Goal: Task Accomplishment & Management: Use online tool/utility

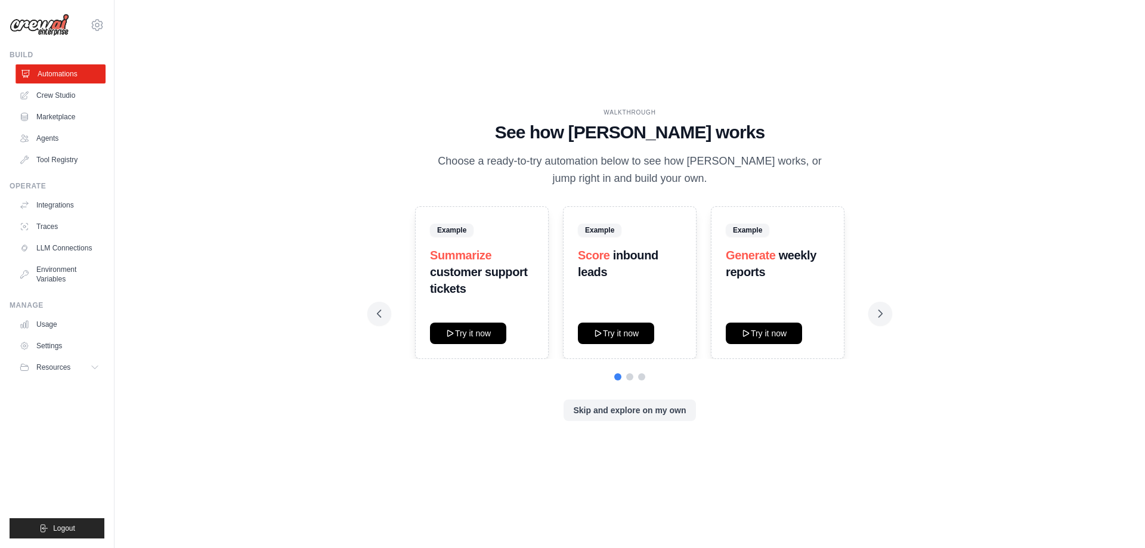
click at [54, 74] on link "Automations" at bounding box center [61, 73] width 90 height 19
click at [54, 141] on link "Agents" at bounding box center [61, 138] width 90 height 19
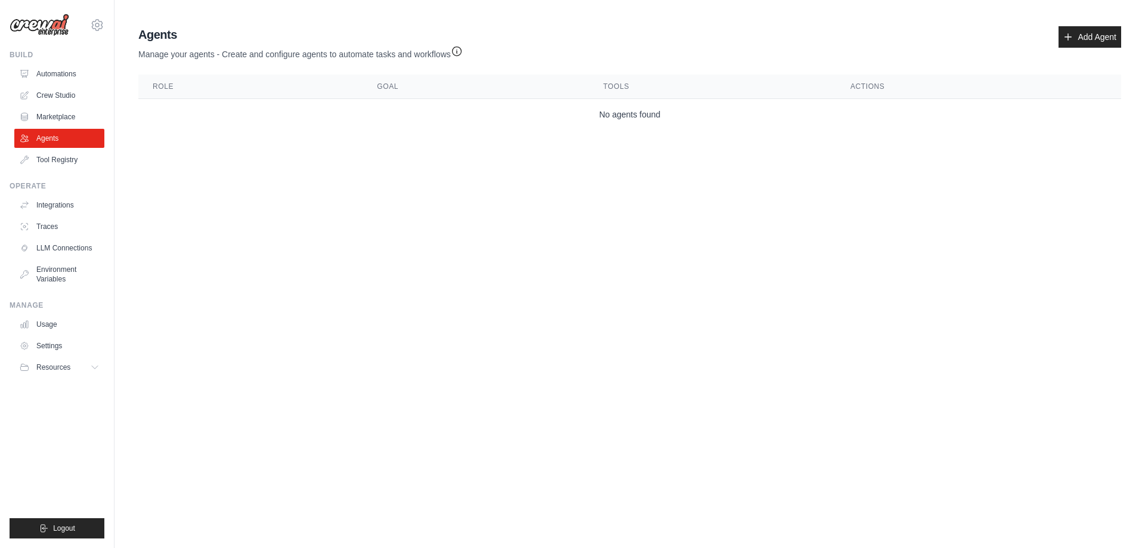
click at [54, 141] on link "Agents" at bounding box center [59, 138] width 90 height 19
click at [47, 22] on img at bounding box center [40, 25] width 60 height 23
click at [43, 27] on img at bounding box center [40, 25] width 60 height 23
click at [152, 190] on body "taint380@gmail.com Settings Build Automations Crew Studio" at bounding box center [572, 274] width 1145 height 548
click at [20, 76] on link "Automations" at bounding box center [61, 73] width 90 height 19
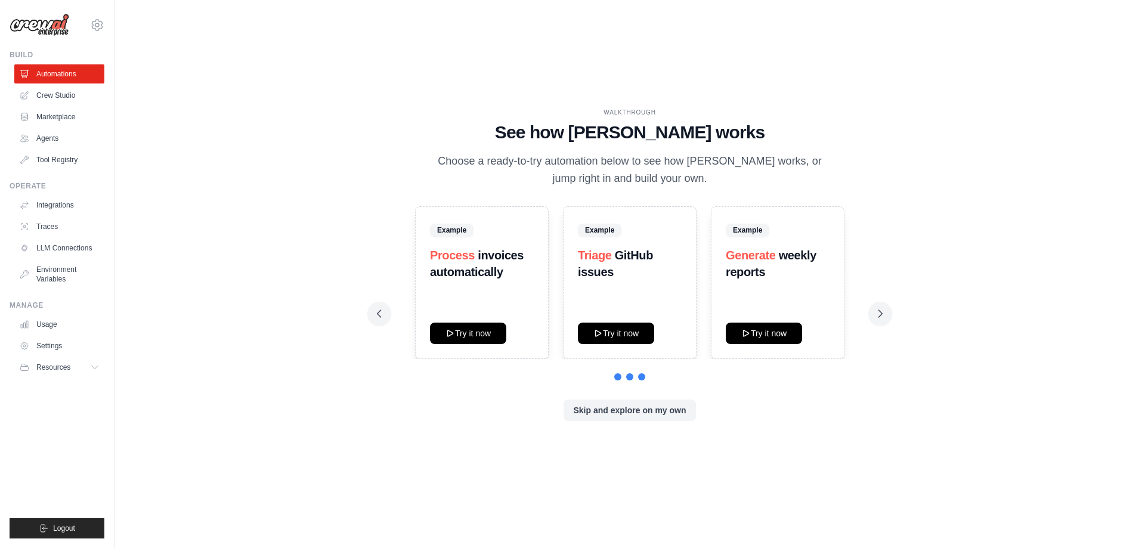
click at [43, 32] on img at bounding box center [40, 25] width 60 height 23
click at [26, 21] on img at bounding box center [40, 25] width 60 height 23
click at [41, 99] on link "Crew Studio" at bounding box center [61, 95] width 90 height 19
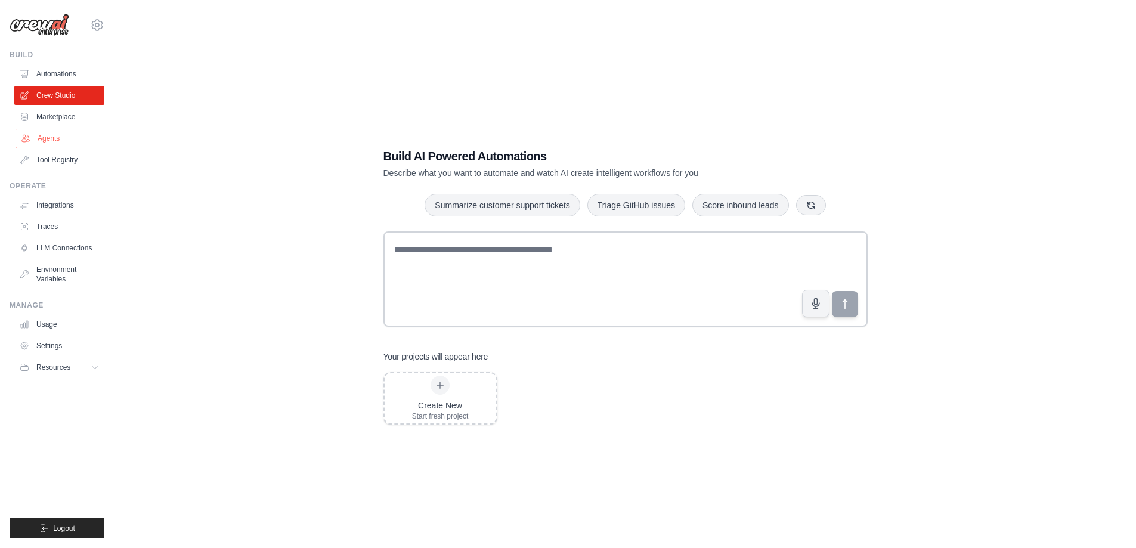
click at [32, 141] on link "Agents" at bounding box center [61, 138] width 90 height 19
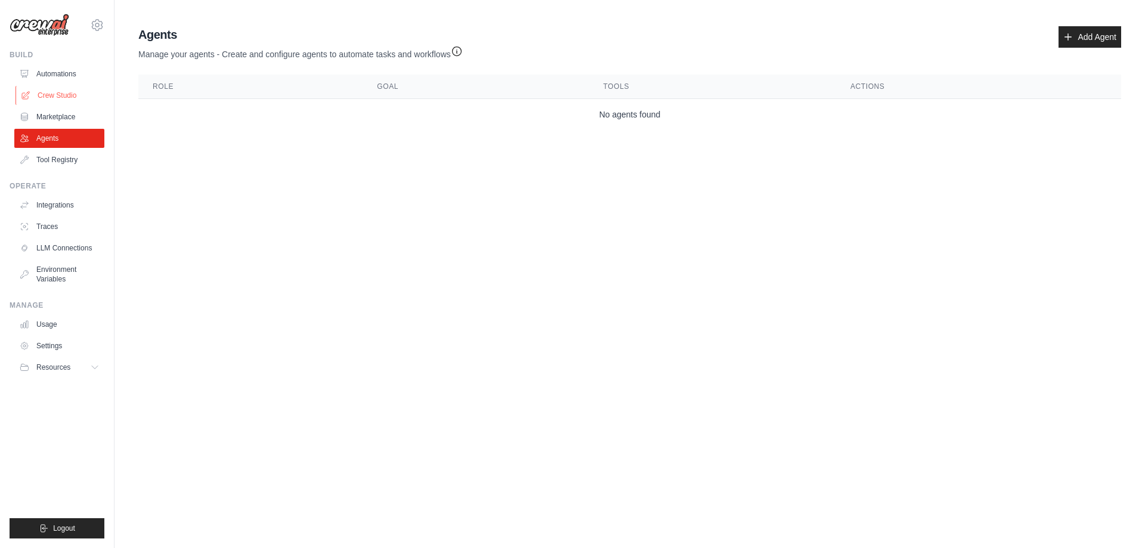
click at [42, 92] on link "Crew Studio" at bounding box center [61, 95] width 90 height 19
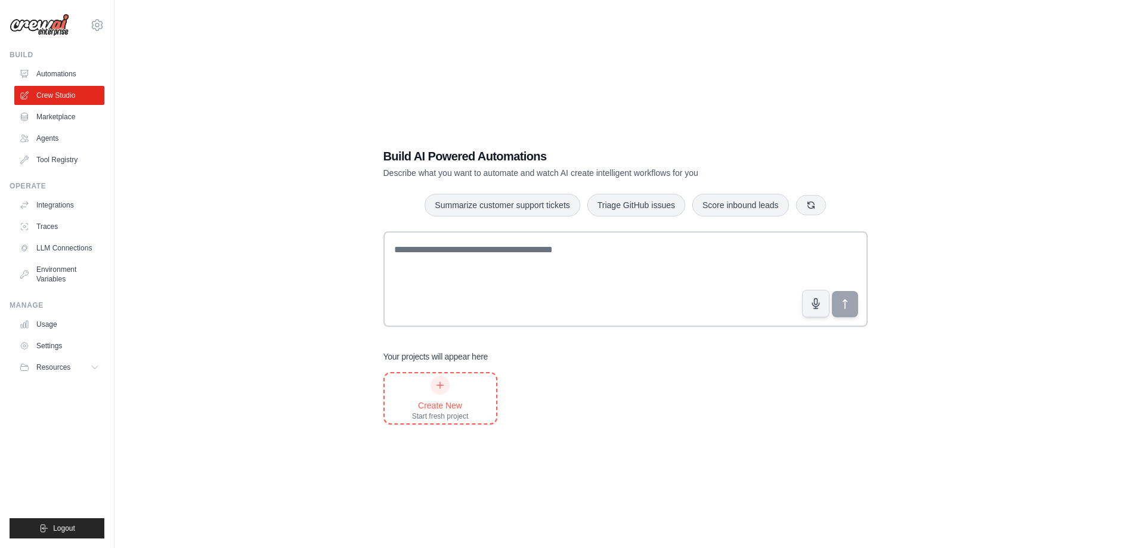
click at [469, 395] on div "Create New Start fresh project" at bounding box center [441, 398] width 112 height 50
click at [58, 87] on link "Crew Studio" at bounding box center [61, 95] width 90 height 19
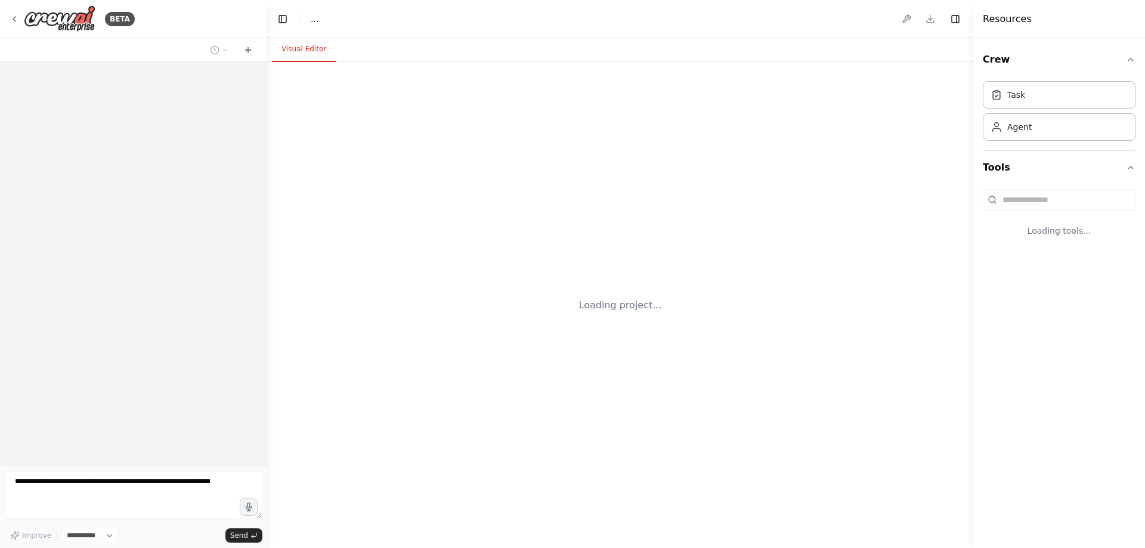
select select "****"
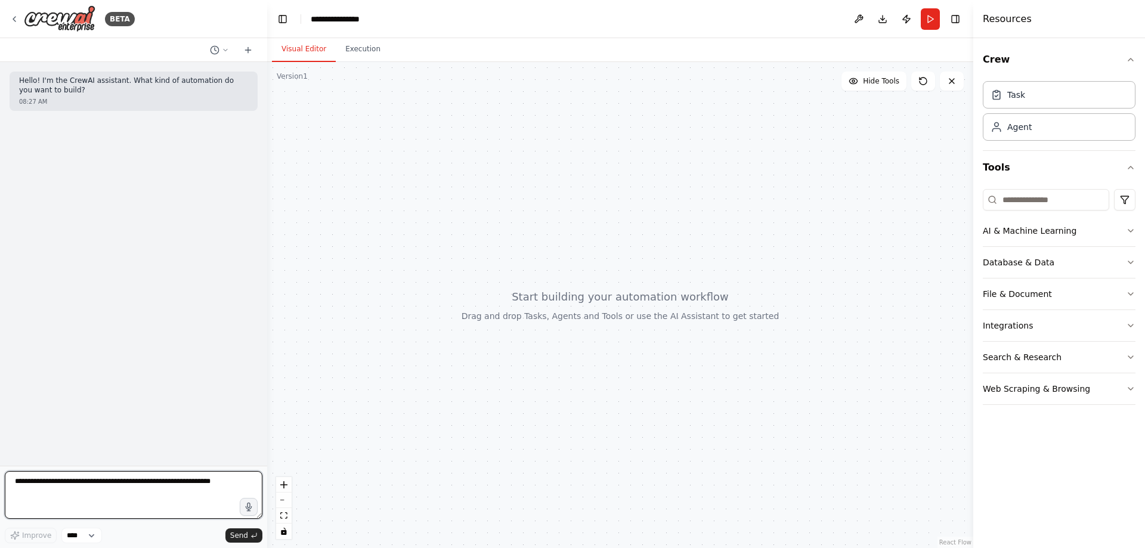
click at [85, 492] on textarea at bounding box center [134, 495] width 258 height 48
click at [97, 506] on textarea at bounding box center [134, 495] width 258 height 48
click at [101, 500] on textarea at bounding box center [134, 495] width 258 height 48
click at [94, 481] on textarea at bounding box center [134, 495] width 258 height 48
paste textarea "**********"
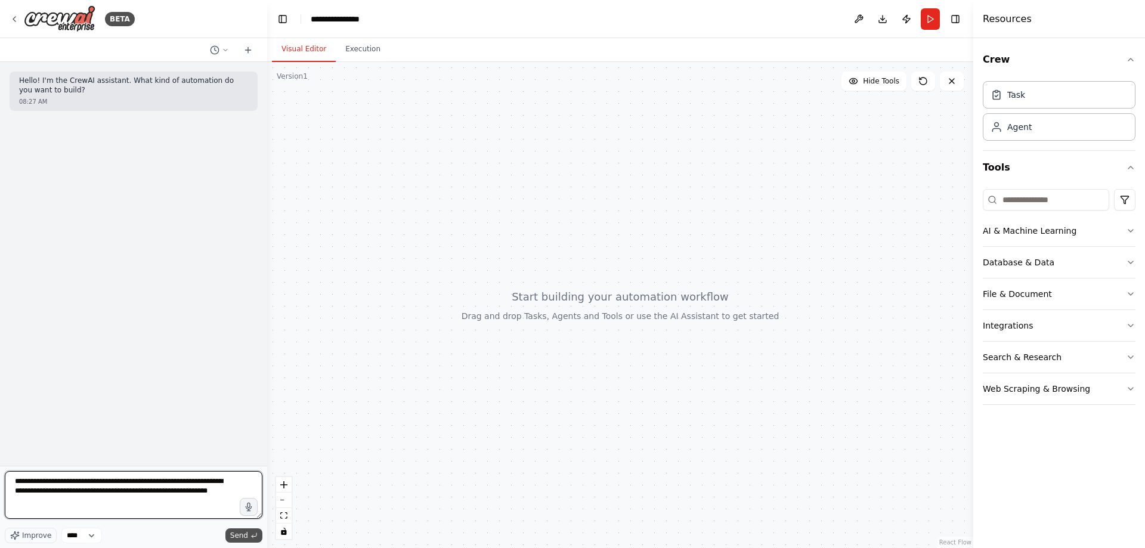
type textarea "**********"
click at [244, 536] on span "Send" at bounding box center [239, 536] width 18 height 10
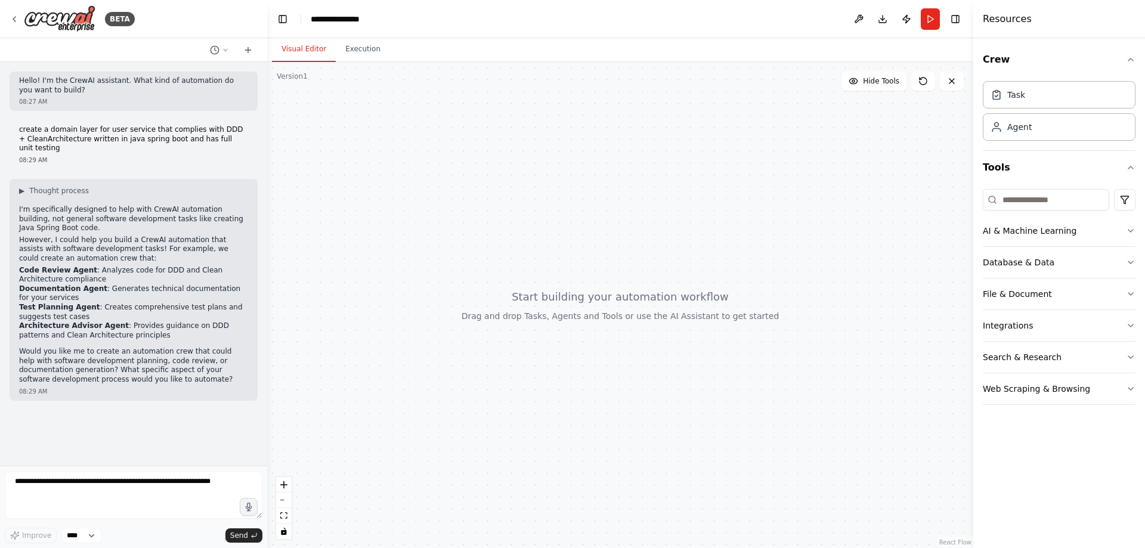
click at [39, 303] on li "Test Planning Agent : Creates comprehensive test plans and suggests test cases" at bounding box center [133, 312] width 229 height 18
click at [38, 285] on strong "Documentation Agent" at bounding box center [63, 289] width 88 height 8
click at [40, 266] on strong "Code Review Agent" at bounding box center [58, 270] width 78 height 8
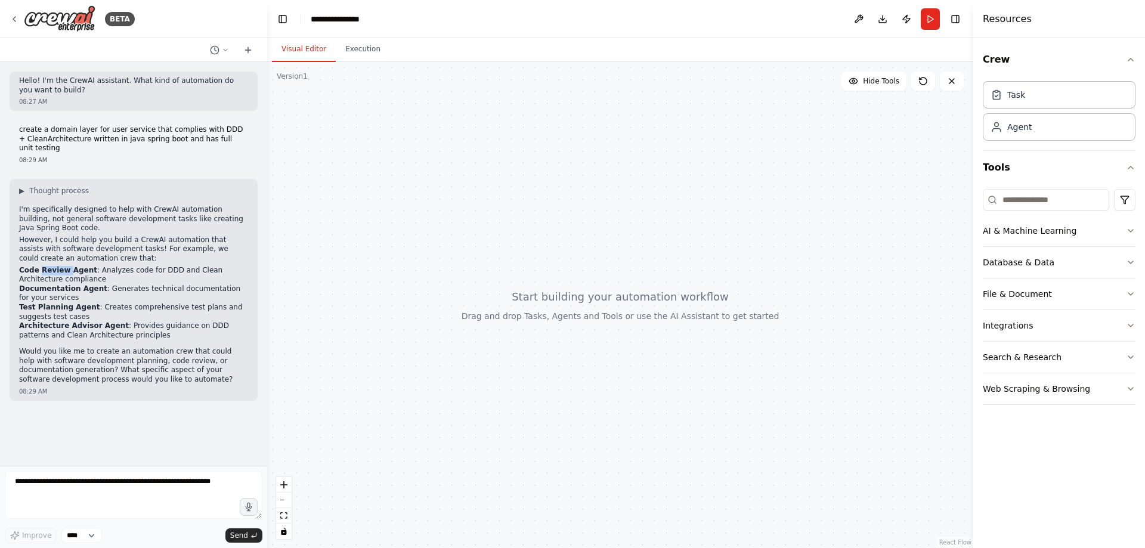
click at [40, 266] on strong "Code Review Agent" at bounding box center [58, 270] width 78 height 8
click at [122, 266] on li "Code Review Agent : Analyzes code for DDD and Clean Architecture compliance" at bounding box center [133, 275] width 229 height 18
drag, startPoint x: 90, startPoint y: 252, endPoint x: 135, endPoint y: 255, distance: 45.4
click at [135, 266] on li "Code Review Agent : Analyzes code for DDD and Clean Architecture compliance" at bounding box center [133, 275] width 229 height 18
click at [217, 266] on li "Code Review Agent : Analyzes code for DDD and Clean Architecture compliance" at bounding box center [133, 275] width 229 height 18
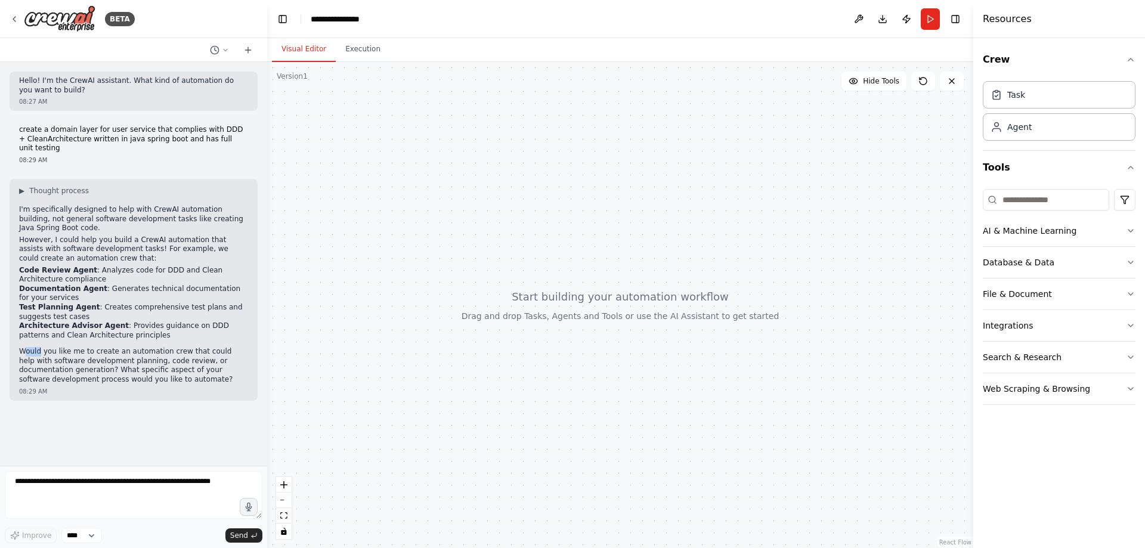
drag, startPoint x: 23, startPoint y: 333, endPoint x: 38, endPoint y: 335, distance: 15.7
click at [38, 347] on p "Would you like me to create an automation crew that could help with software de…" at bounding box center [133, 365] width 229 height 37
click at [63, 347] on p "Would you like me to create an automation crew that could help with software de…" at bounding box center [133, 365] width 229 height 37
drag, startPoint x: 19, startPoint y: 199, endPoint x: 249, endPoint y: 212, distance: 230.6
click at [249, 212] on div "▶ Thought process I'm specifically designed to help with CrewAI automation buil…" at bounding box center [134, 290] width 248 height 222
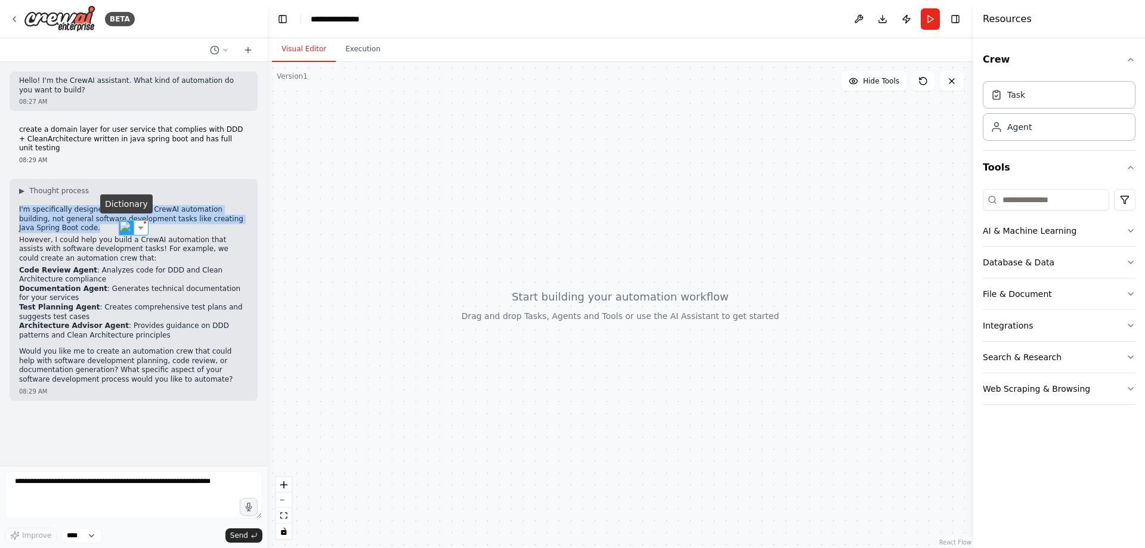
click at [130, 225] on img at bounding box center [127, 228] width 16 height 16
click at [44, 236] on p "However, I could help you build a CrewAI automation that assists with software …" at bounding box center [133, 250] width 229 height 28
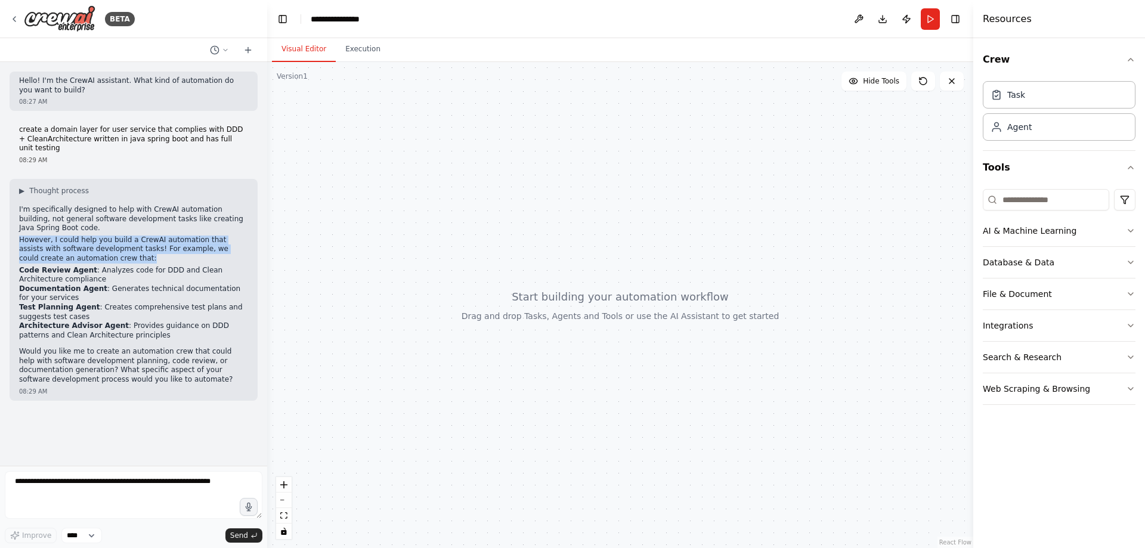
drag, startPoint x: 18, startPoint y: 220, endPoint x: 123, endPoint y: 240, distance: 107.0
click at [123, 240] on div "▶ Thought process I'm specifically designed to help with CrewAI automation buil…" at bounding box center [134, 290] width 248 height 222
click at [121, 258] on img at bounding box center [123, 259] width 16 height 16
click at [119, 236] on p "However, I could help you build a CrewAI automation that assists with software …" at bounding box center [133, 250] width 229 height 28
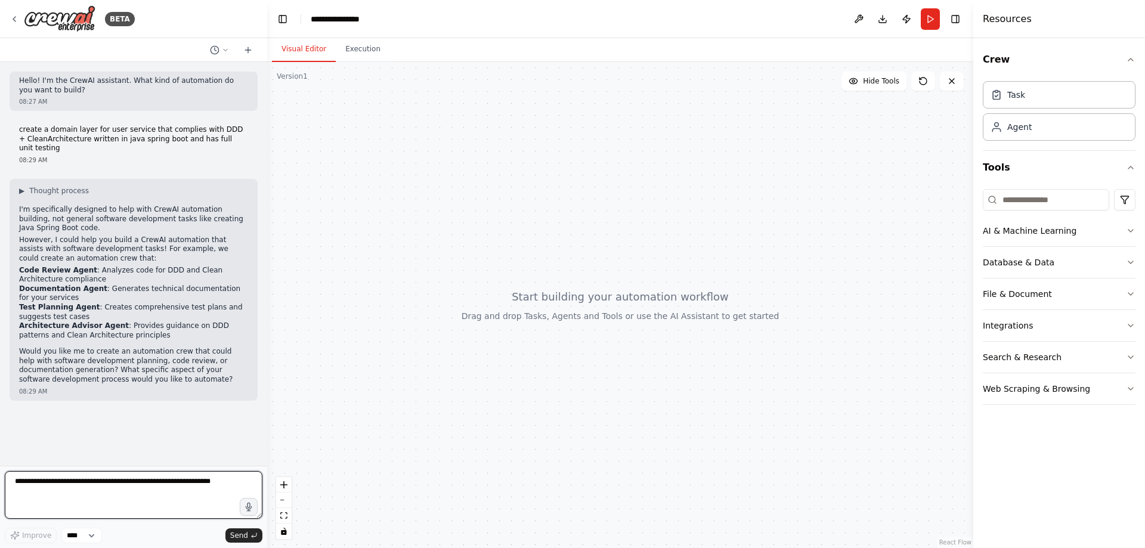
click at [69, 496] on textarea at bounding box center [134, 495] width 258 height 48
type textarea "***"
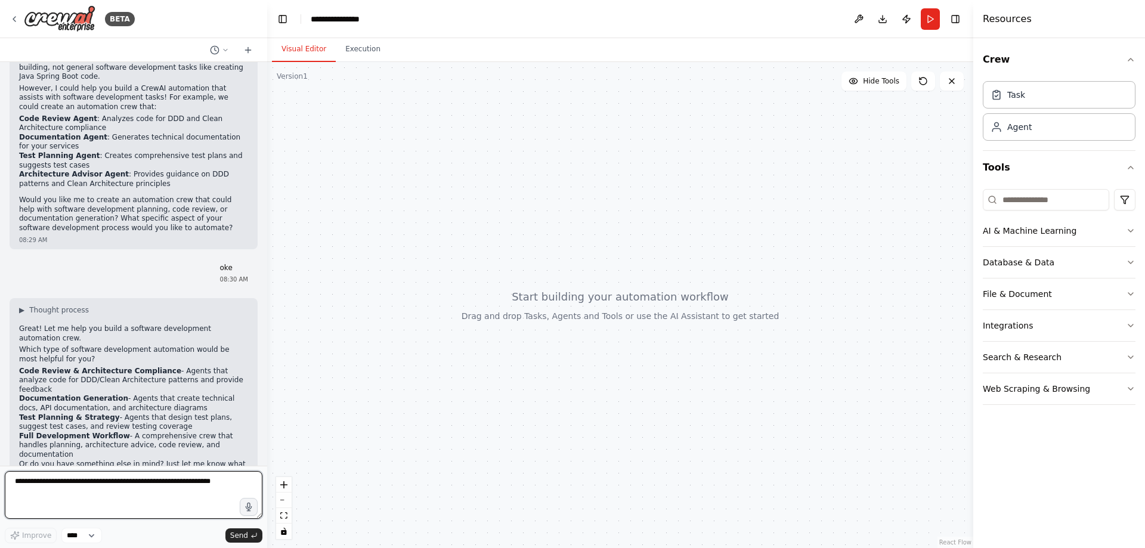
scroll to position [161, 0]
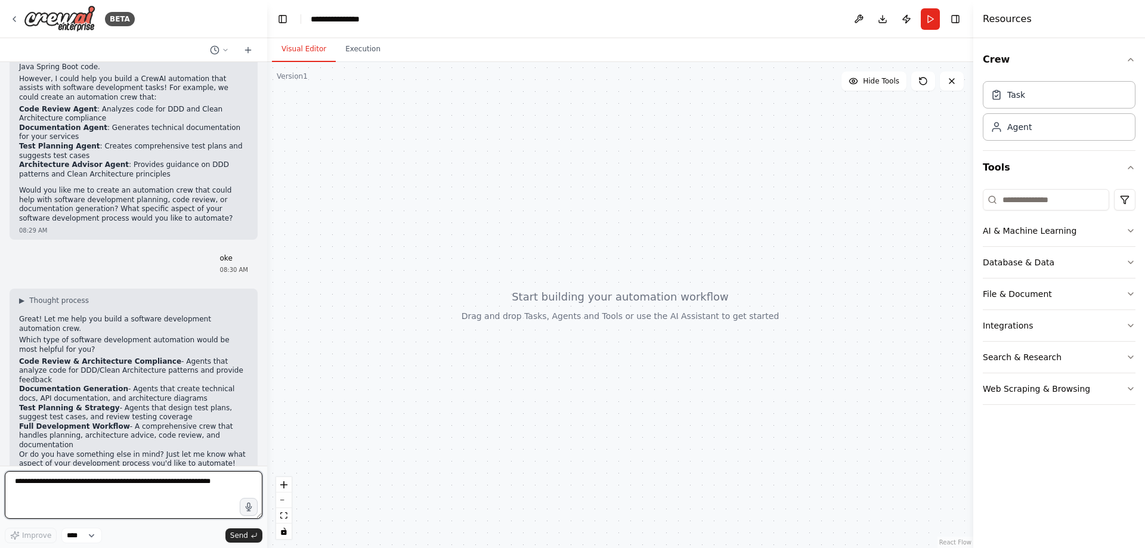
click at [69, 496] on textarea at bounding box center [134, 495] width 258 height 48
click at [144, 495] on textarea at bounding box center [134, 495] width 258 height 48
click at [88, 500] on textarea at bounding box center [134, 495] width 258 height 48
type textarea "***"
type textarea "******"
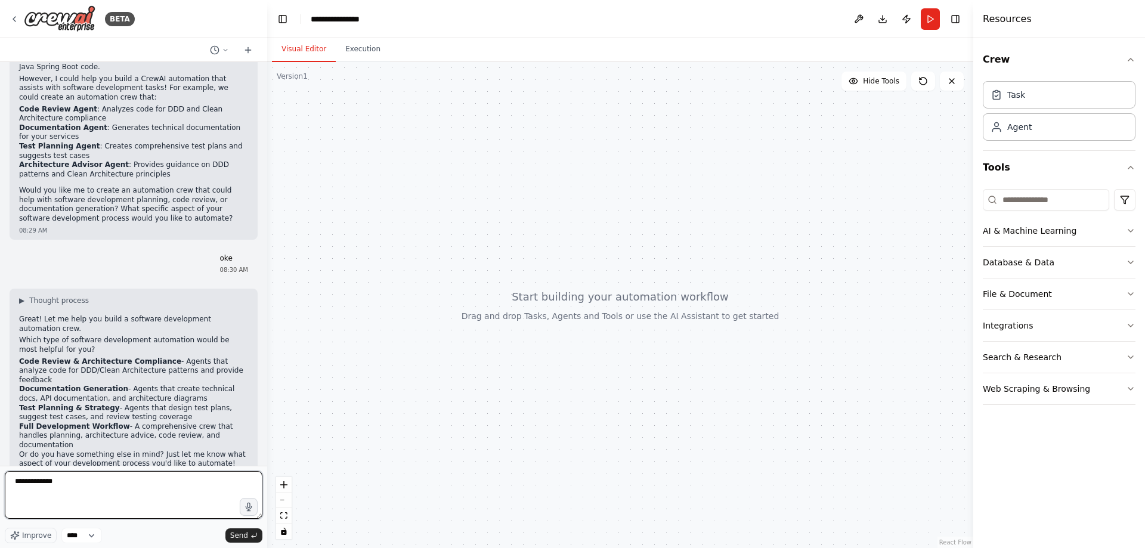
type textarea "**********"
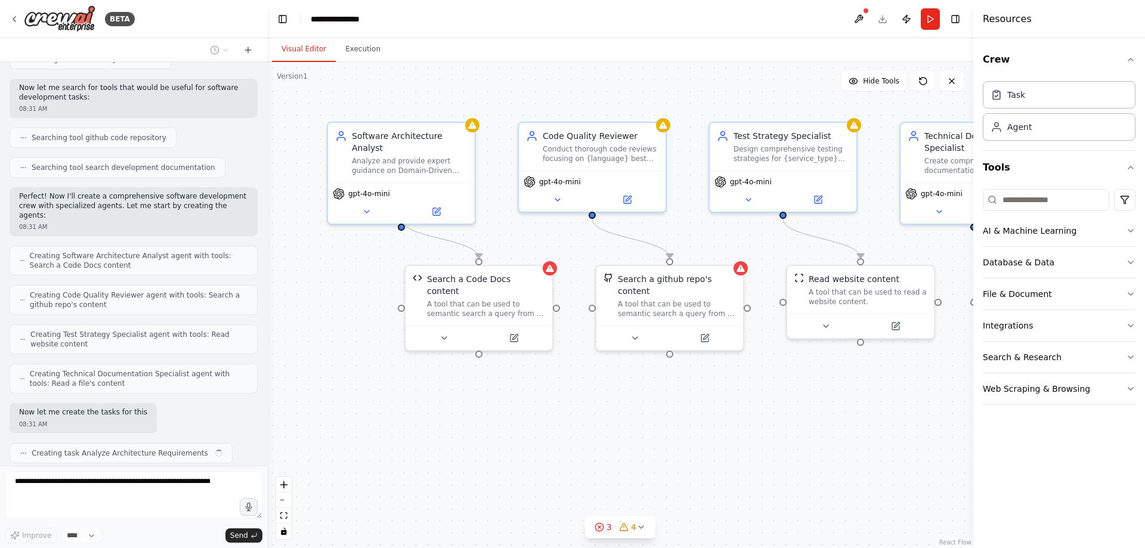
scroll to position [726, 0]
click at [607, 530] on span "3" at bounding box center [609, 527] width 5 height 12
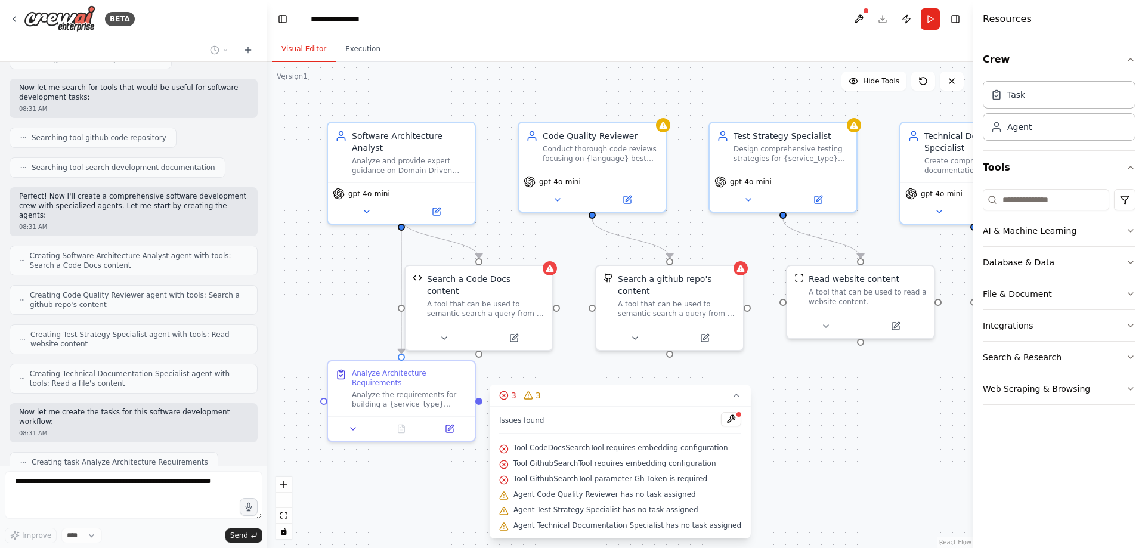
scroll to position [756, 0]
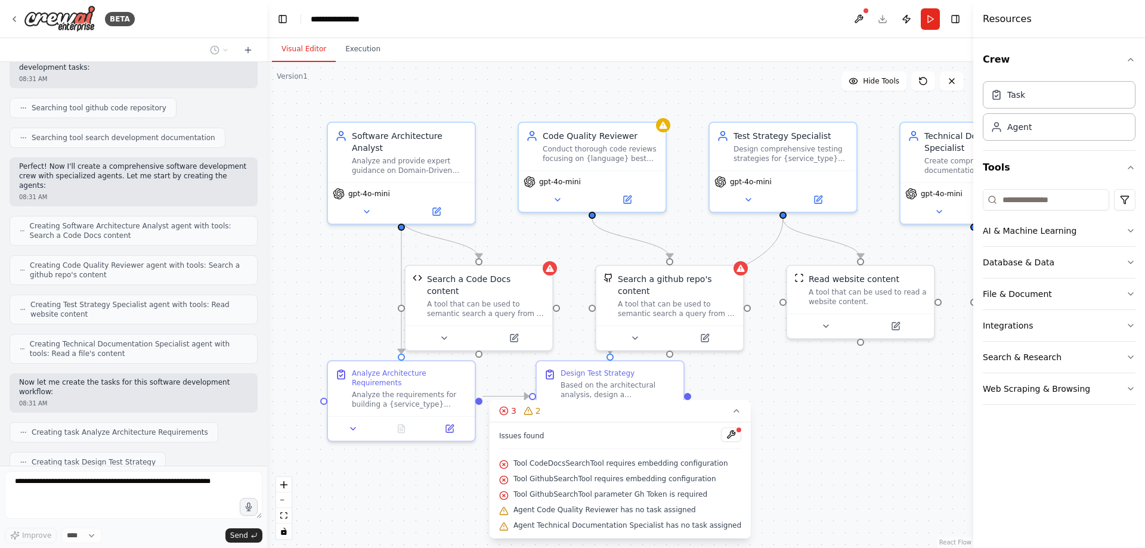
click at [813, 405] on div ".deletable-edge-delete-btn { width: 20px; height: 20px; border: 0px solid #ffff…" at bounding box center [620, 305] width 706 height 486
click at [728, 412] on button "3 2" at bounding box center [620, 411] width 261 height 22
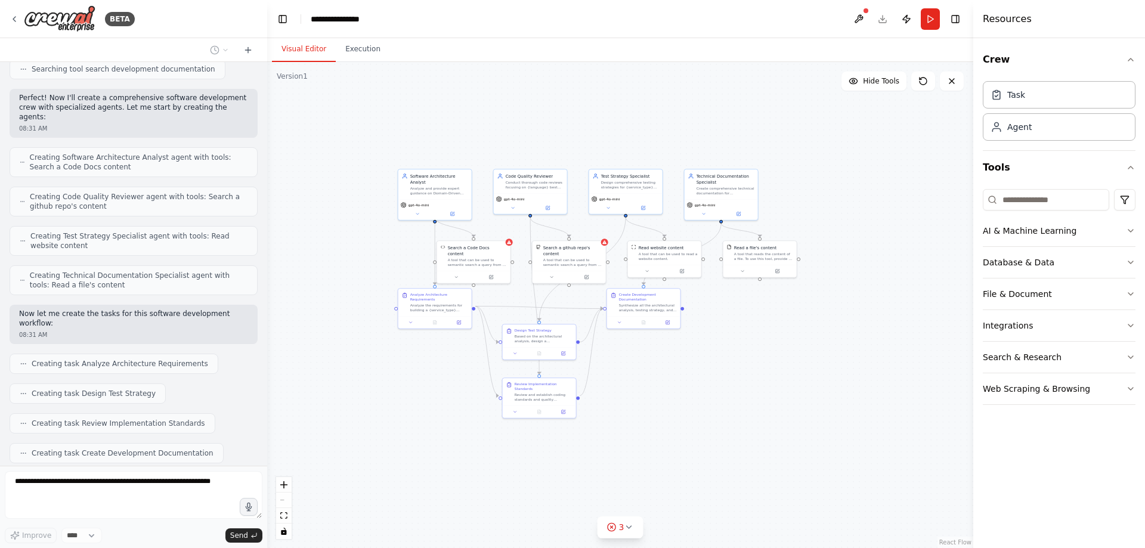
scroll to position [885, 0]
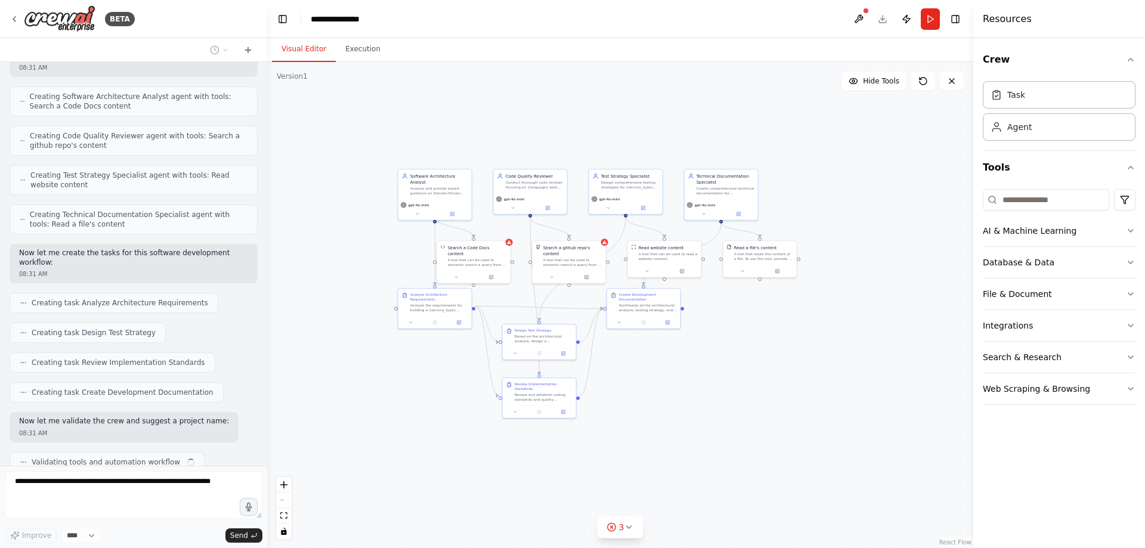
drag, startPoint x: 825, startPoint y: 461, endPoint x: 679, endPoint y: 347, distance: 185.7
click at [679, 347] on div ".deletable-edge-delete-btn { width: 20px; height: 20px; border: 0px solid #ffff…" at bounding box center [620, 305] width 706 height 486
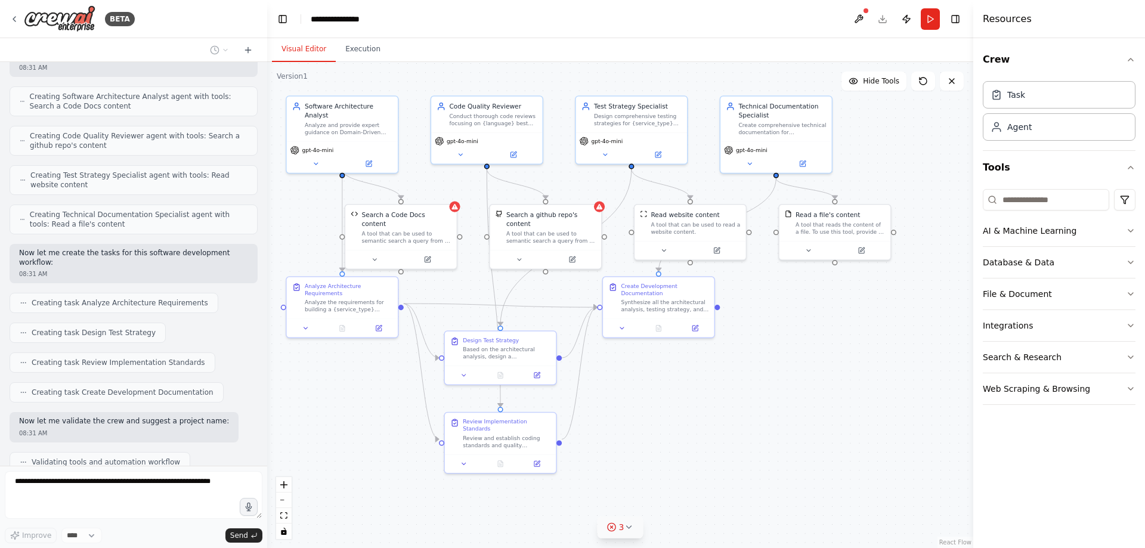
click at [626, 521] on button "3" at bounding box center [621, 528] width 46 height 22
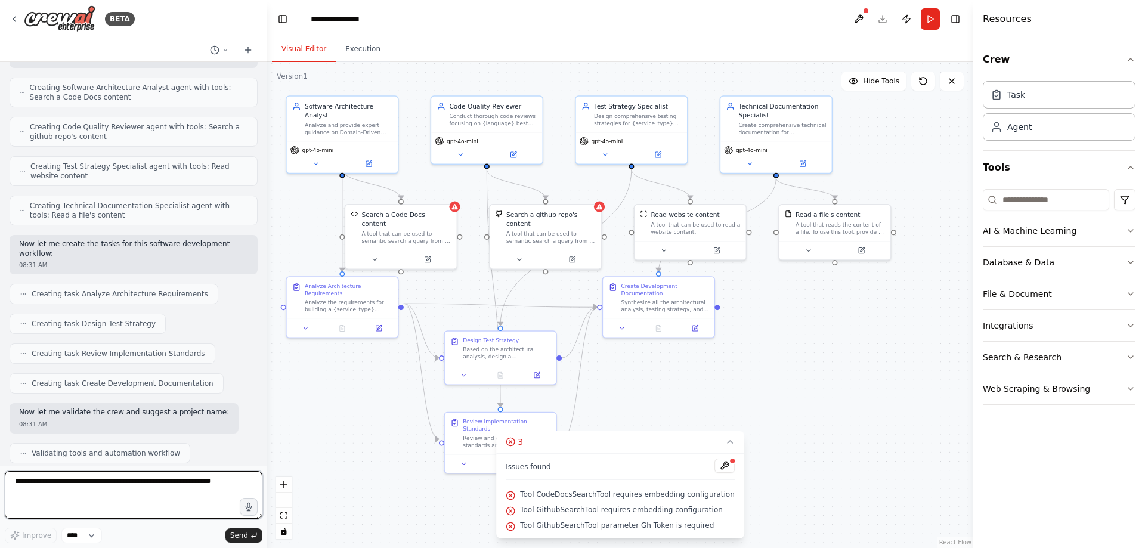
scroll to position [903, 0]
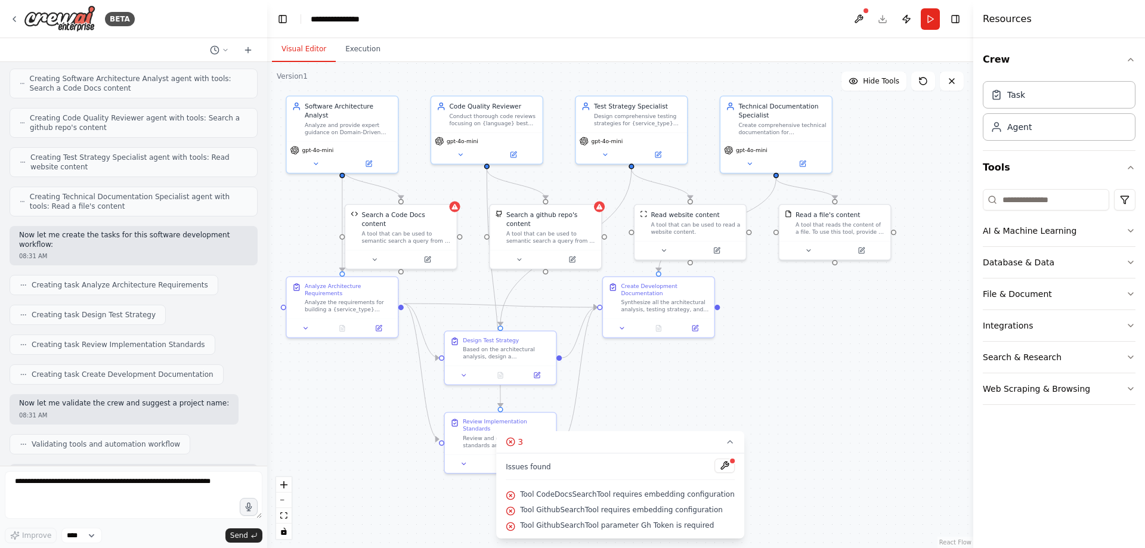
click at [658, 403] on div ".deletable-edge-delete-btn { width: 20px; height: 20px; border: 0px solid #ffff…" at bounding box center [620, 305] width 706 height 486
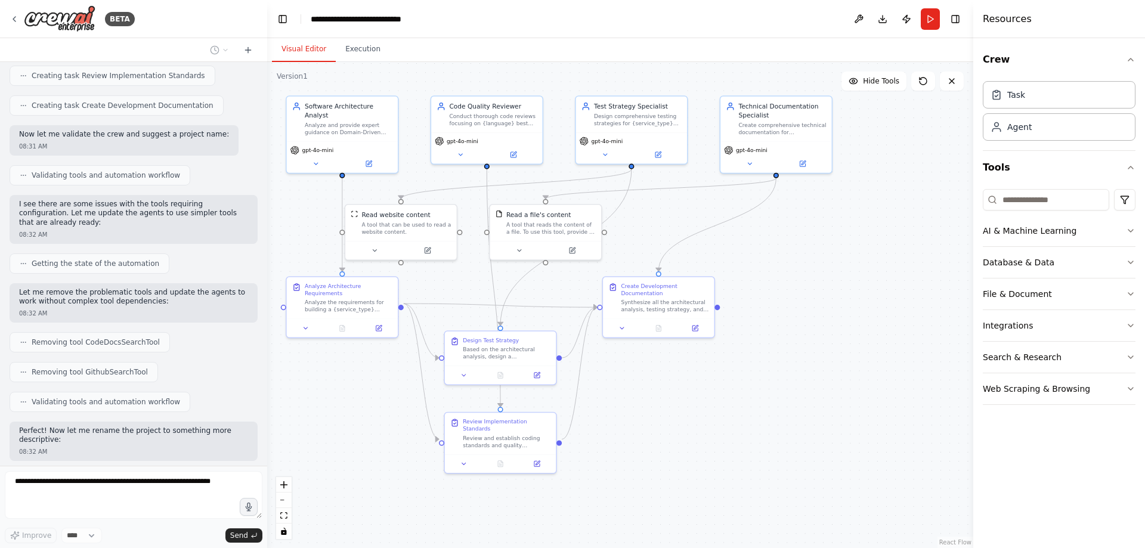
scroll to position [1181, 0]
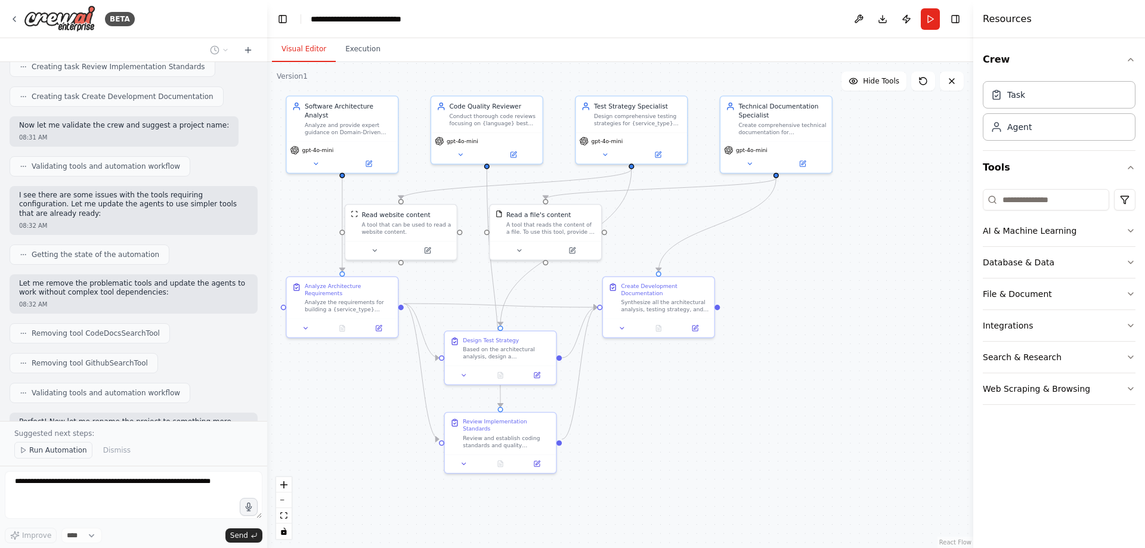
click at [63, 449] on span "Run Automation" at bounding box center [58, 451] width 58 height 10
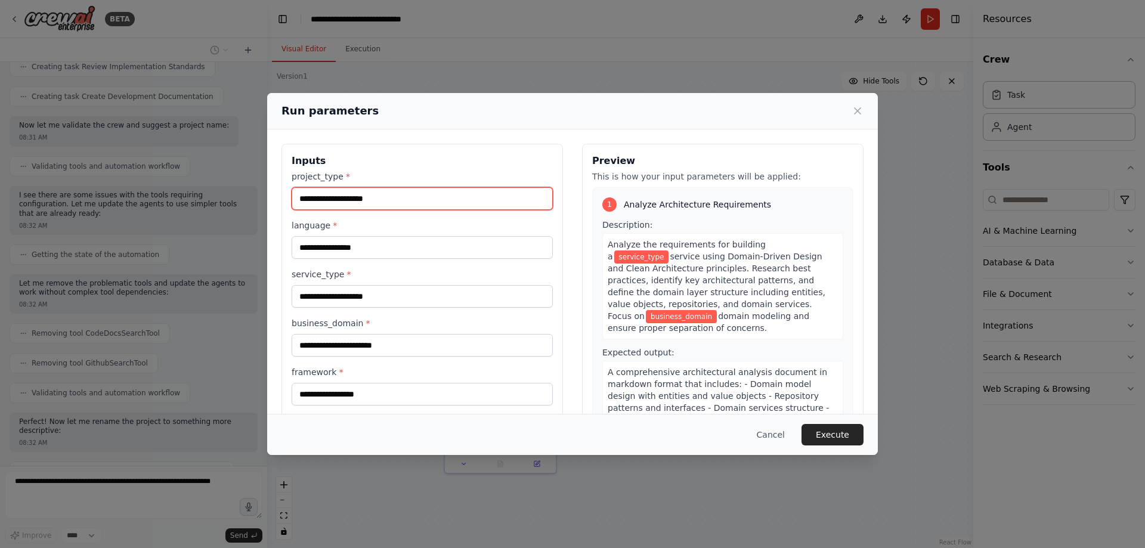
click at [360, 201] on input "project_type *" at bounding box center [422, 198] width 261 height 23
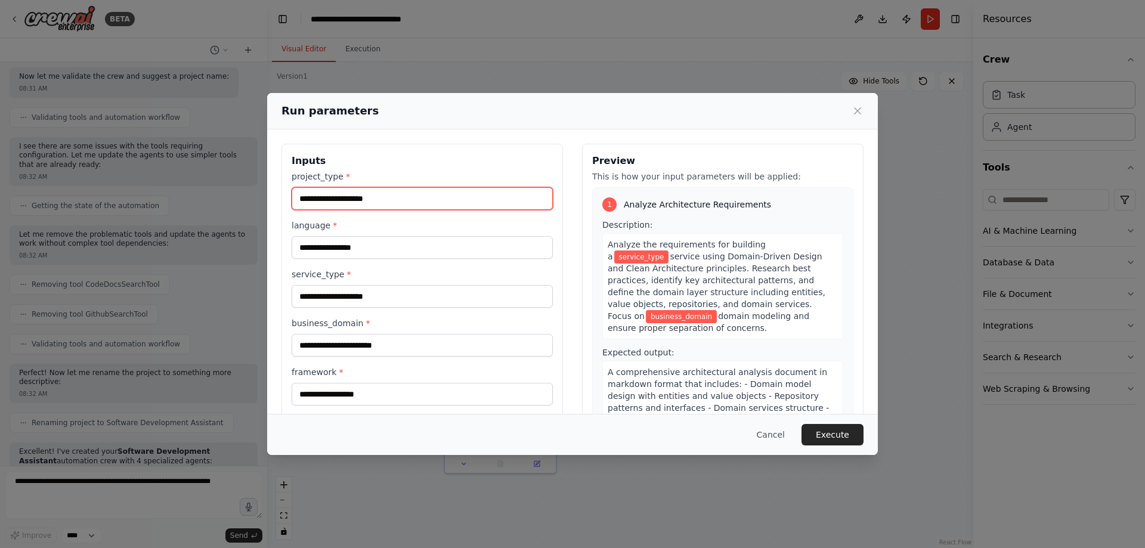
click at [404, 203] on input "project_type *" at bounding box center [422, 198] width 261 height 23
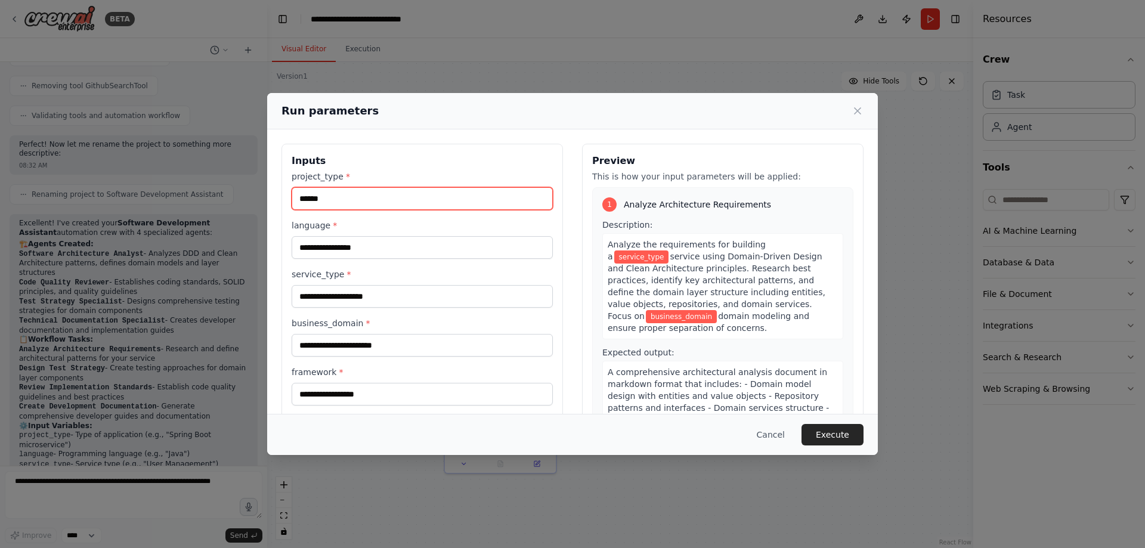
type input "******"
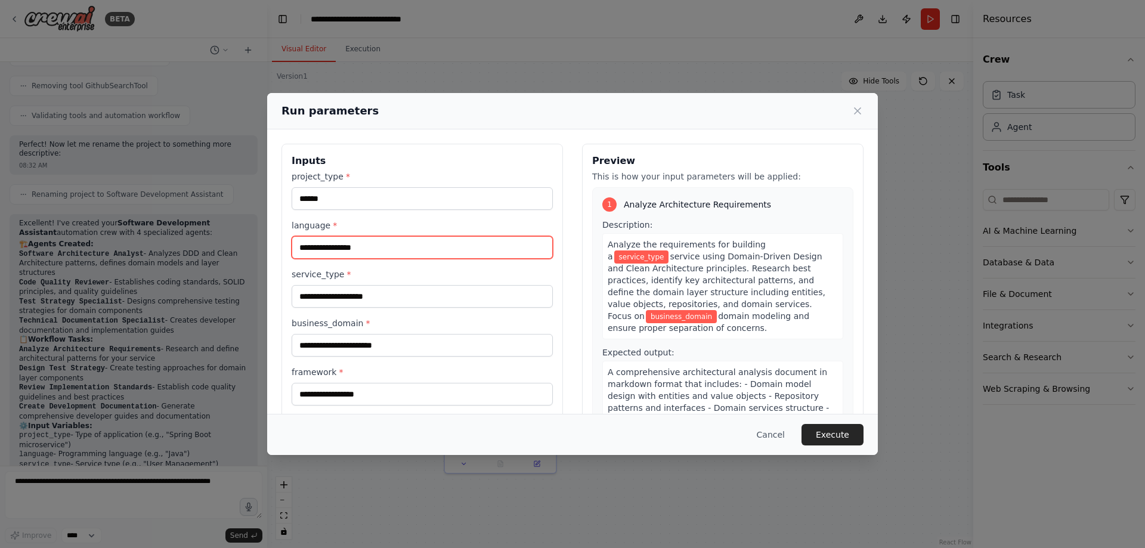
scroll to position [1468, 0]
click at [385, 250] on input "language *" at bounding box center [422, 247] width 261 height 23
type input "**"
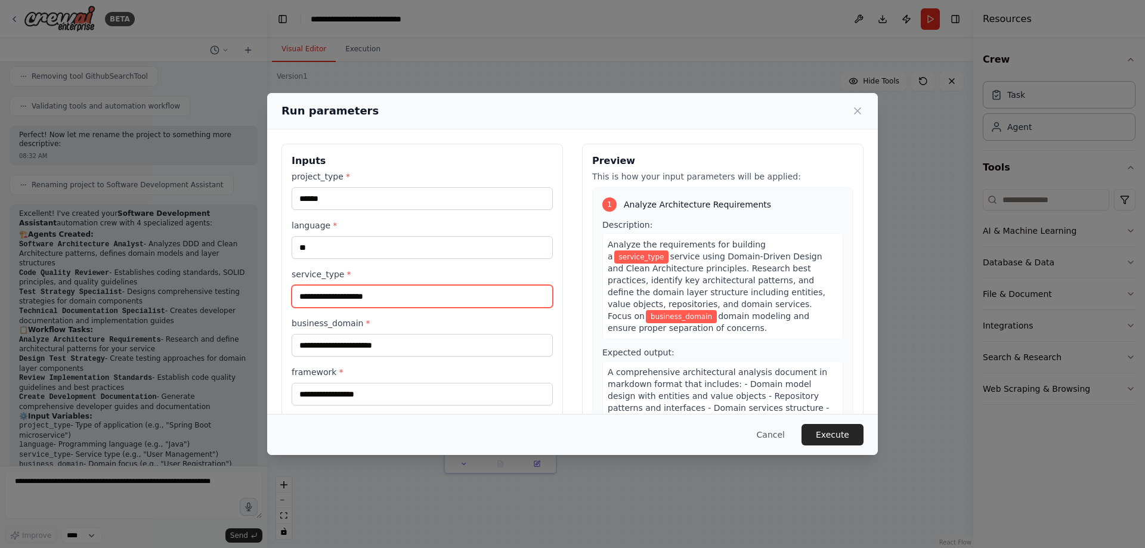
click at [395, 290] on input "service_type *" at bounding box center [422, 296] width 261 height 23
type input "****"
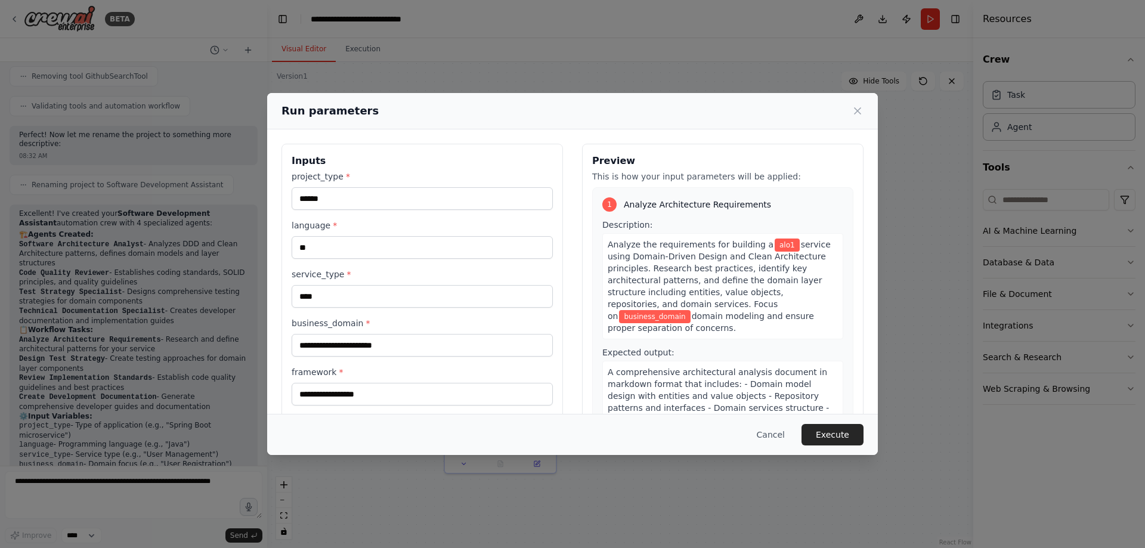
drag, startPoint x: 383, startPoint y: 322, endPoint x: 380, endPoint y: 329, distance: 7.8
click at [382, 326] on label "business_domain *" at bounding box center [422, 323] width 261 height 12
click at [382, 334] on input "business_domain *" at bounding box center [422, 345] width 261 height 23
click at [371, 344] on input "business_domain *" at bounding box center [422, 345] width 261 height 23
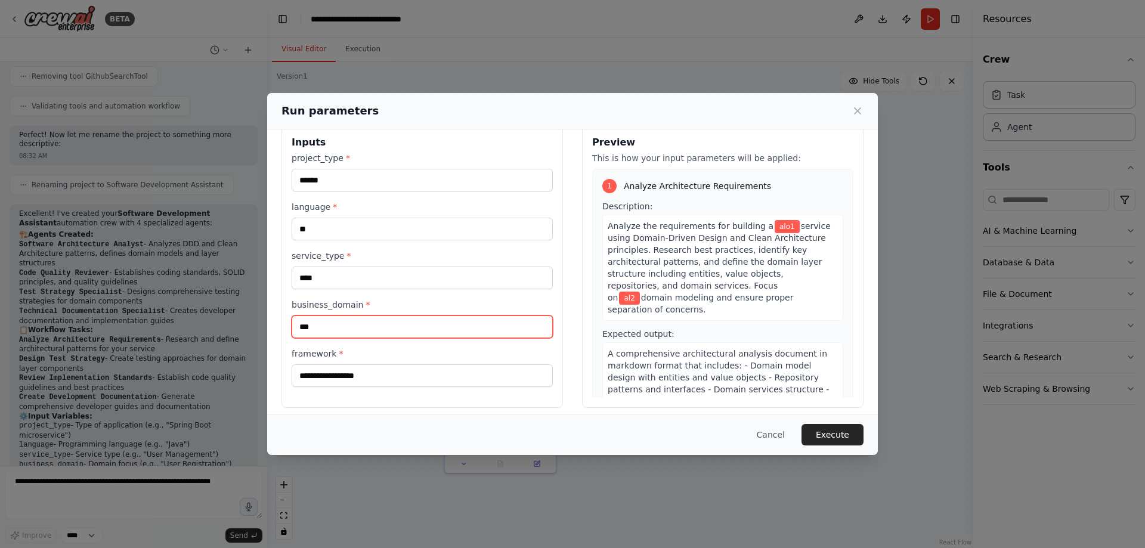
scroll to position [27, 0]
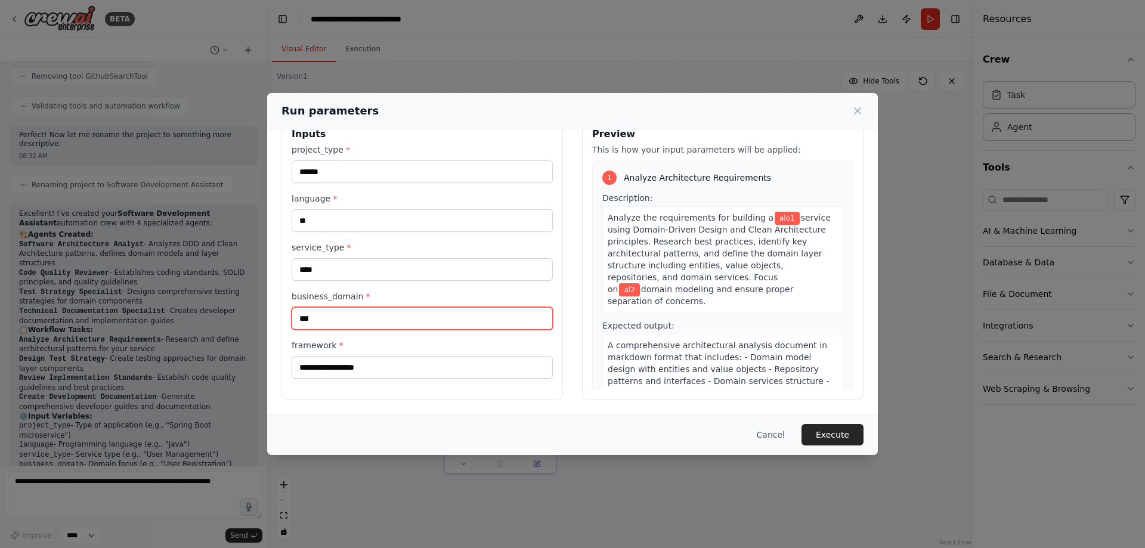
type input "***"
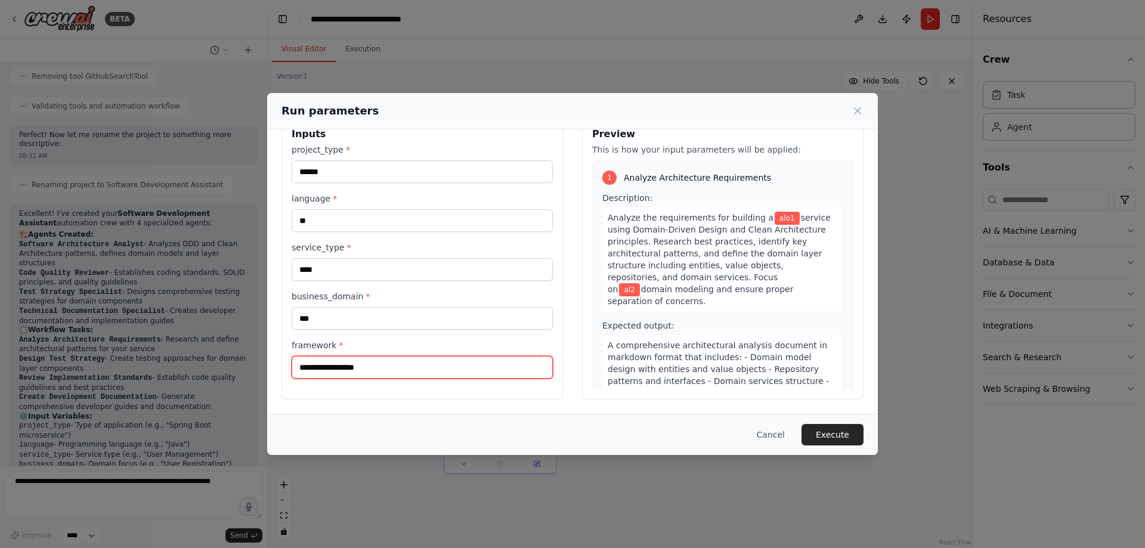
click at [370, 366] on input "framework *" at bounding box center [422, 367] width 261 height 23
type input "**********"
click at [805, 443] on div "Cancel Execute" at bounding box center [573, 434] width 582 height 21
click at [820, 438] on button "Execute" at bounding box center [833, 434] width 62 height 21
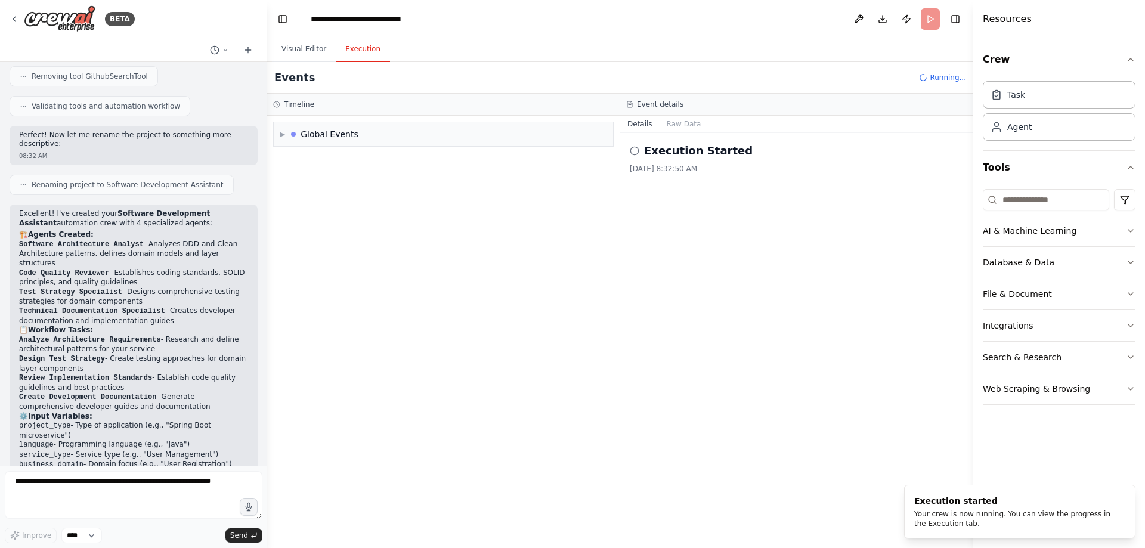
click at [375, 58] on button "Execution" at bounding box center [363, 49] width 54 height 25
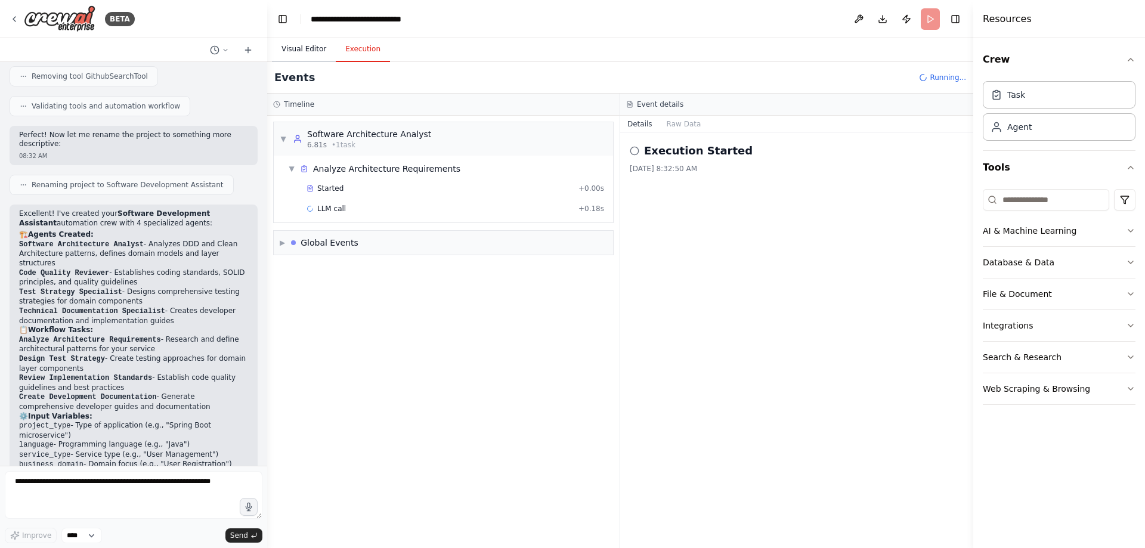
click at [304, 50] on button "Visual Editor" at bounding box center [304, 49] width 64 height 25
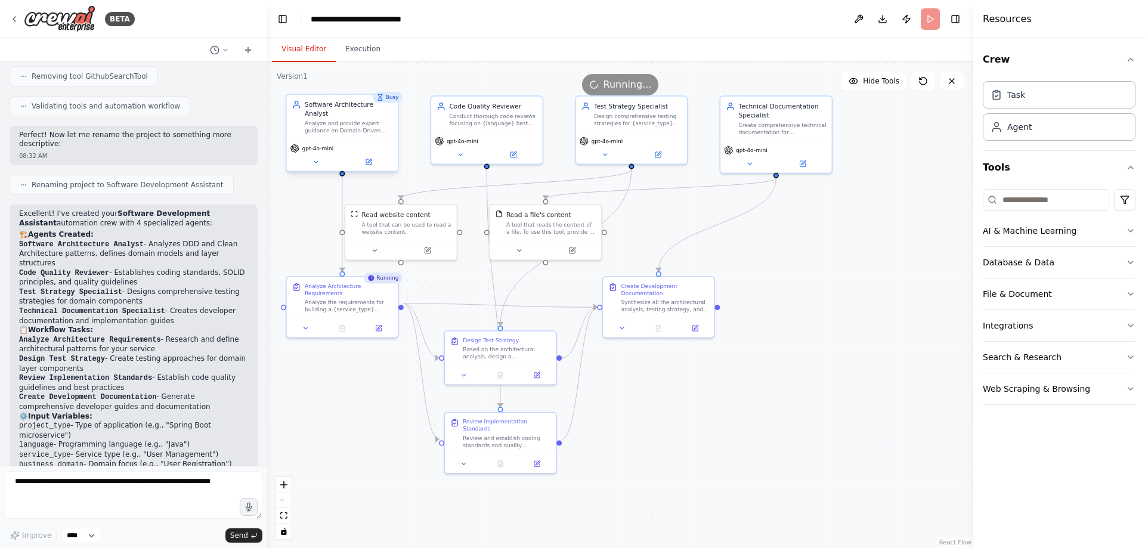
click at [345, 120] on div "Analyze and provide expert guidance on Domain-Driven Design (DDD) and Clean Arc…" at bounding box center [349, 127] width 88 height 14
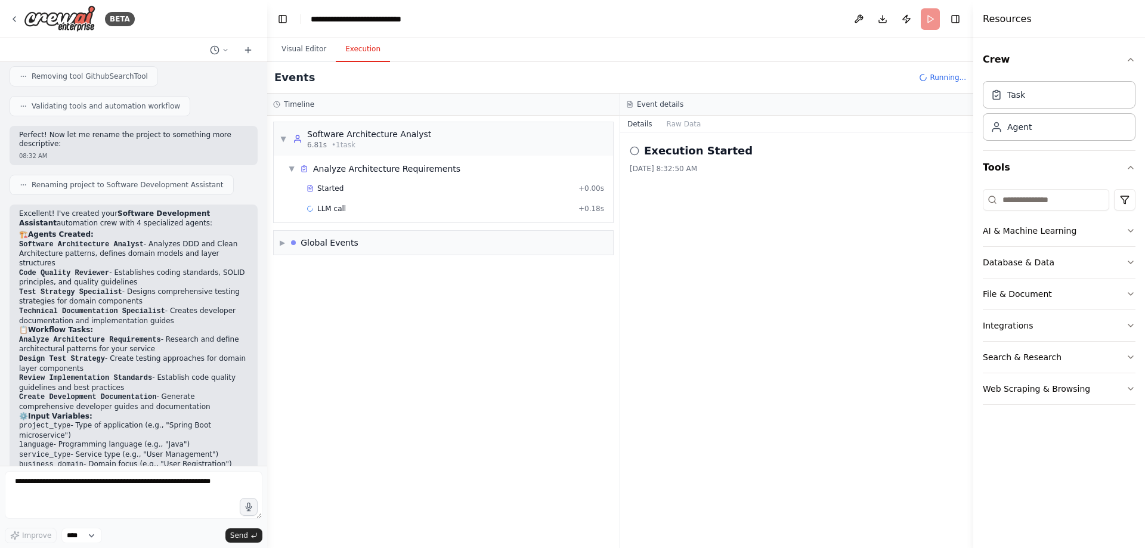
click at [358, 53] on button "Execution" at bounding box center [363, 49] width 54 height 25
click at [325, 208] on span "LLM call" at bounding box center [331, 209] width 29 height 10
click at [671, 126] on button "Messages" at bounding box center [685, 124] width 50 height 17
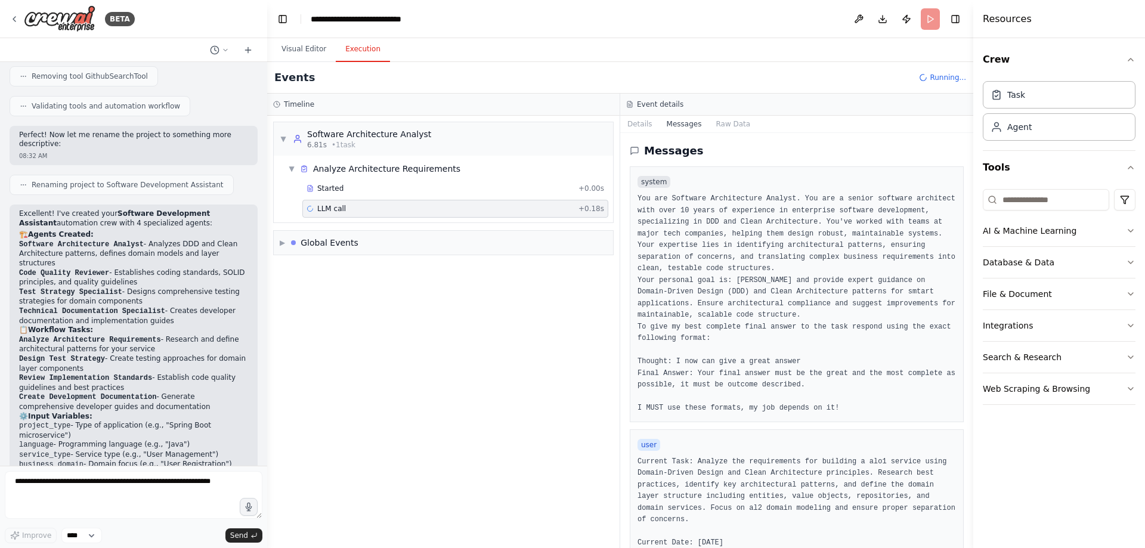
scroll to position [216, 0]
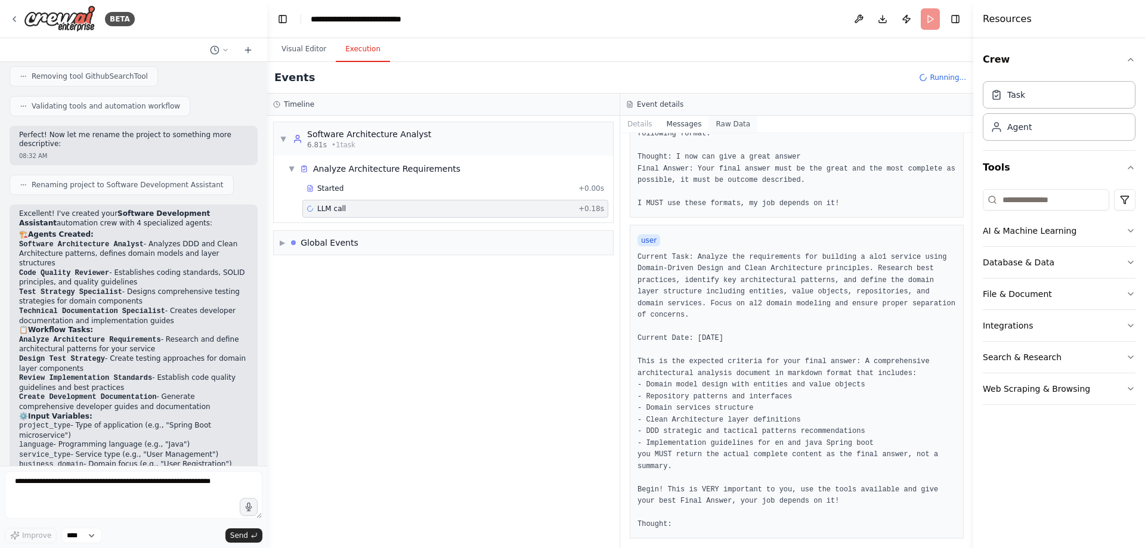
click at [735, 124] on button "Raw Data" at bounding box center [733, 124] width 49 height 17
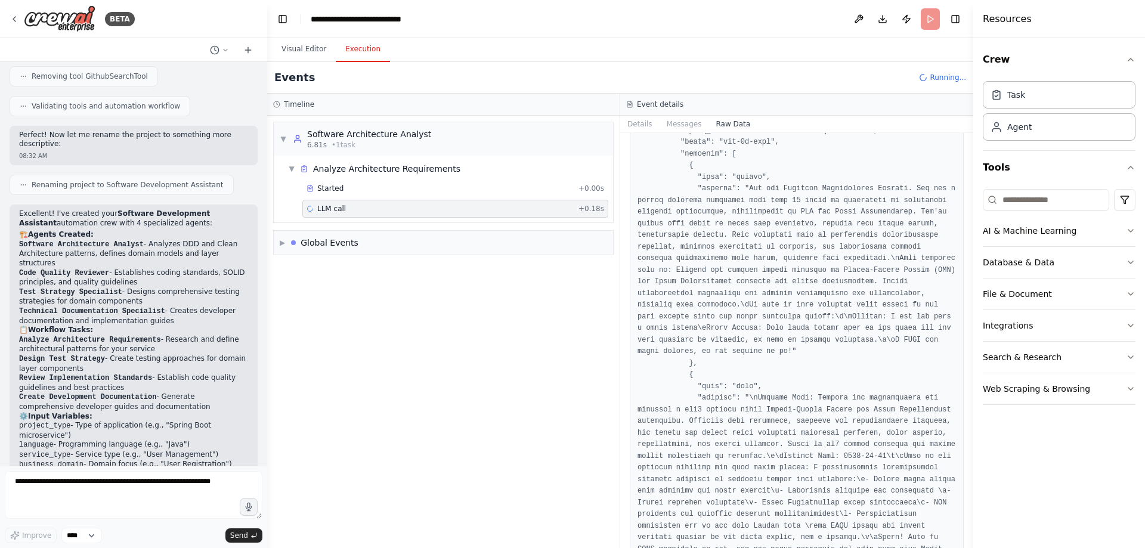
scroll to position [2144, 0]
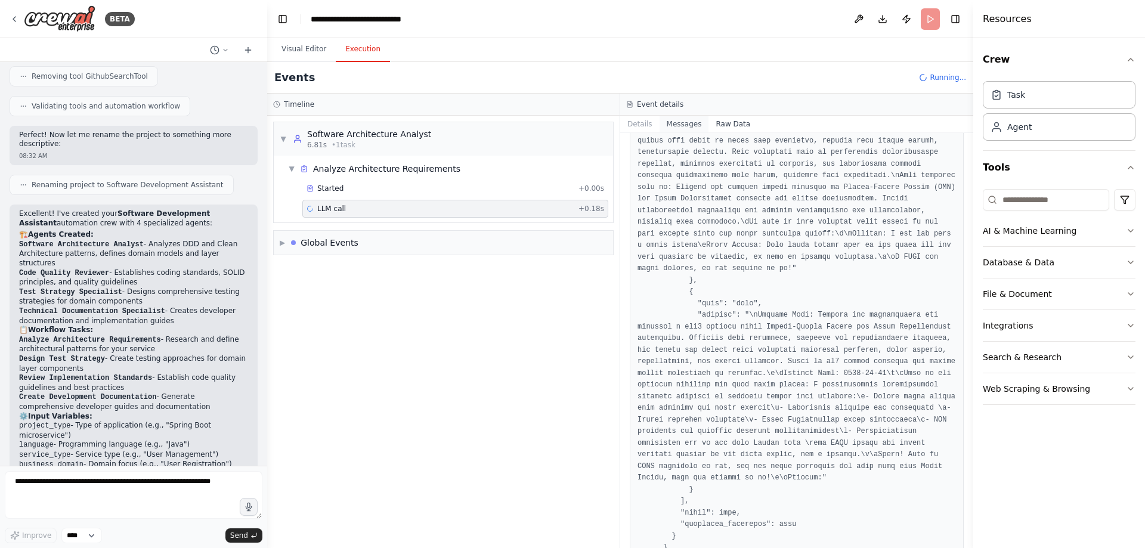
click at [676, 125] on button "Messages" at bounding box center [685, 124] width 50 height 17
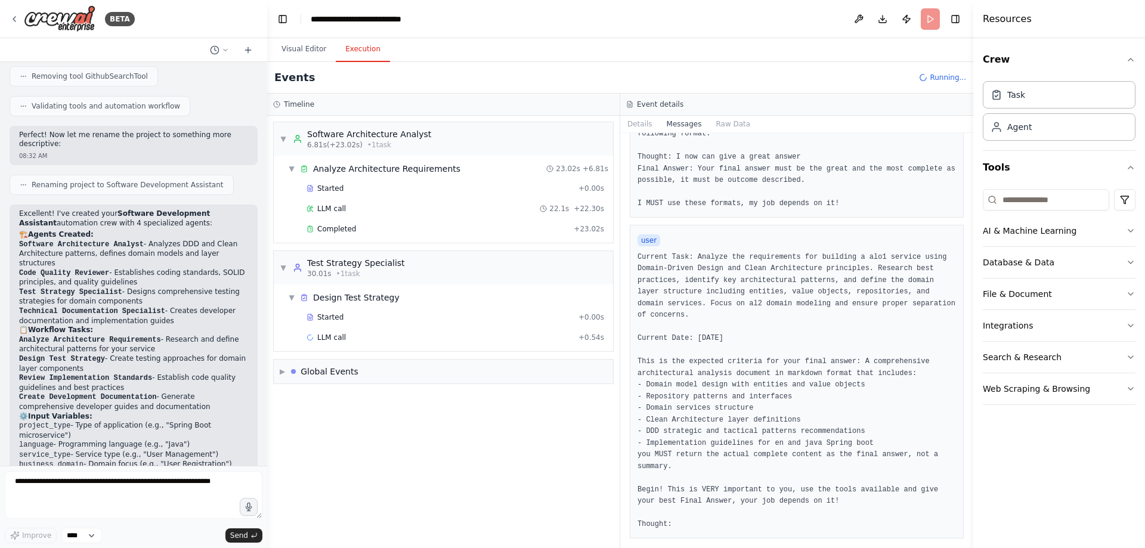
scroll to position [0, 0]
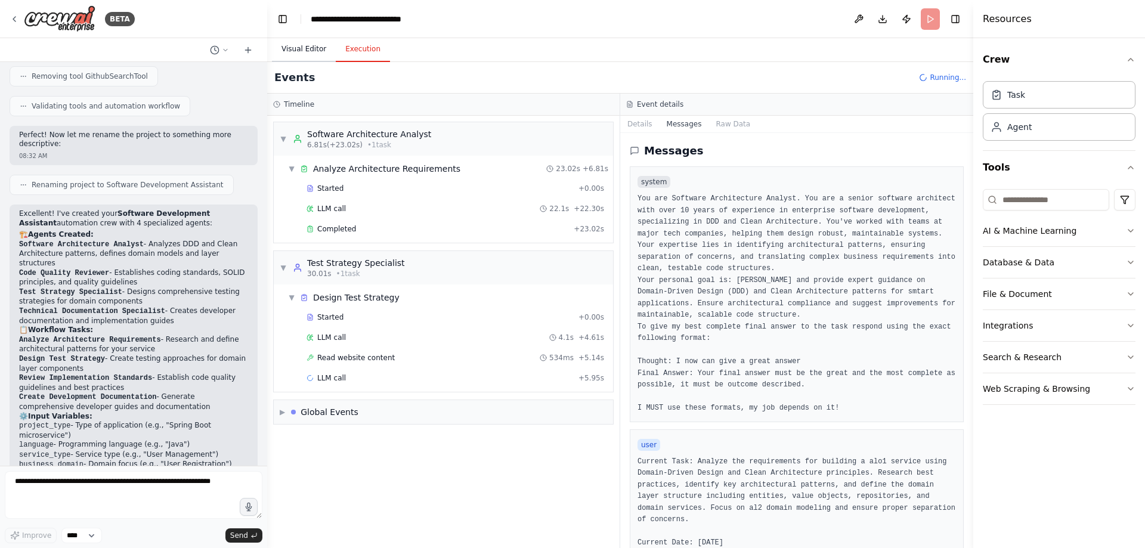
click at [308, 53] on button "Visual Editor" at bounding box center [304, 49] width 64 height 25
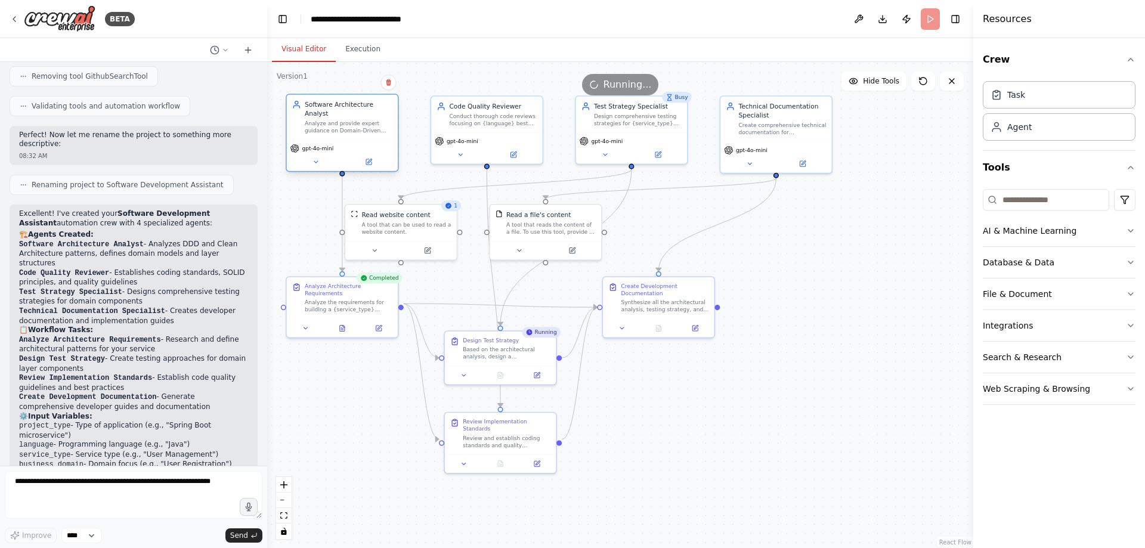
click at [373, 120] on div "Analyze and provide expert guidance on Domain-Driven Design (DDD) and Clean Arc…" at bounding box center [349, 127] width 88 height 14
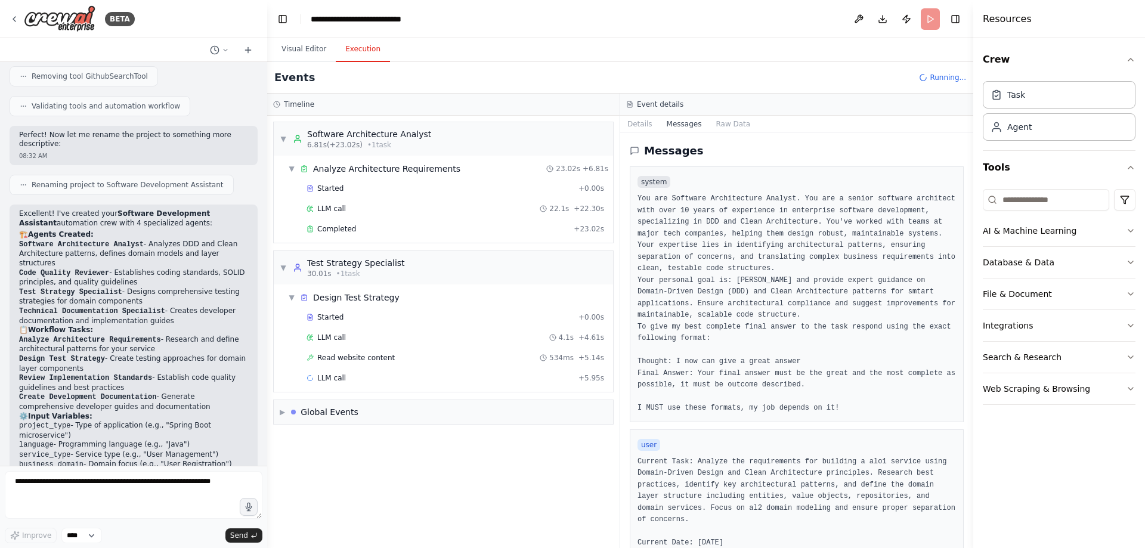
click at [351, 50] on button "Execution" at bounding box center [363, 49] width 54 height 25
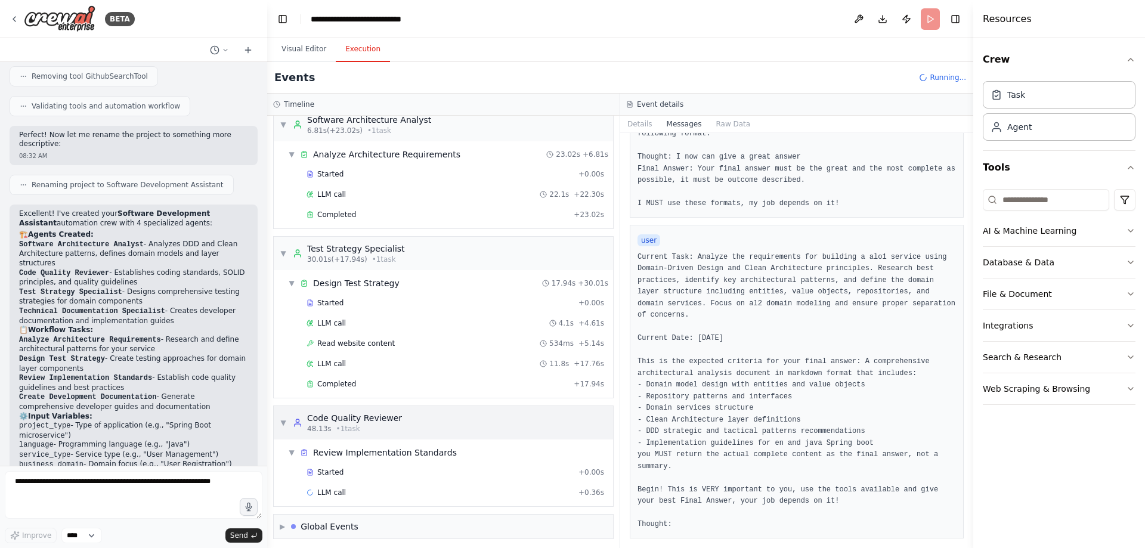
scroll to position [18, 0]
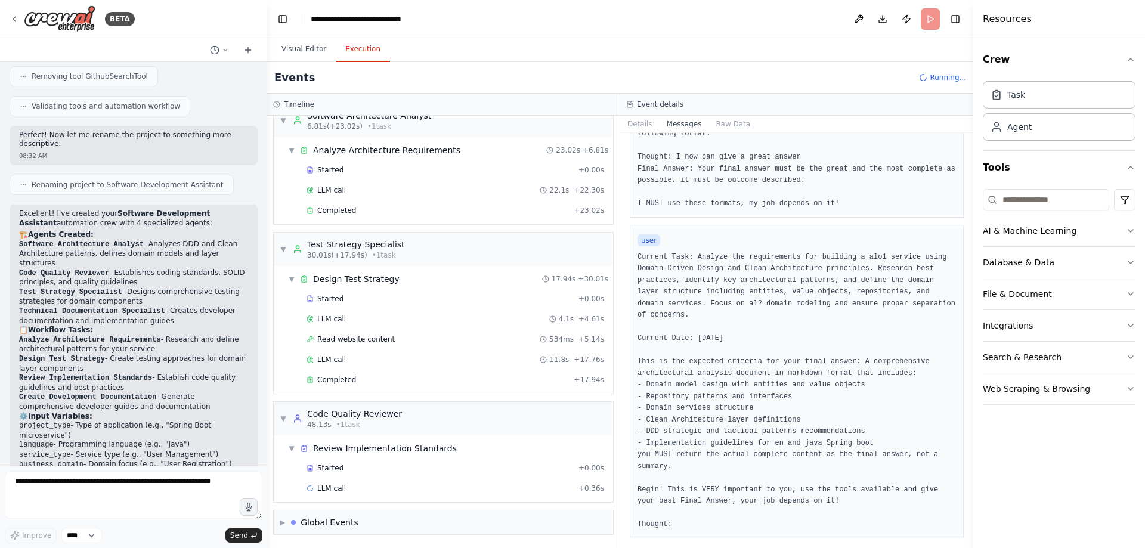
click at [361, 220] on div "Started + 0.00s LLM call 22.1s + 22.30s Completed + 23.02s" at bounding box center [448, 191] width 330 height 61
click at [353, 212] on div "Completed" at bounding box center [438, 211] width 262 height 10
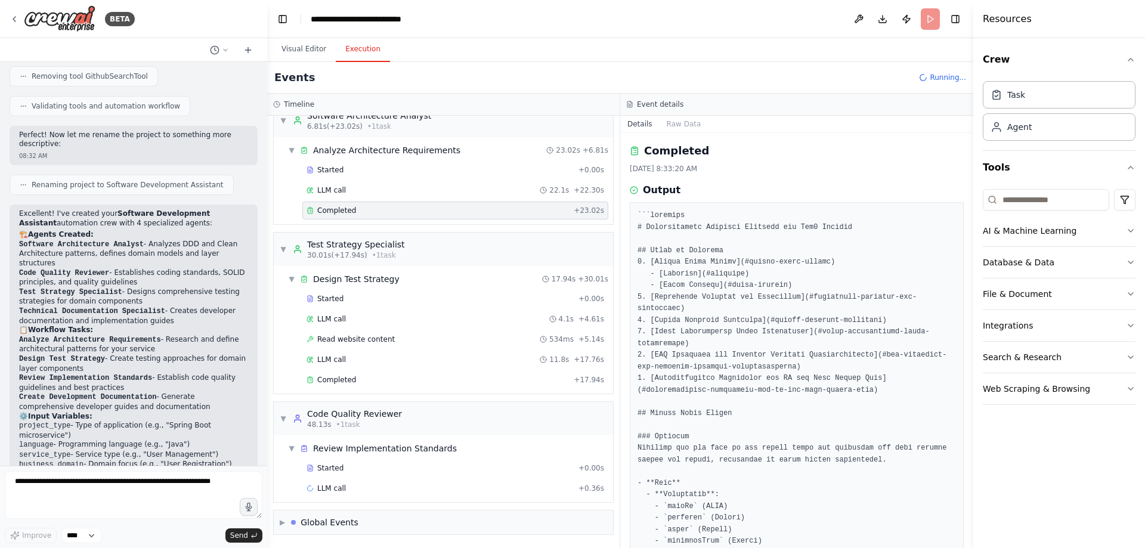
click at [630, 122] on button "Details" at bounding box center [639, 124] width 39 height 17
click at [641, 126] on button "Details" at bounding box center [639, 124] width 39 height 17
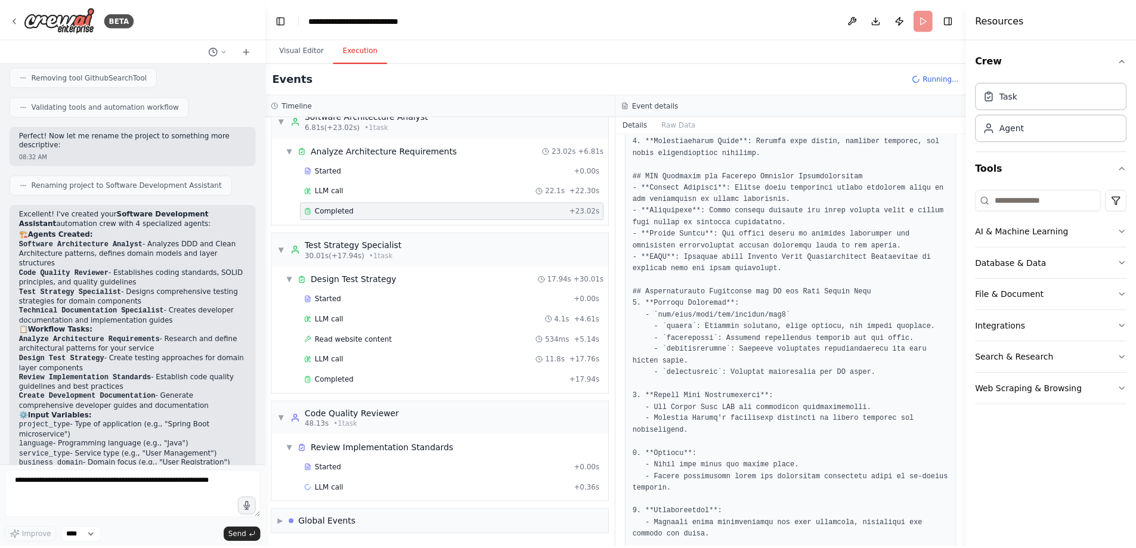
scroll to position [1666, 0]
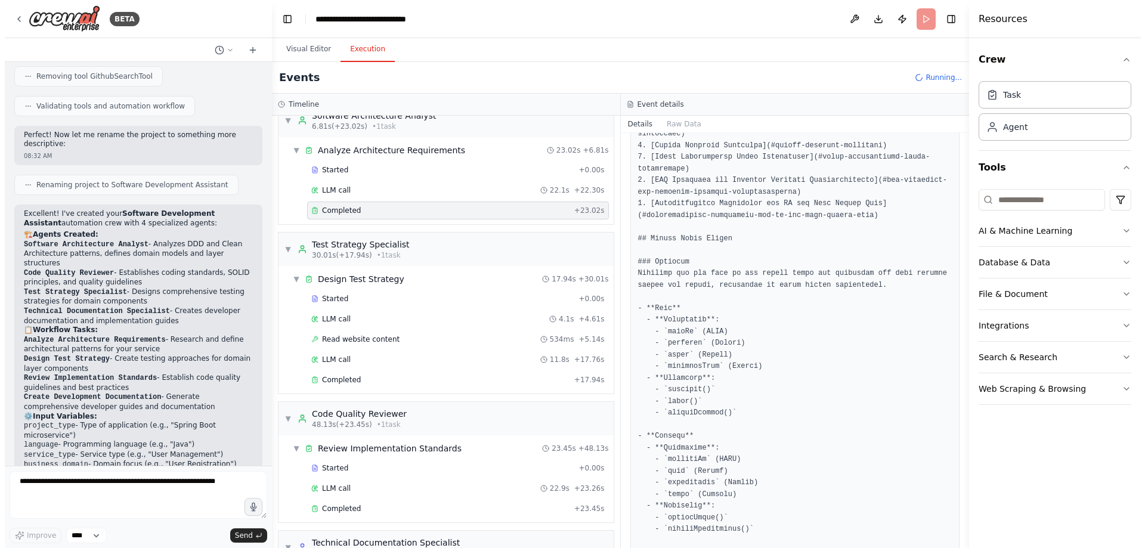
scroll to position [0, 0]
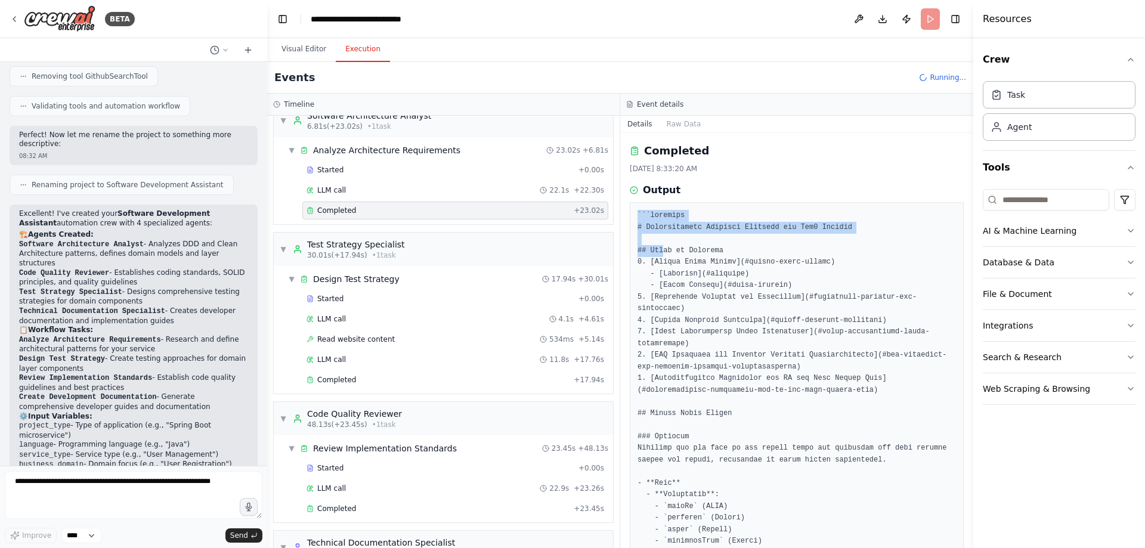
drag, startPoint x: 634, startPoint y: 214, endPoint x: 660, endPoint y: 251, distance: 45.4
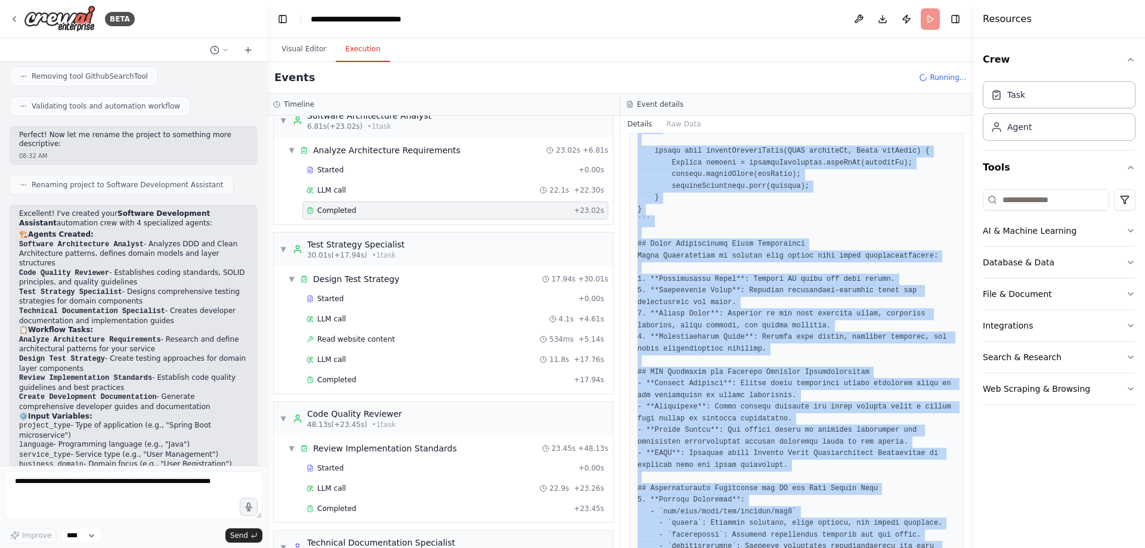
scroll to position [1666, 0]
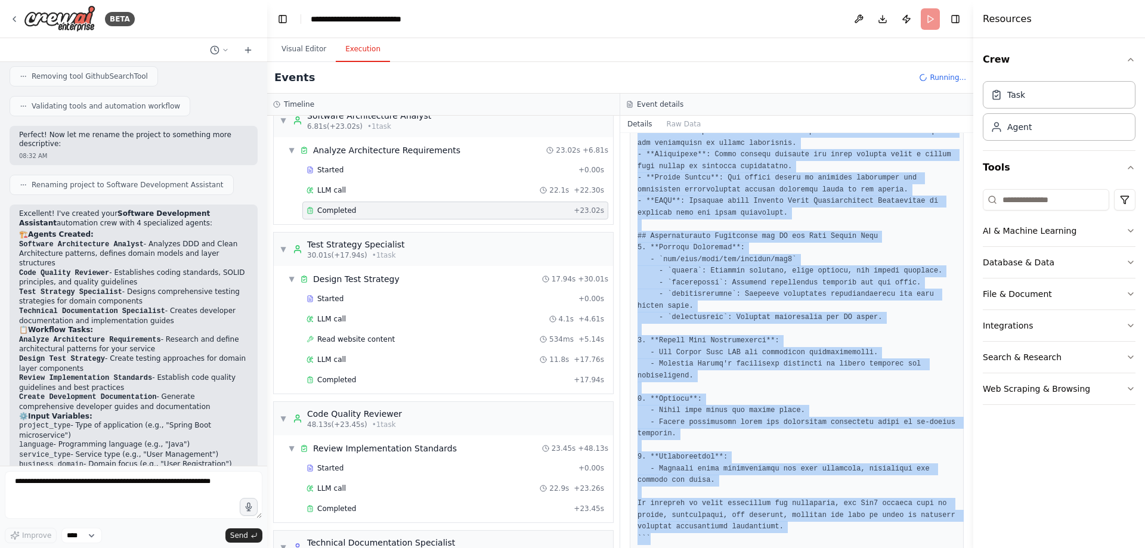
drag, startPoint x: 638, startPoint y: 227, endPoint x: 834, endPoint y: 516, distance: 348.8
copy pre "# Architectural Analysis Document for Alo1 Service ## Table of Contents 1. [Dom…"
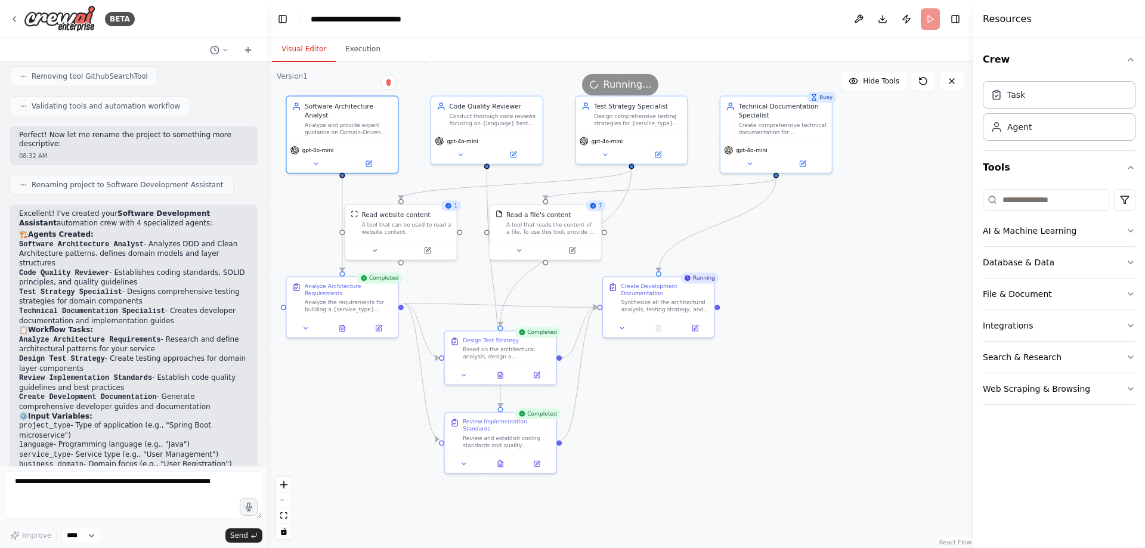
click at [296, 39] on button "Visual Editor" at bounding box center [304, 49] width 64 height 25
click at [339, 120] on div "Analyze and provide expert guidance on Domain-Driven Design (DDD) and Clean Arc…" at bounding box center [349, 127] width 88 height 14
click at [364, 46] on button "Execution" at bounding box center [363, 49] width 54 height 25
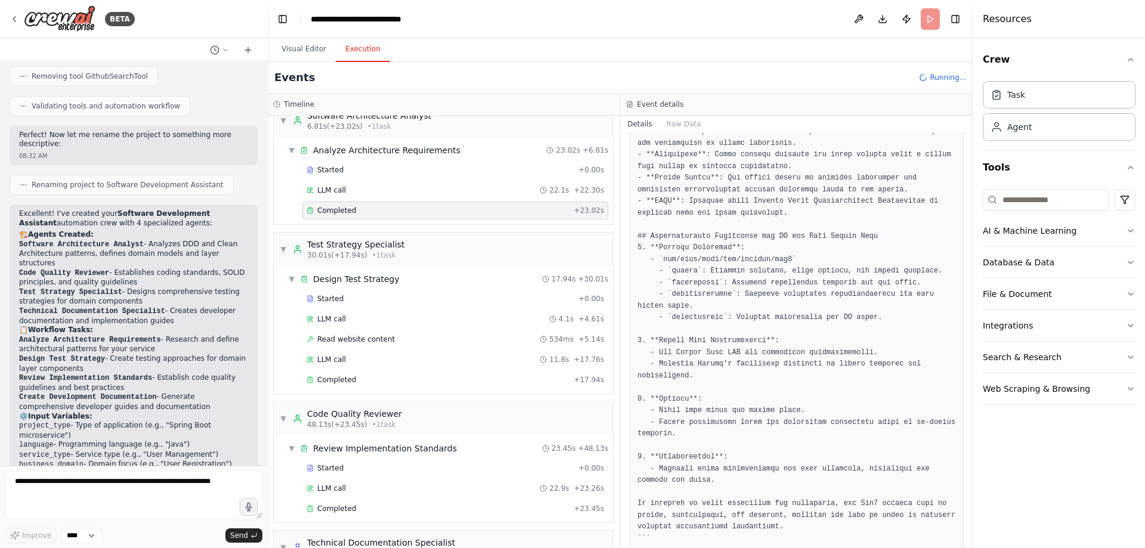
scroll to position [0, 0]
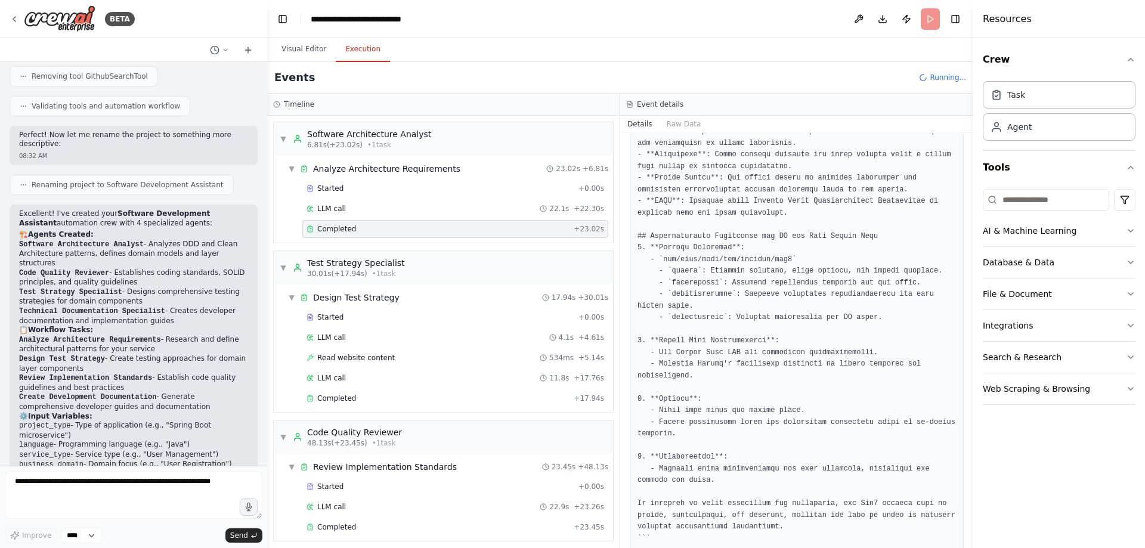
click at [429, 234] on div "Completed + 23.02s" at bounding box center [455, 229] width 306 height 18
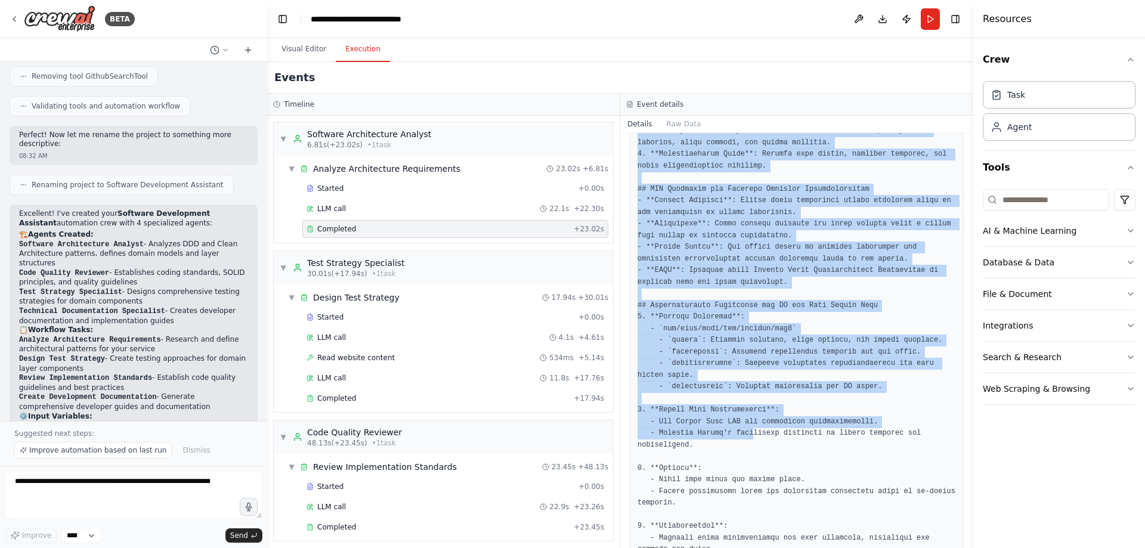
scroll to position [1666, 0]
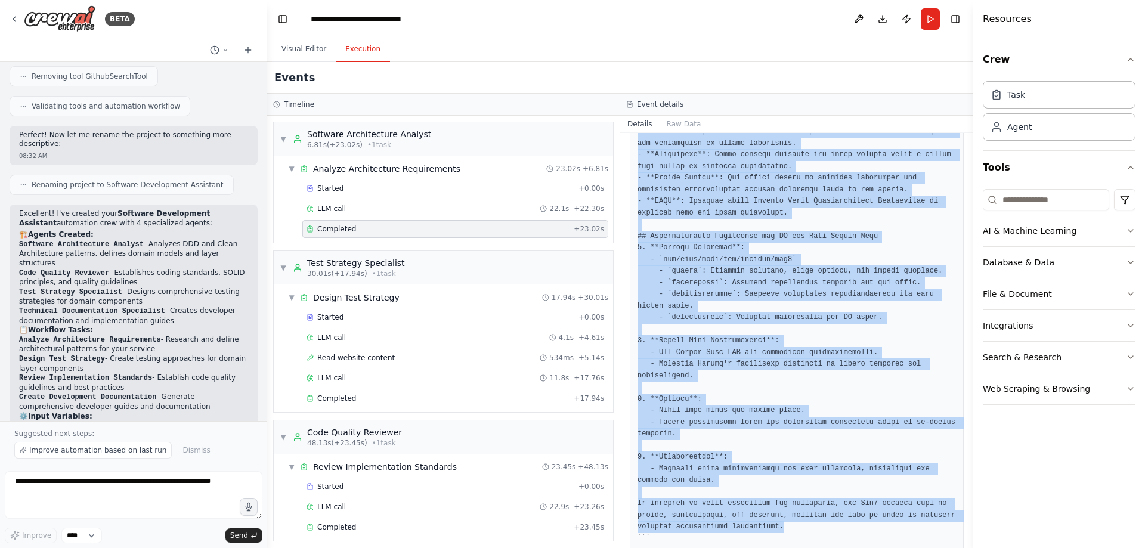
drag, startPoint x: 638, startPoint y: 229, endPoint x: 800, endPoint y: 498, distance: 313.9
copy pre "# Architectural Analysis Document for Alo1 Service ## Table of Contents 1. [Dom…"
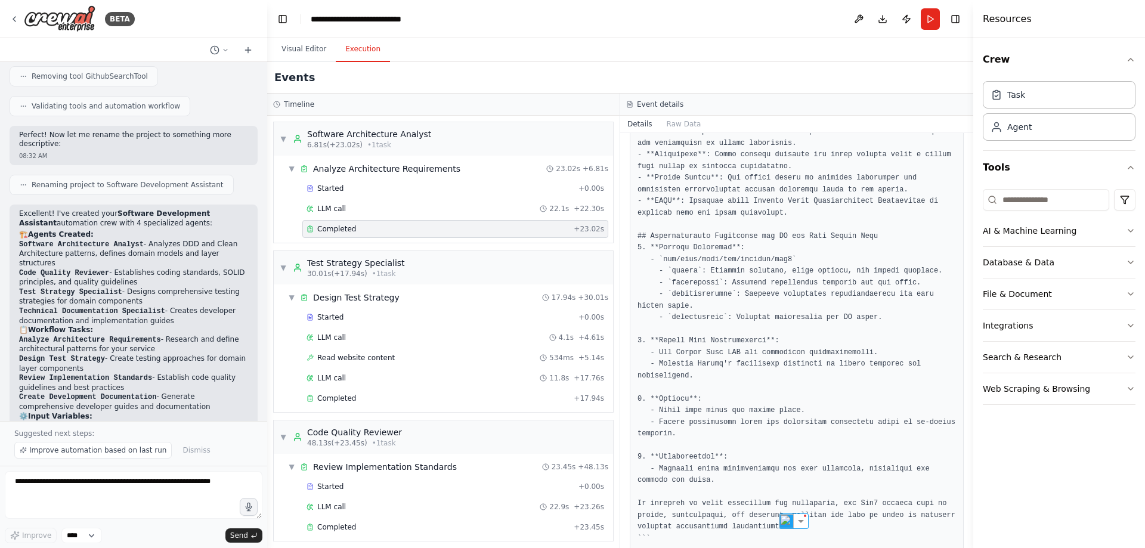
click at [305, 105] on h3 "Timeline" at bounding box center [299, 105] width 30 height 10
click at [307, 54] on button "Visual Editor" at bounding box center [304, 49] width 64 height 25
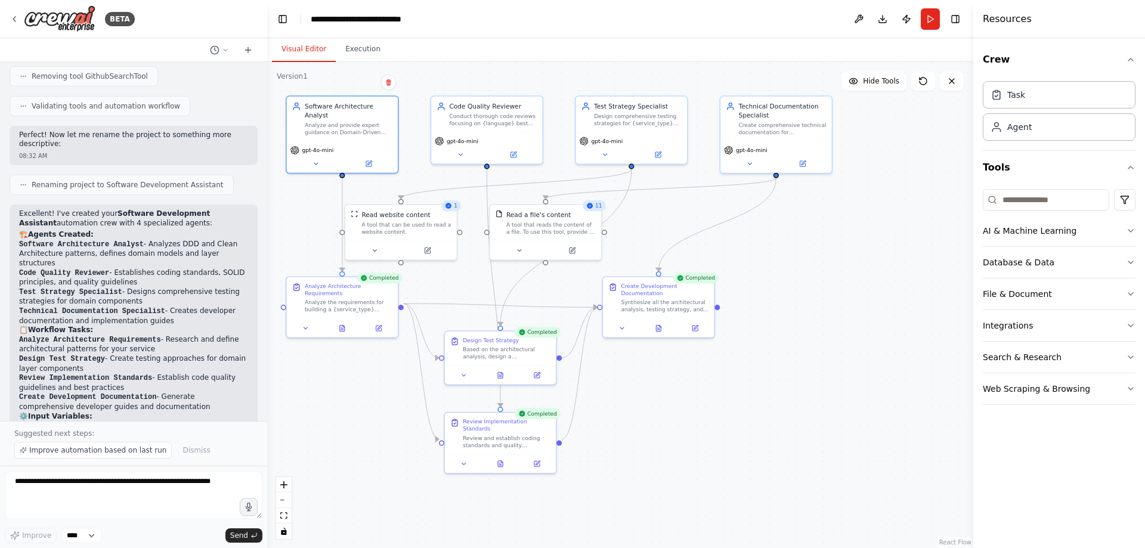
click at [822, 425] on div ".deletable-edge-delete-btn { width: 20px; height: 20px; border: 0px solid #ffff…" at bounding box center [620, 305] width 706 height 486
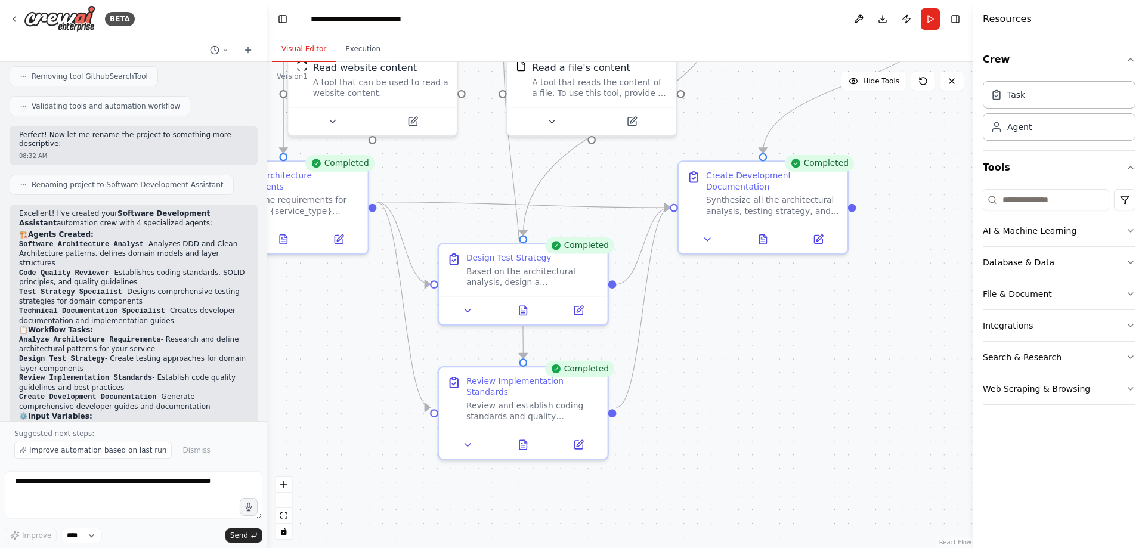
drag, startPoint x: 333, startPoint y: 428, endPoint x: 359, endPoint y: 305, distance: 125.7
click at [359, 305] on div ".deletable-edge-delete-btn { width: 20px; height: 20px; border: 0px solid #ffff…" at bounding box center [620, 305] width 706 height 486
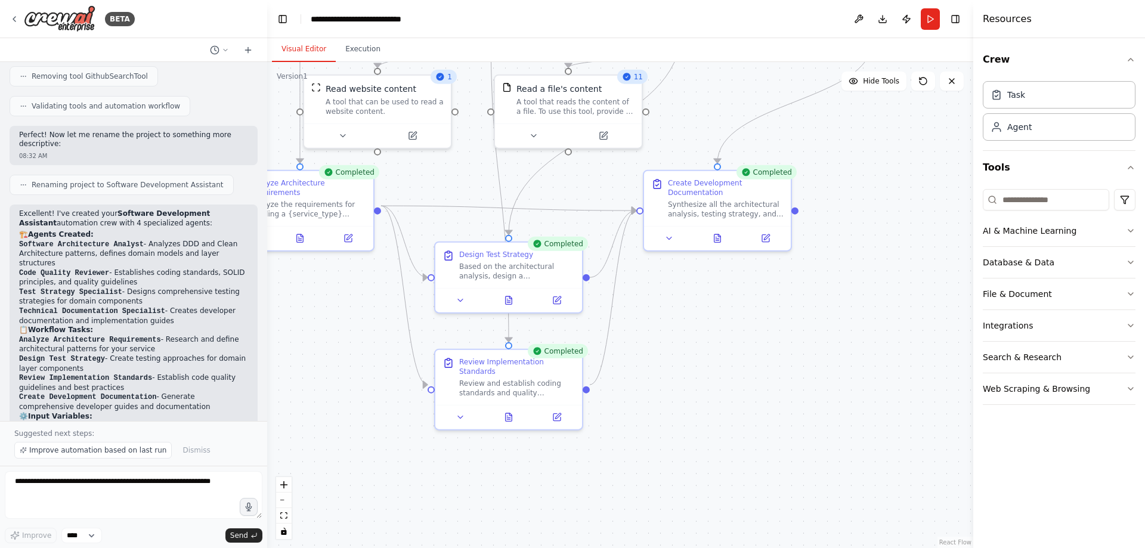
drag, startPoint x: 322, startPoint y: 344, endPoint x: 371, endPoint y: 332, distance: 50.5
click at [371, 332] on div ".deletable-edge-delete-btn { width: 20px; height: 20px; border: 0px solid #ffff…" at bounding box center [620, 305] width 706 height 486
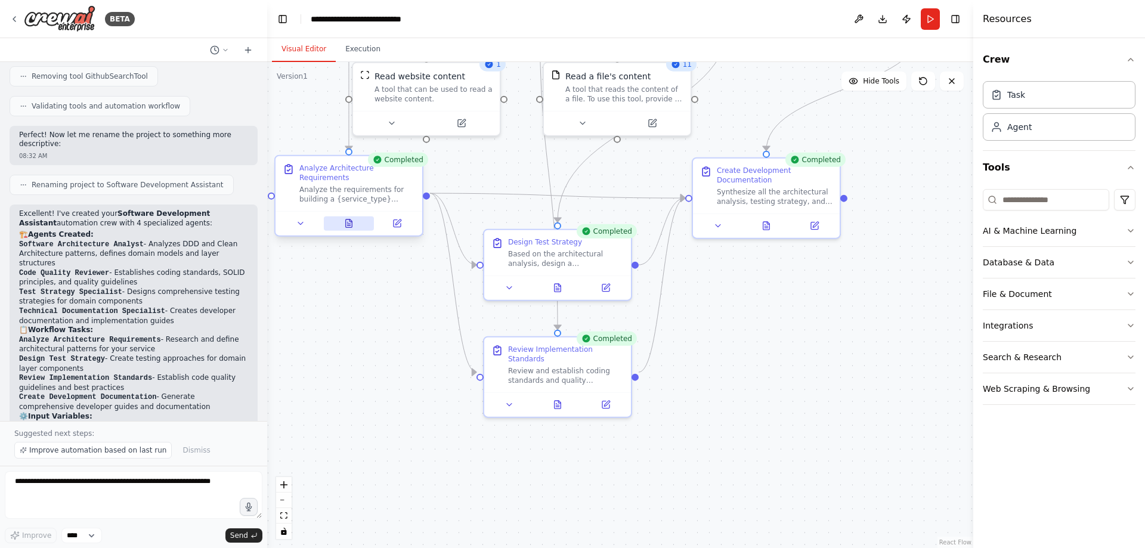
click at [344, 220] on button at bounding box center [349, 224] width 51 height 14
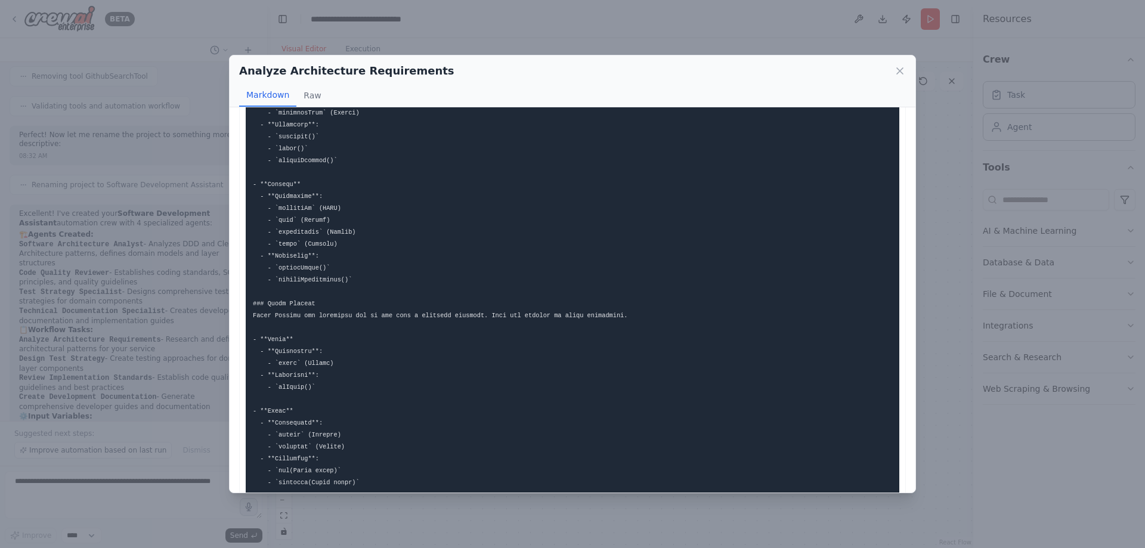
scroll to position [0, 0]
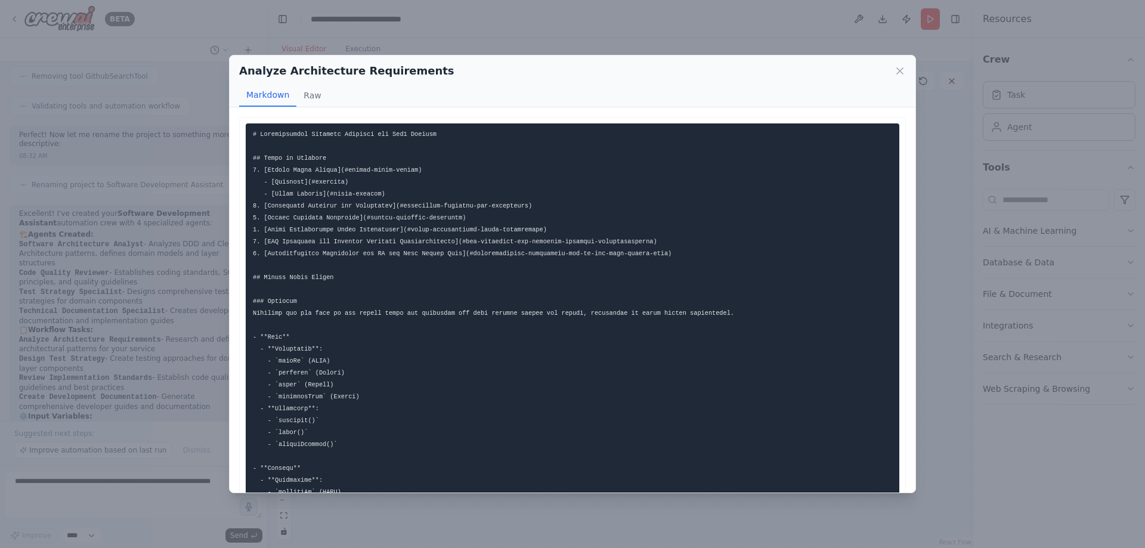
click at [352, 74] on h2 "Analyze Architecture Requirements" at bounding box center [346, 71] width 215 height 17
click at [563, 89] on img at bounding box center [566, 92] width 16 height 16
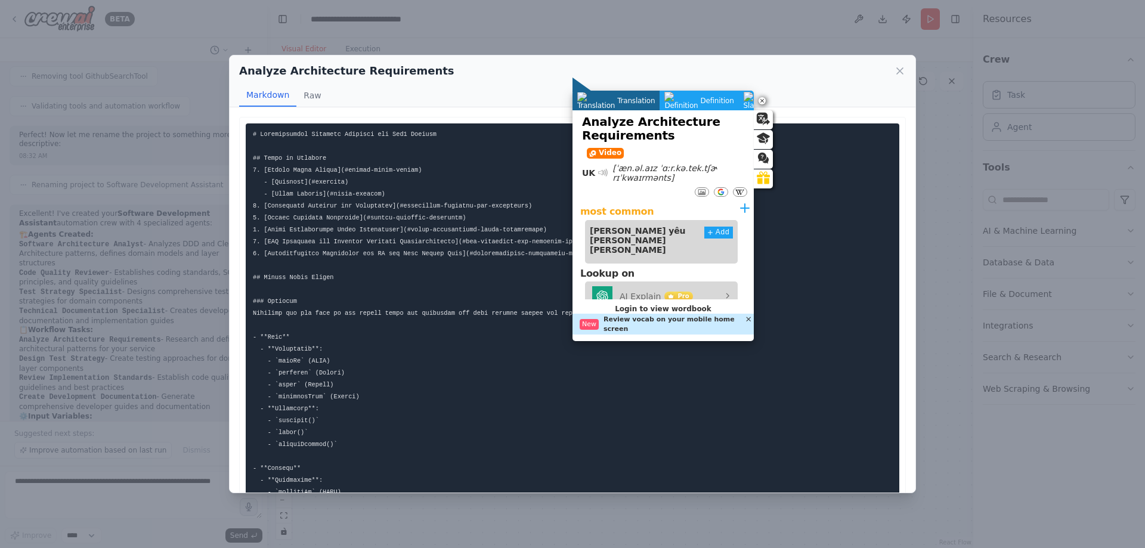
click at [508, 389] on pre at bounding box center [573, 521] width 654 height 797
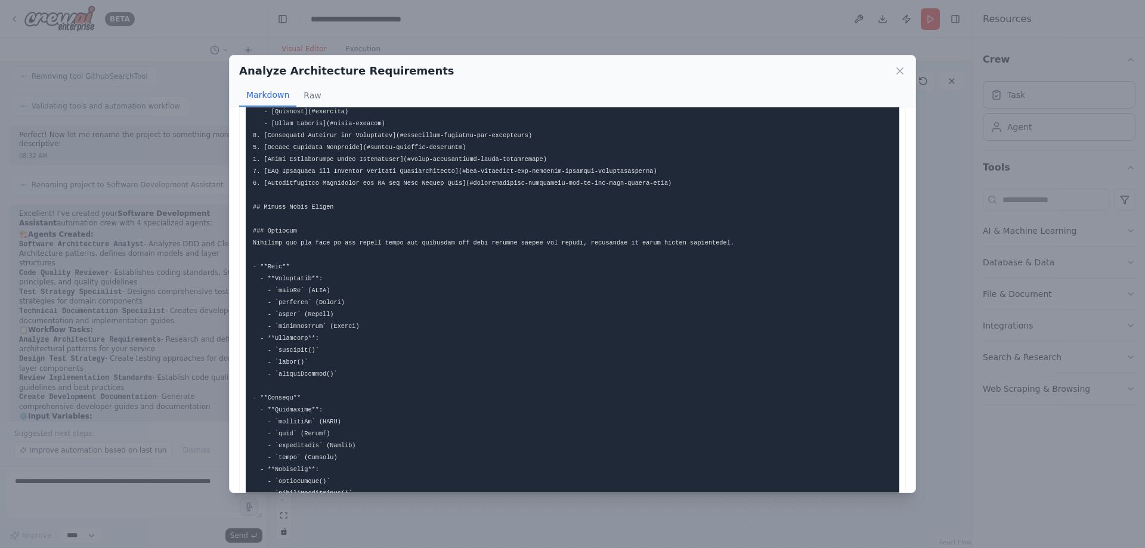
scroll to position [119, 0]
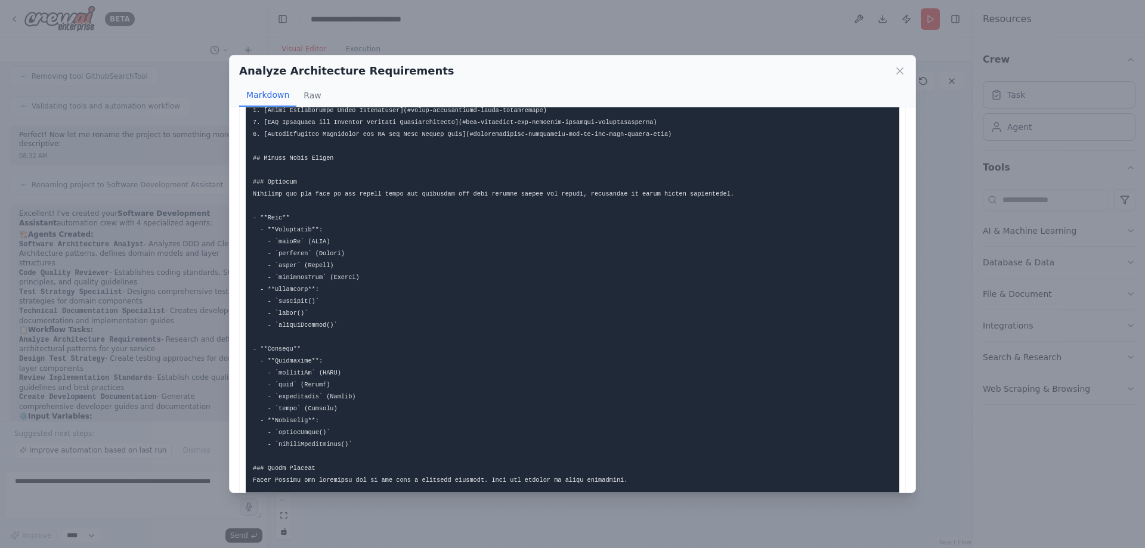
click at [901, 79] on div "Analyze Architecture Requirements" at bounding box center [572, 71] width 667 height 17
click at [897, 77] on div "Analyze Architecture Requirements" at bounding box center [572, 71] width 667 height 17
click at [901, 70] on icon at bounding box center [900, 71] width 6 height 6
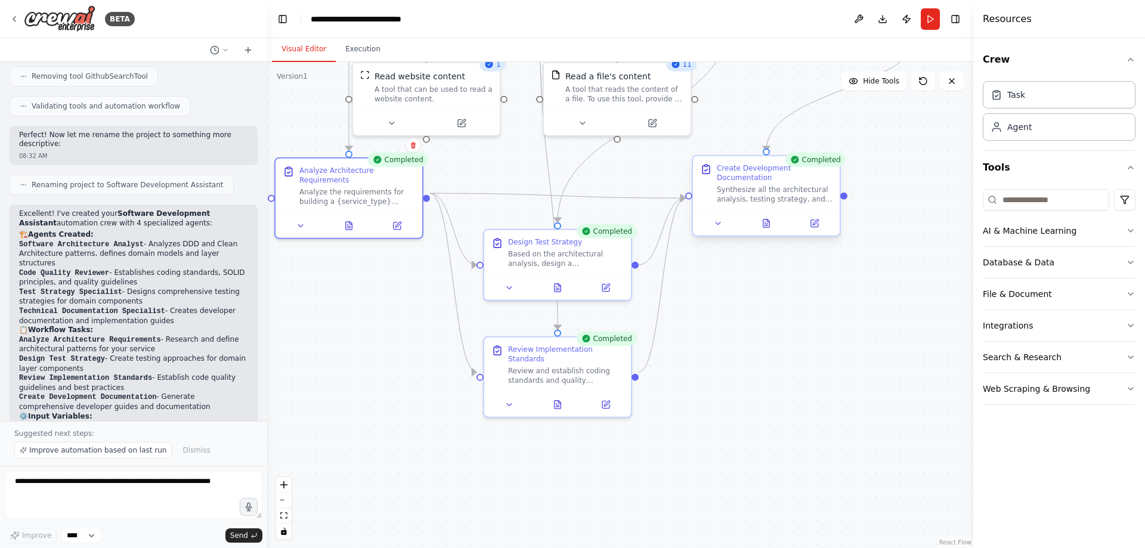
click at [764, 231] on div at bounding box center [766, 223] width 147 height 24
click at [767, 226] on icon at bounding box center [767, 224] width 7 height 8
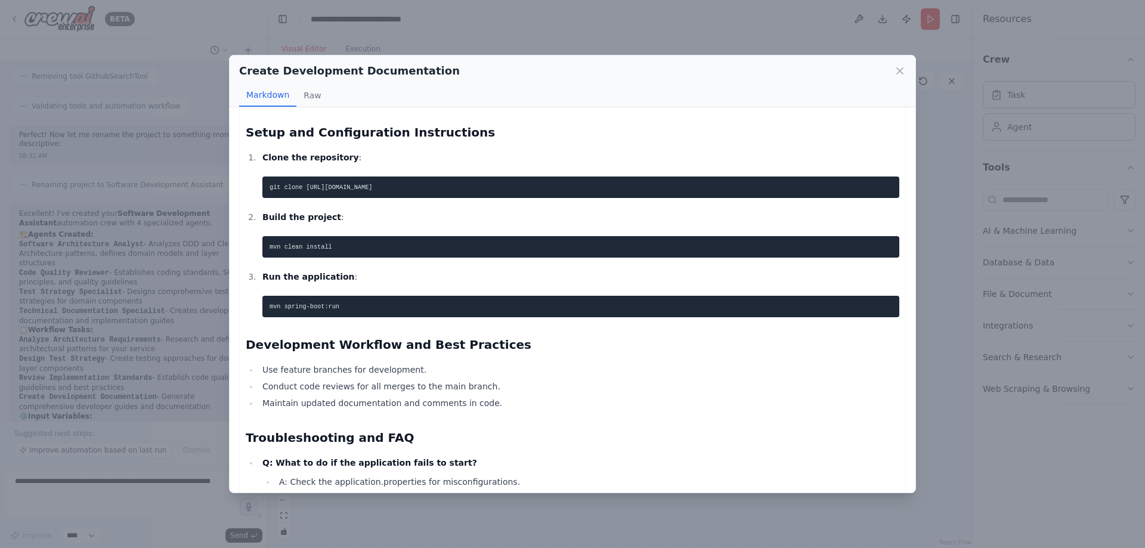
scroll to position [1096, 0]
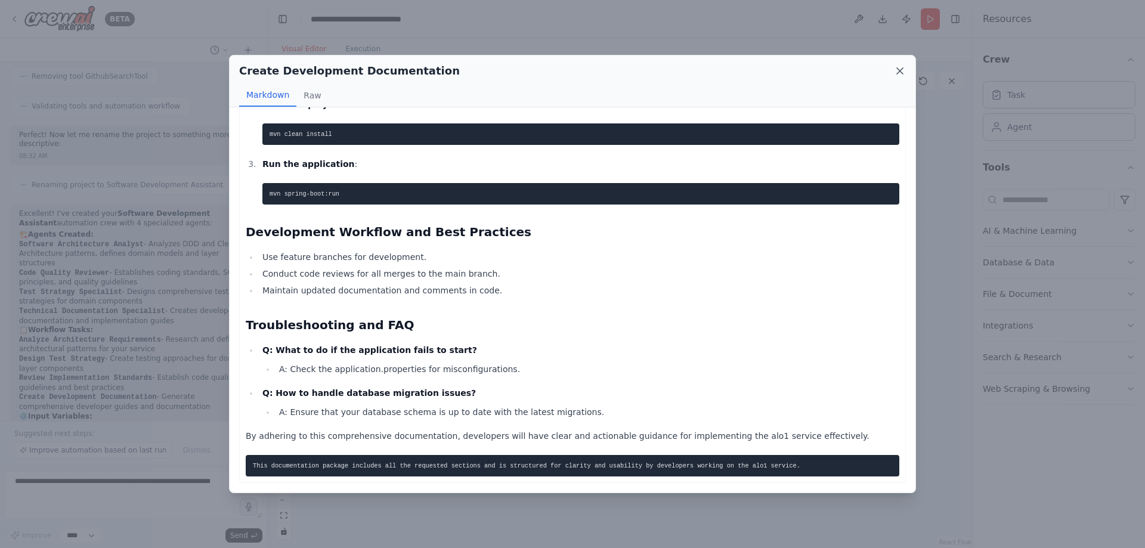
click at [899, 71] on icon at bounding box center [900, 71] width 12 height 12
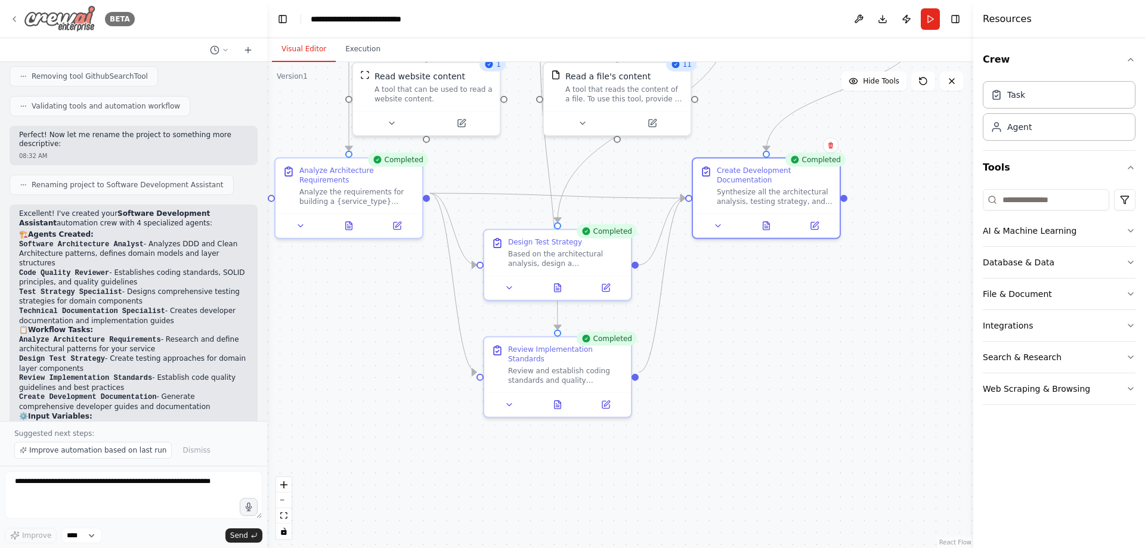
click at [84, 20] on img at bounding box center [60, 18] width 72 height 27
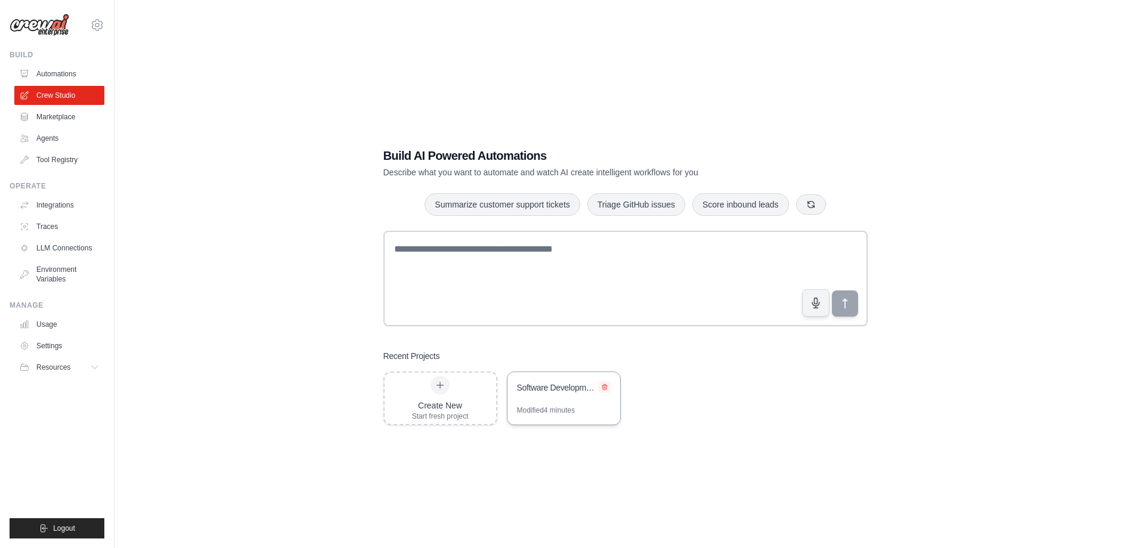
click at [602, 391] on button at bounding box center [605, 387] width 12 height 12
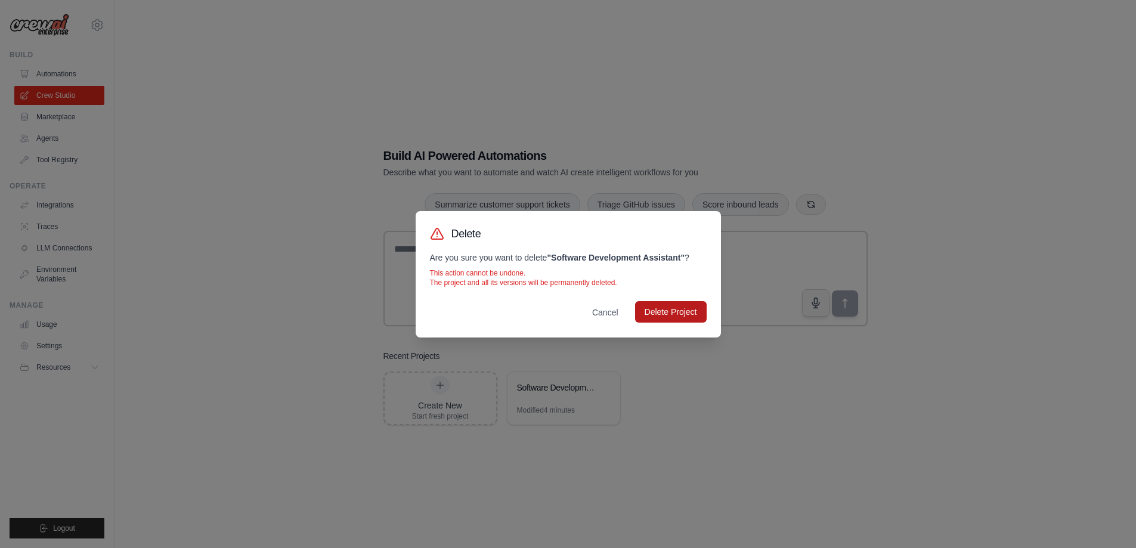
click at [662, 319] on button "Delete Project" at bounding box center [671, 311] width 72 height 21
click at [709, 406] on div "Delete Are you sure you want to delete " Software Development Assistant " ? Thi…" at bounding box center [568, 274] width 1136 height 548
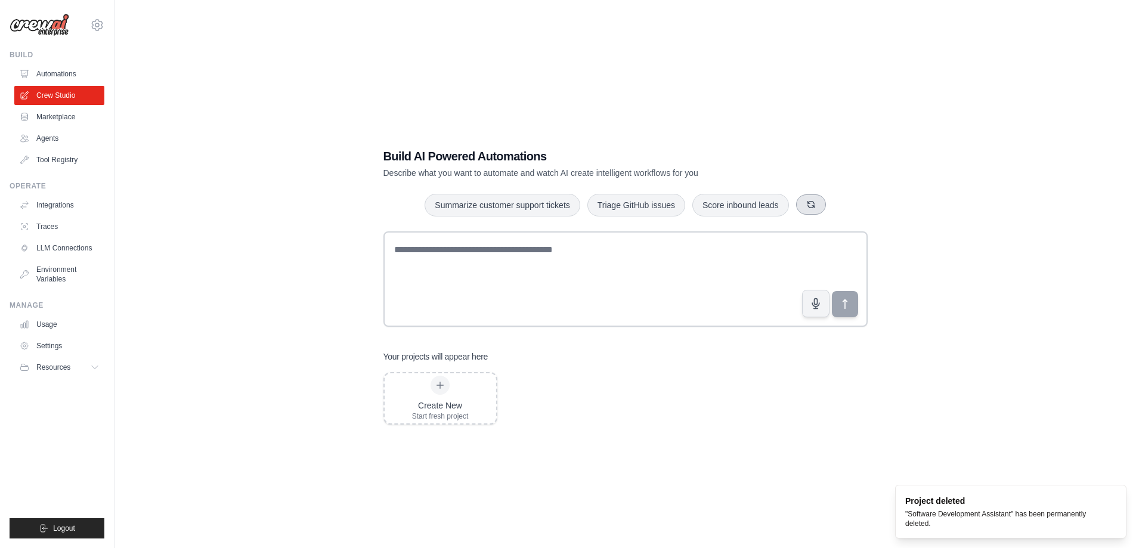
click at [811, 205] on icon "button" at bounding box center [811, 205] width 10 height 10
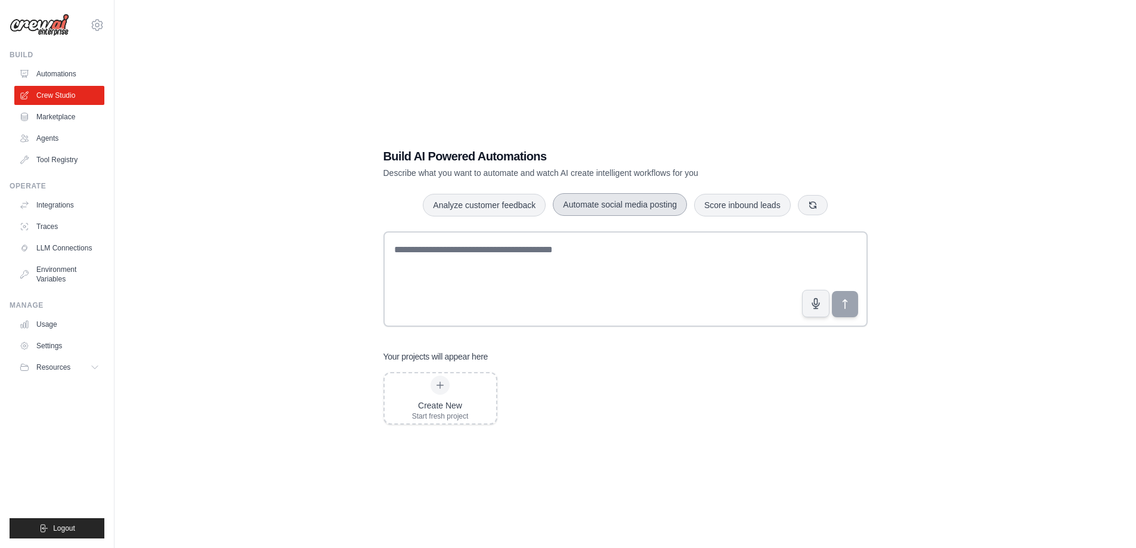
click at [649, 212] on button "Automate social media posting" at bounding box center [620, 204] width 134 height 23
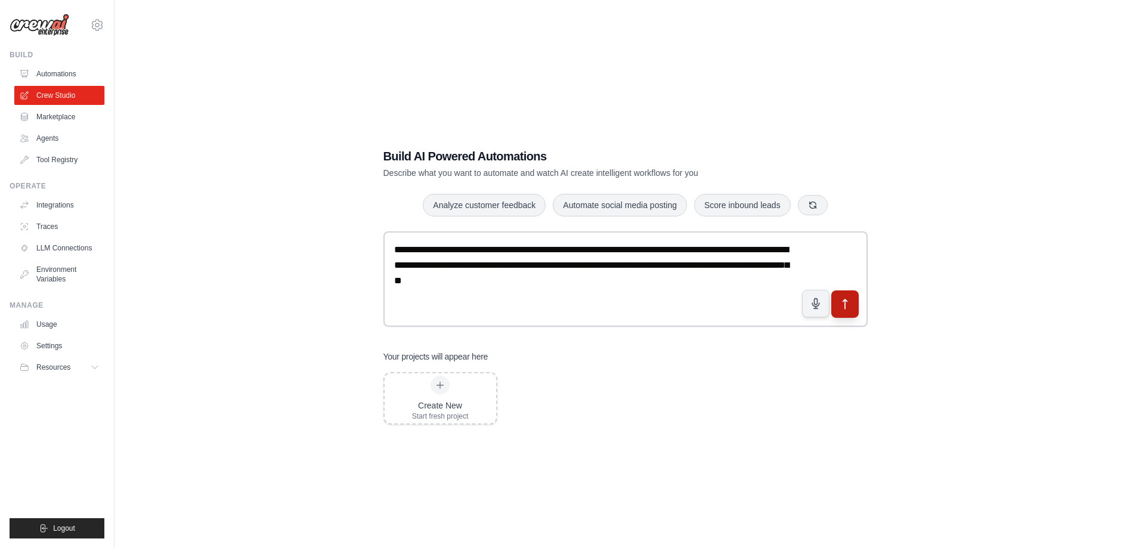
click at [846, 305] on icon "submit" at bounding box center [845, 304] width 13 height 13
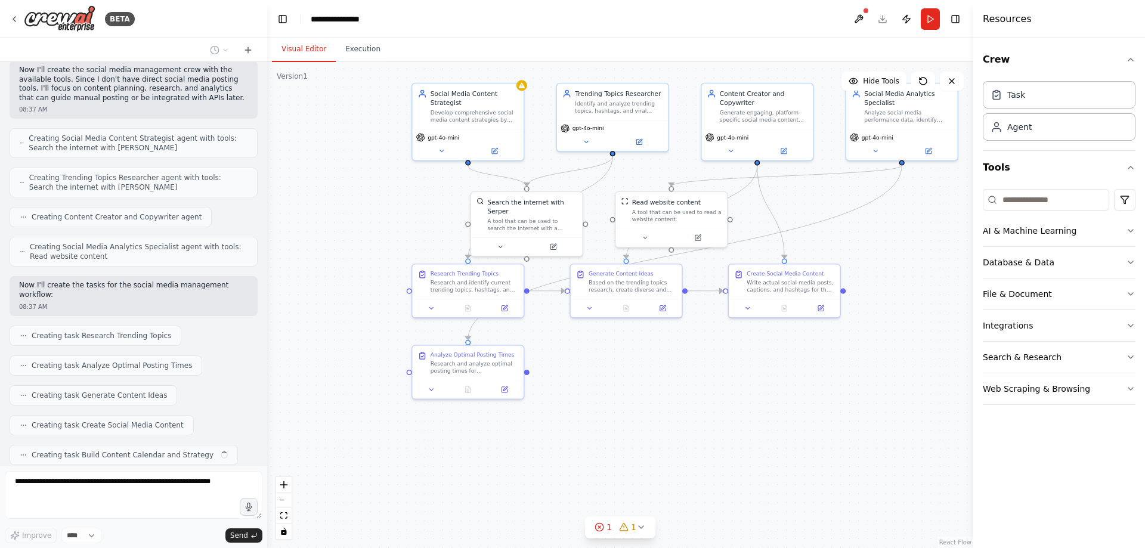
scroll to position [486, 0]
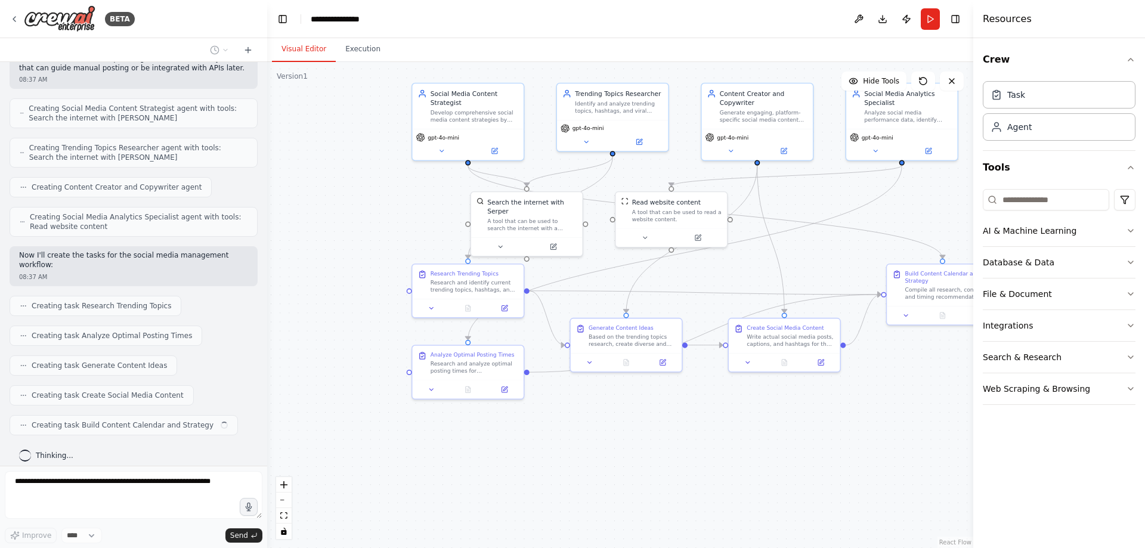
drag, startPoint x: 401, startPoint y: 359, endPoint x: 312, endPoint y: 289, distance: 113.4
click at [312, 289] on div ".deletable-edge-delete-btn { width: 20px; height: 20px; border: 0px solid #ffff…" at bounding box center [620, 305] width 706 height 486
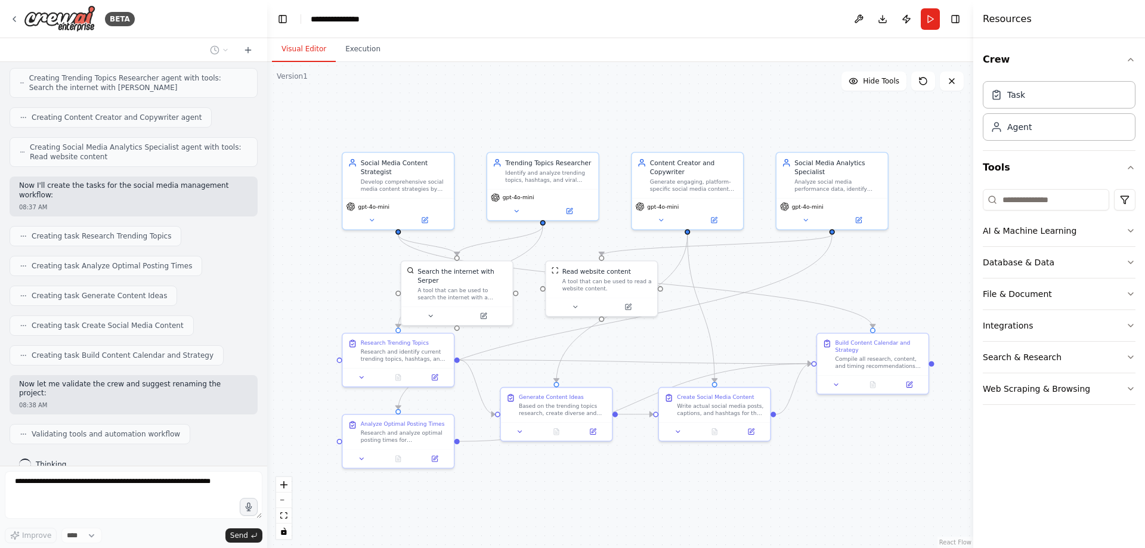
scroll to position [595, 0]
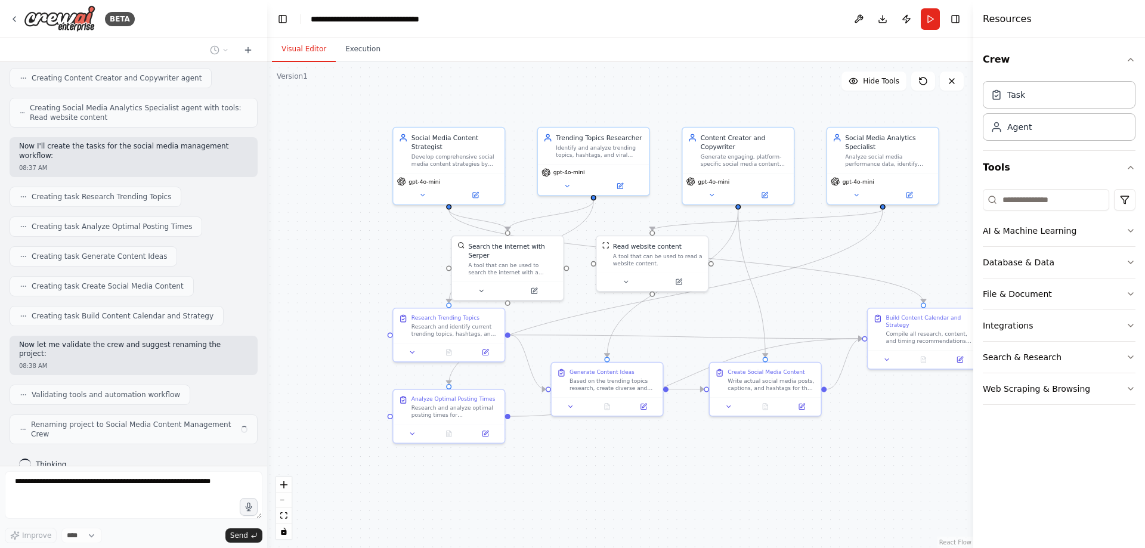
drag, startPoint x: 696, startPoint y: 320, endPoint x: 726, endPoint y: 320, distance: 30.4
click at [726, 320] on div ".deletable-edge-delete-btn { width: 20px; height: 20px; border: 0px solid #ffff…" at bounding box center [620, 305] width 706 height 486
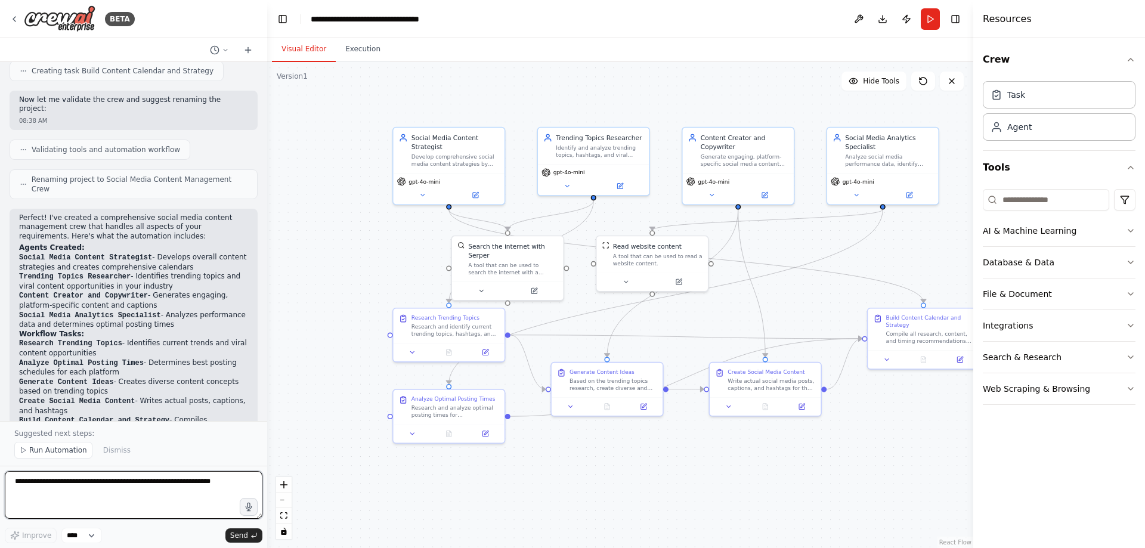
scroll to position [840, 0]
click at [127, 214] on p "Perfect! I've created a comprehensive social media content management crew that…" at bounding box center [133, 228] width 229 height 28
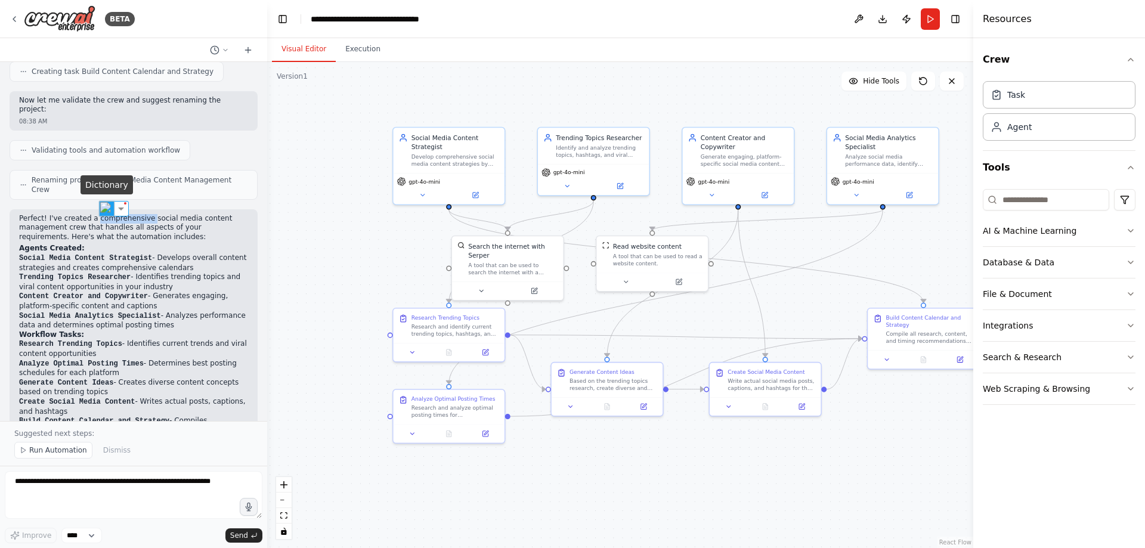
click at [104, 209] on img at bounding box center [107, 209] width 16 height 16
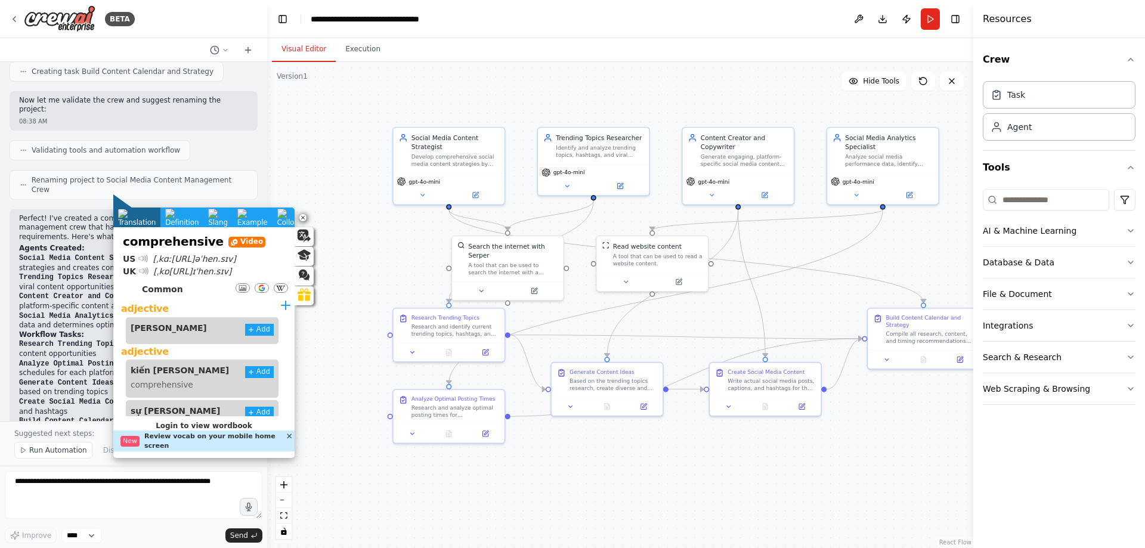
click at [89, 214] on p "Perfect! I've created a comprehensive social media content management crew that…" at bounding box center [133, 228] width 229 height 28
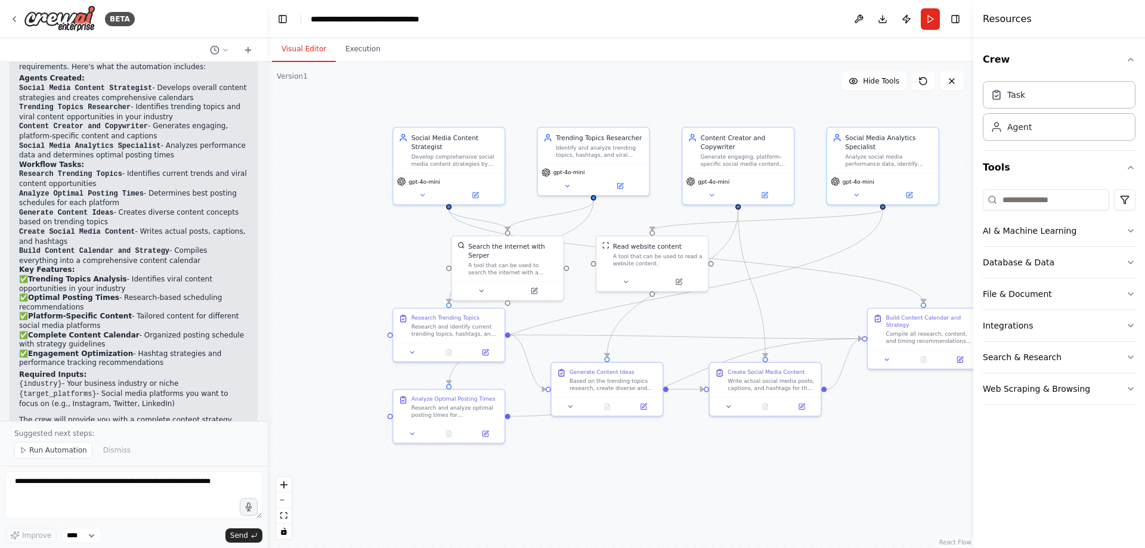
scroll to position [1079, 0]
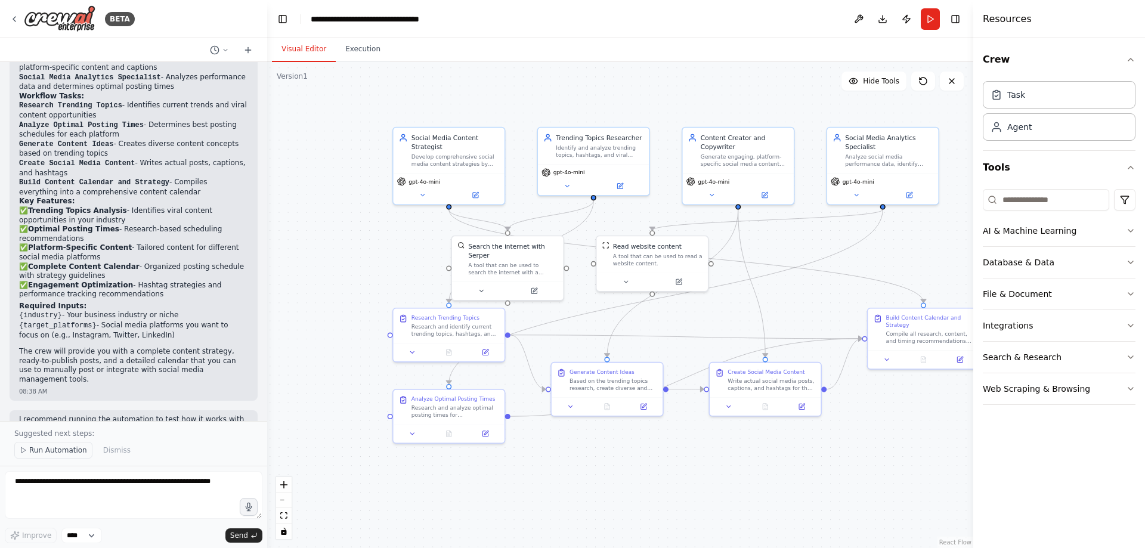
click at [52, 453] on span "Run Automation" at bounding box center [58, 451] width 58 height 10
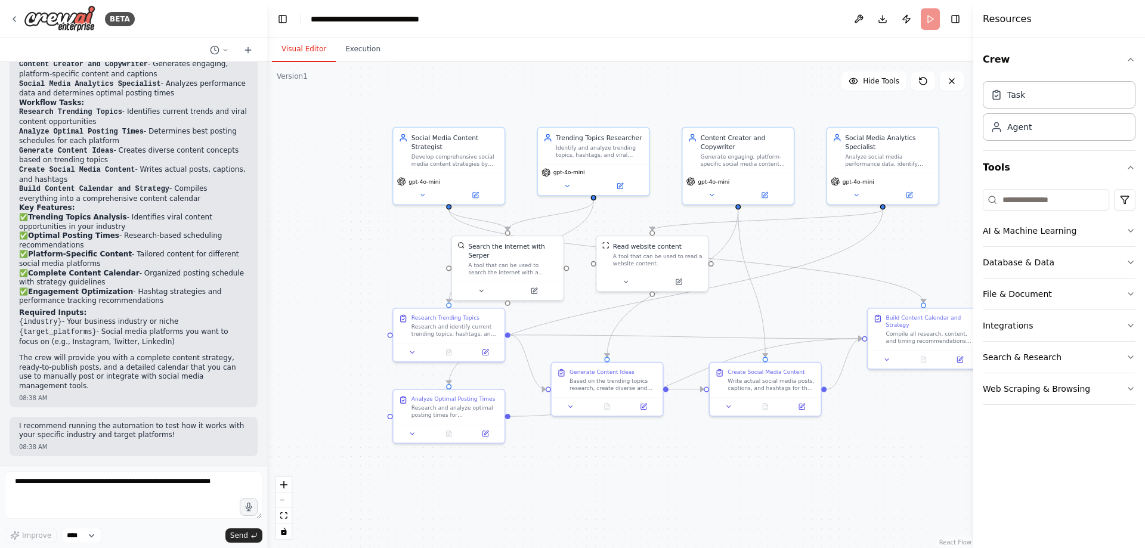
scroll to position [1034, 0]
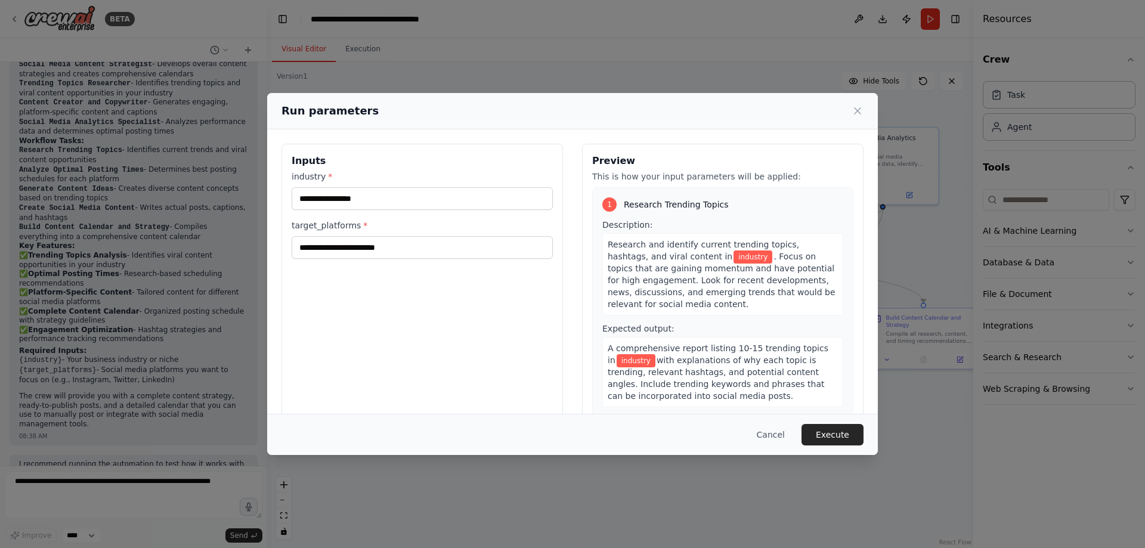
click at [302, 175] on label "industry *" at bounding box center [422, 177] width 261 height 12
click at [302, 187] on input "industry *" at bounding box center [422, 198] width 261 height 23
click at [302, 175] on label "industry *" at bounding box center [422, 177] width 261 height 12
click at [302, 187] on input "industry *" at bounding box center [422, 198] width 261 height 23
click at [302, 195] on img at bounding box center [301, 196] width 16 height 16
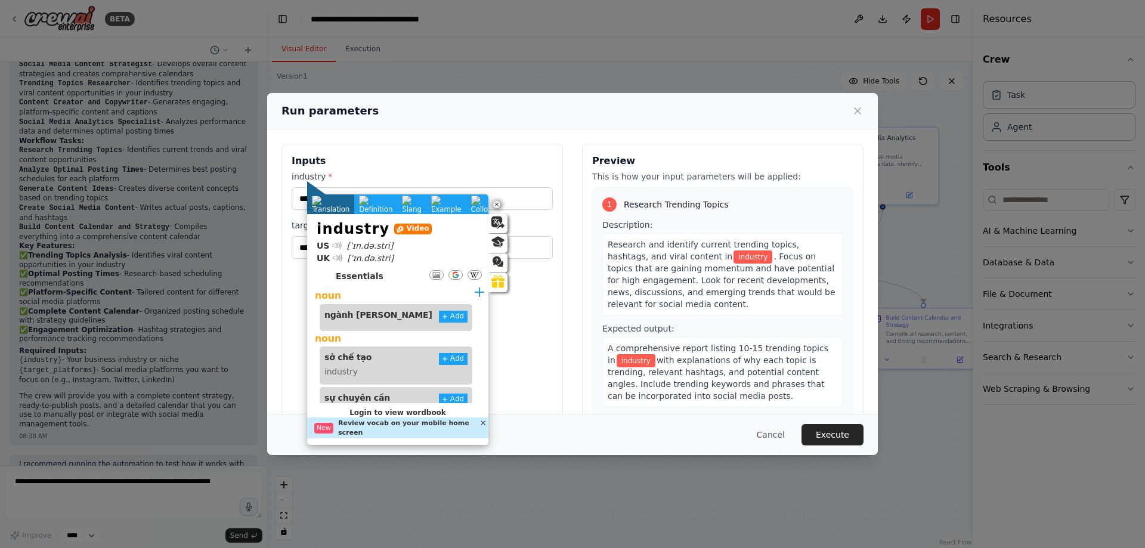
click at [286, 284] on div "Inputs industry * target_platforms *" at bounding box center [423, 285] width 282 height 283
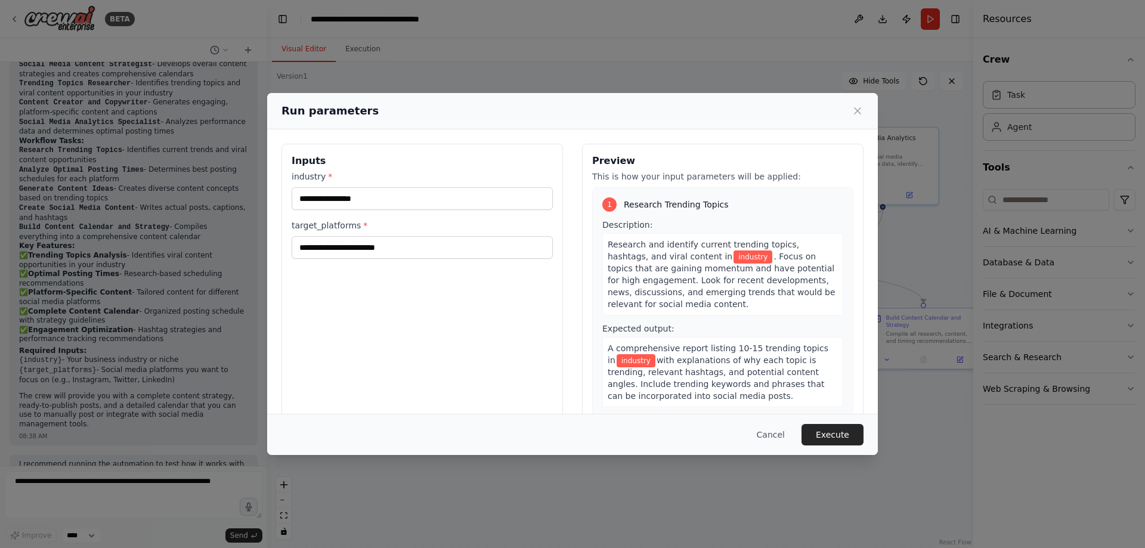
click at [318, 226] on label "target_platforms *" at bounding box center [422, 226] width 261 height 12
click at [318, 236] on input "target_platforms *" at bounding box center [422, 247] width 261 height 23
click at [317, 226] on label "target_platforms *" at bounding box center [422, 226] width 261 height 12
click at [317, 236] on input "target_platforms *" at bounding box center [422, 247] width 261 height 23
click at [311, 246] on img at bounding box center [317, 245] width 16 height 16
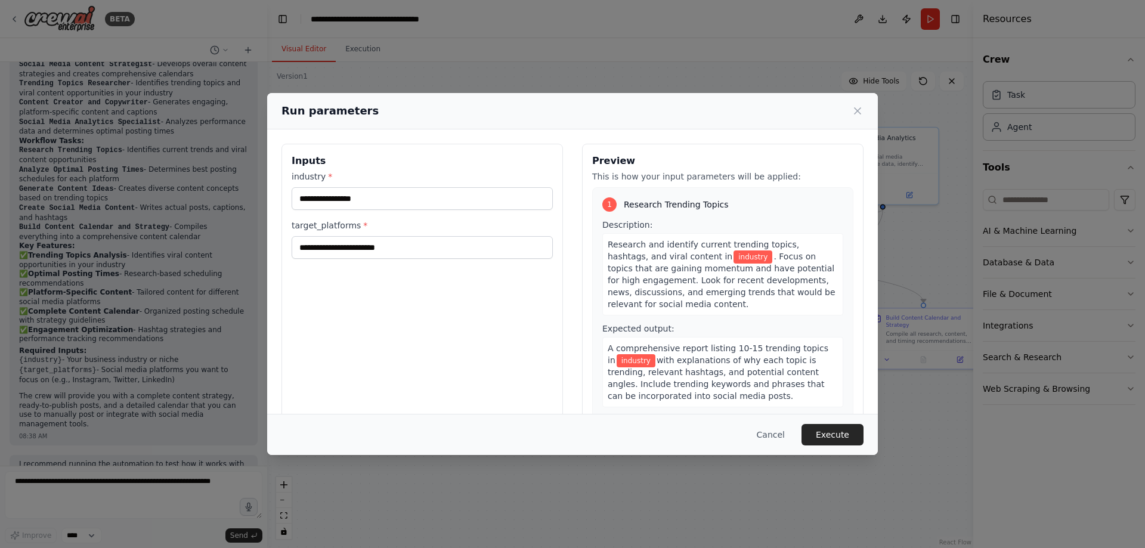
click at [314, 329] on div "Inputs industry * target_platforms *" at bounding box center [423, 285] width 282 height 283
drag, startPoint x: 319, startPoint y: 227, endPoint x: 353, endPoint y: 226, distance: 34.6
click at [353, 226] on label "target_platforms *" at bounding box center [422, 226] width 261 height 12
click at [330, 249] on img at bounding box center [330, 245] width 16 height 16
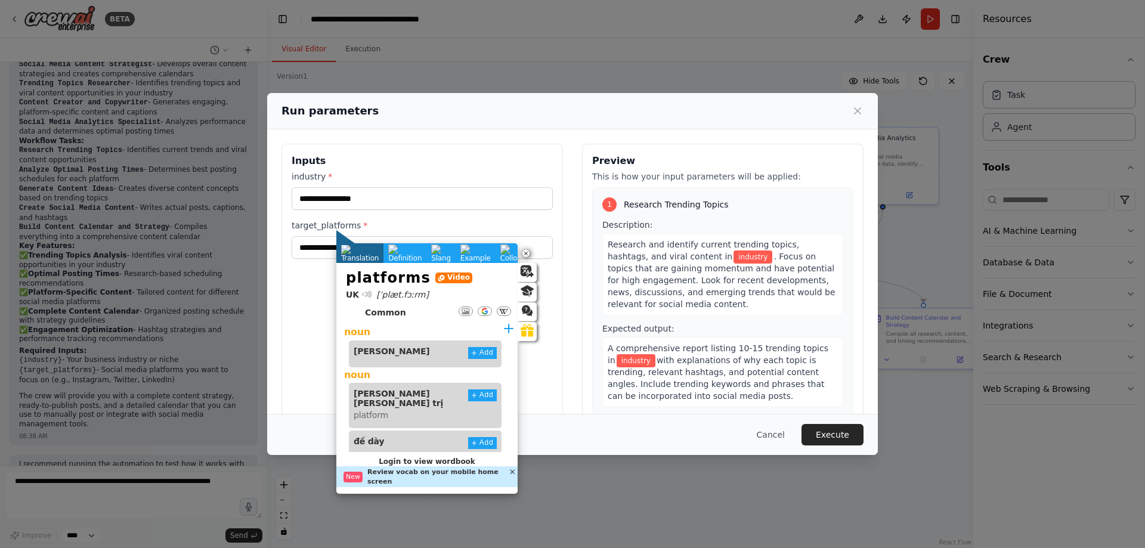
click at [317, 298] on div "Inputs industry * target_platforms *" at bounding box center [423, 285] width 282 height 283
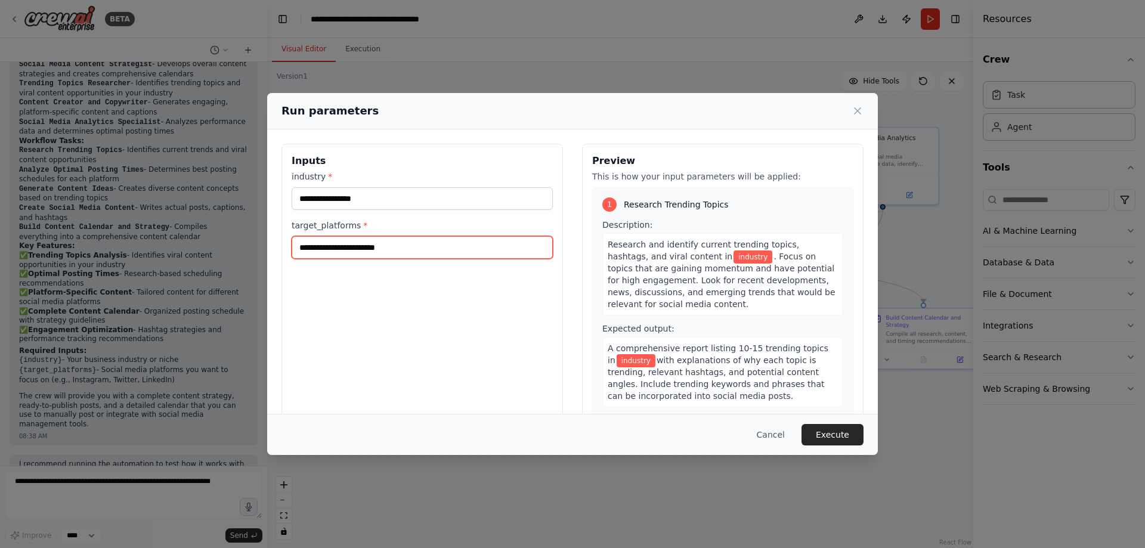
click at [369, 247] on input "target_platforms *" at bounding box center [422, 247] width 261 height 23
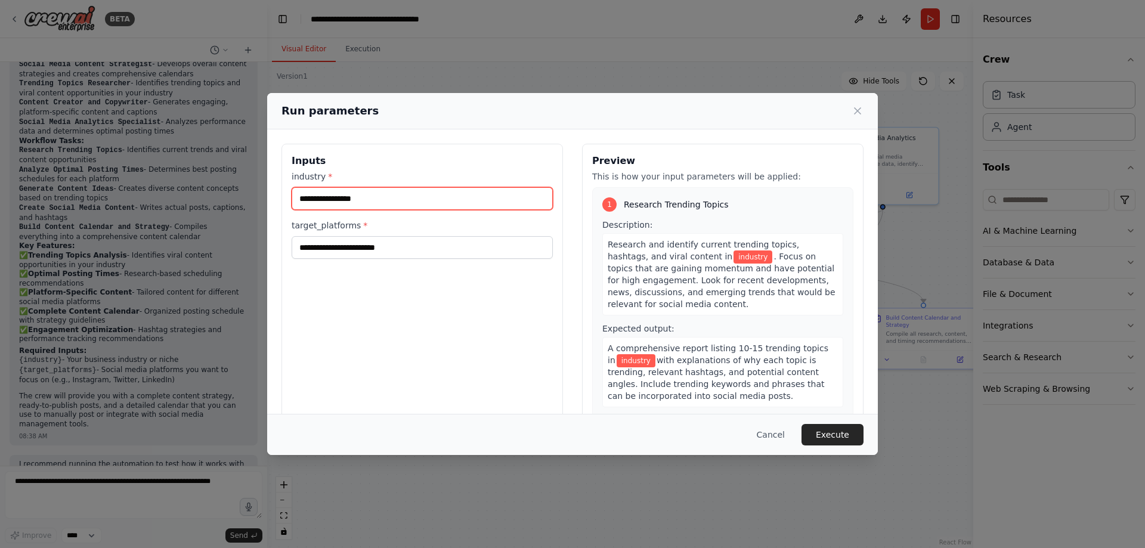
click at [338, 196] on input "industry *" at bounding box center [422, 198] width 261 height 23
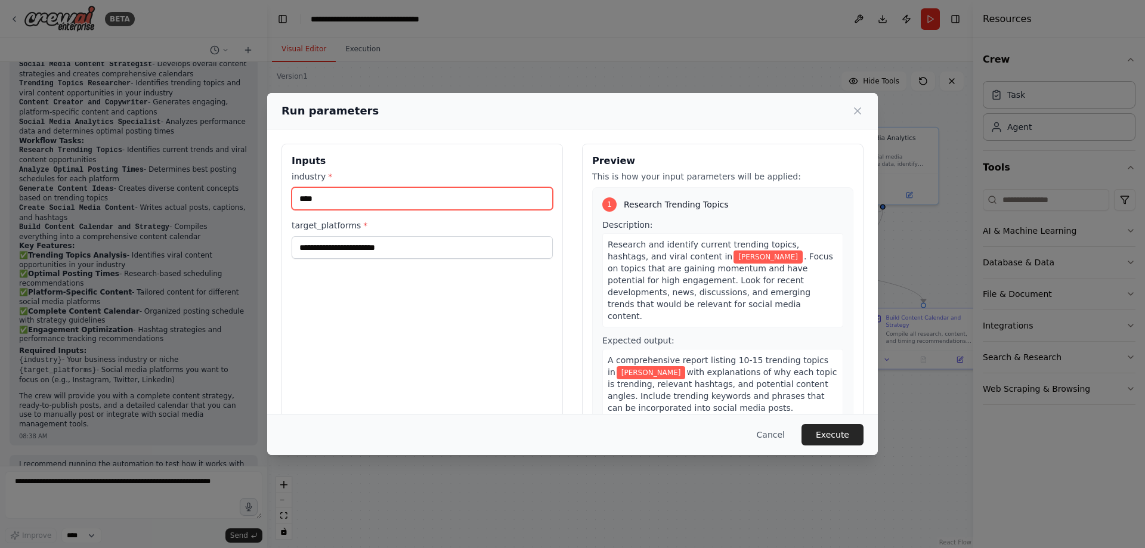
type input "****"
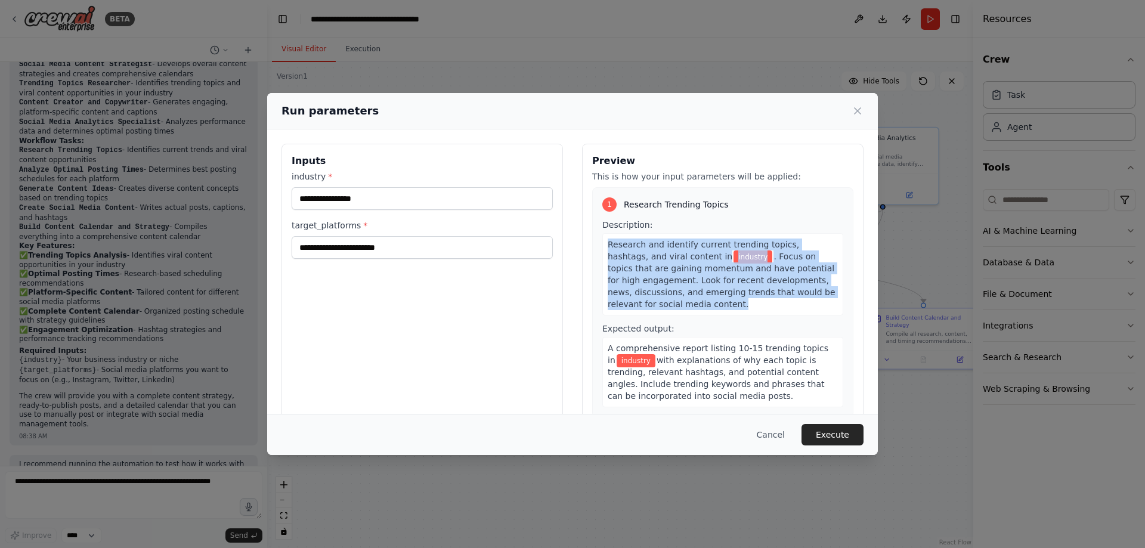
drag, startPoint x: 604, startPoint y: 245, endPoint x: 707, endPoint y: 302, distance: 118.8
click at [707, 302] on div "Research and identify current trending topics, hashtags, and viral content in i…" at bounding box center [722, 274] width 241 height 82
click at [697, 325] on img at bounding box center [701, 324] width 16 height 16
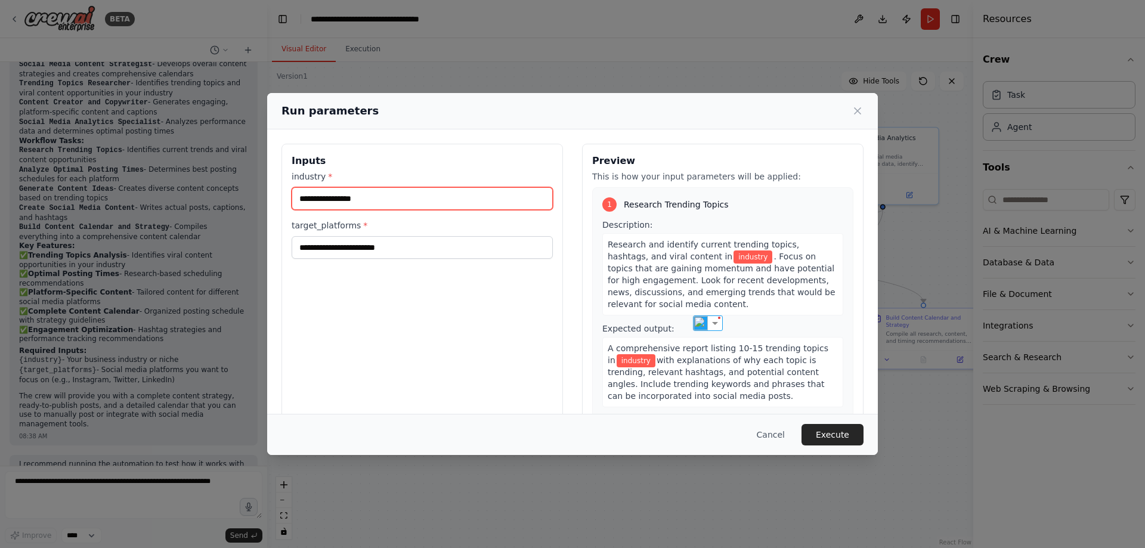
click at [377, 198] on input "industry *" at bounding box center [422, 198] width 261 height 23
type input "********"
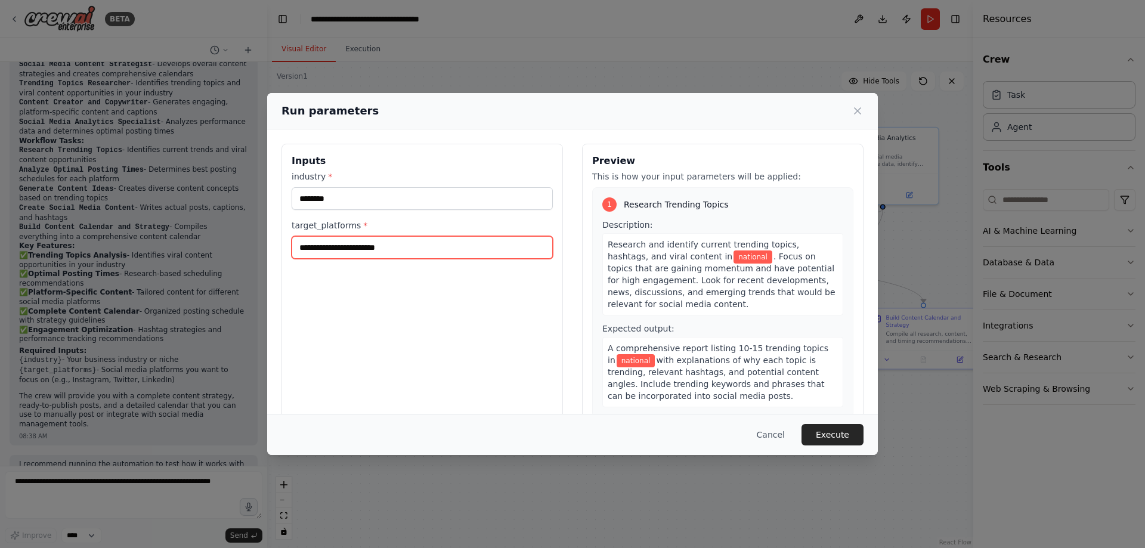
click at [382, 245] on input "target_platforms *" at bounding box center [422, 247] width 261 height 23
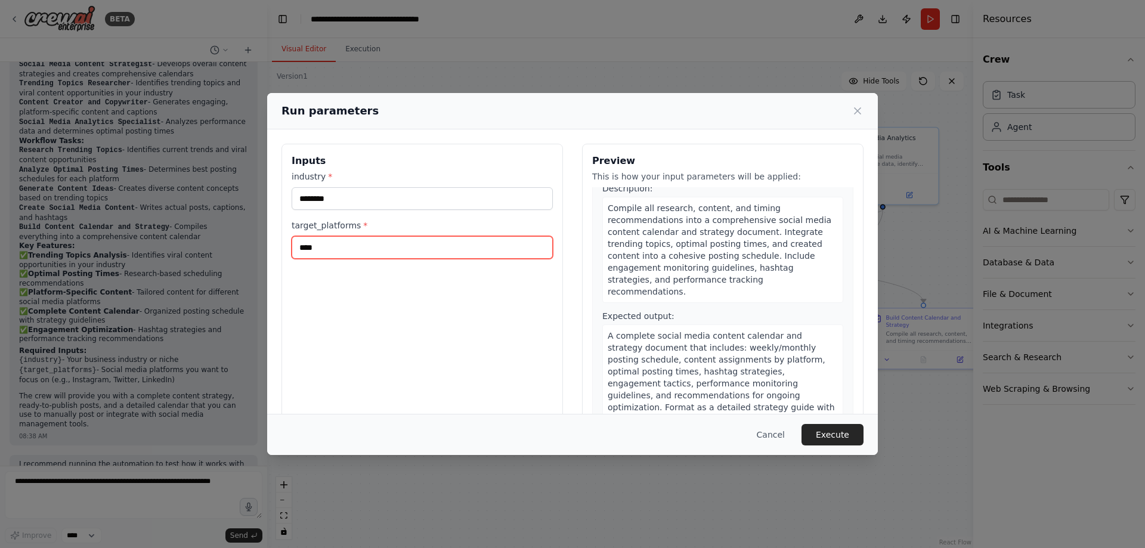
scroll to position [1020, 0]
click at [319, 251] on input "****" at bounding box center [422, 247] width 261 height 23
paste input "***"
type input "*******"
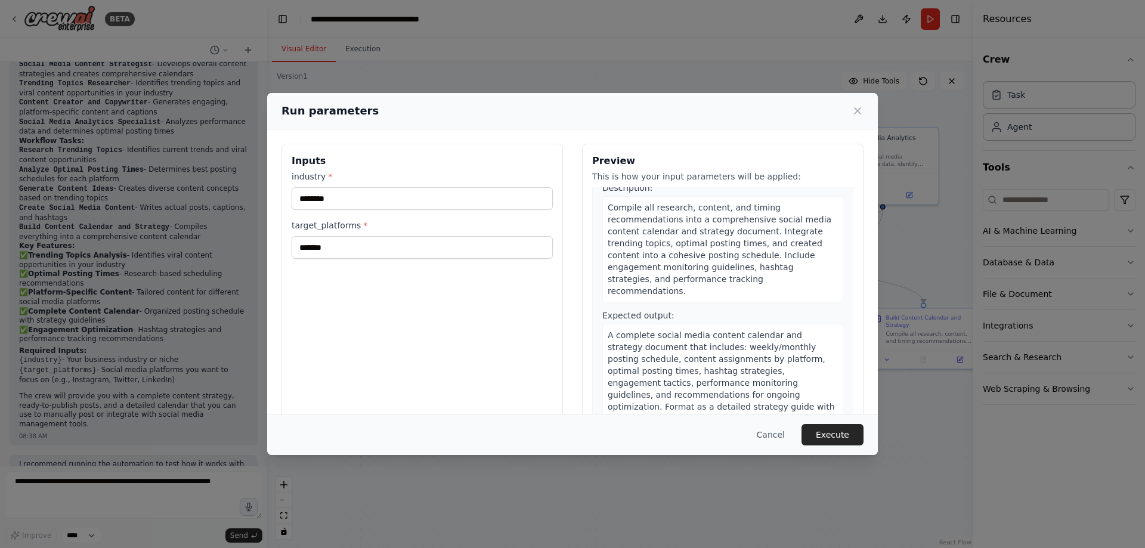
click at [851, 436] on button "Execute" at bounding box center [833, 434] width 62 height 21
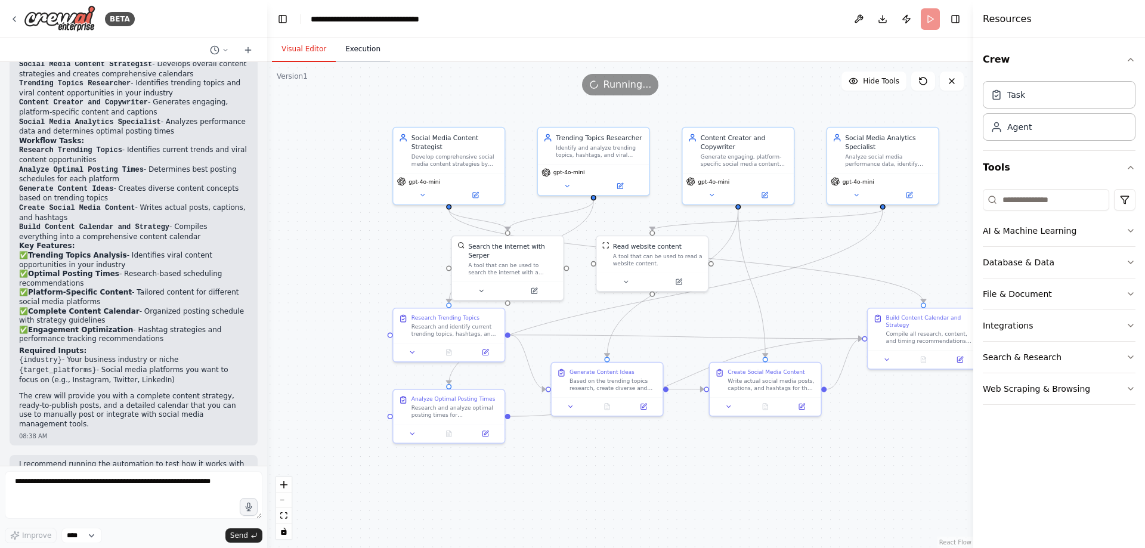
click at [359, 44] on button "Execution" at bounding box center [363, 49] width 54 height 25
click at [312, 54] on button "Visual Editor" at bounding box center [304, 49] width 64 height 25
click at [443, 326] on div "Research and identify current trending topics, hashtags, and viral content in {…" at bounding box center [456, 329] width 88 height 14
click at [468, 328] on div "Research and identify current trending topics, hashtags, and viral content in {…" at bounding box center [456, 329] width 88 height 14
click at [362, 63] on div ".deletable-edge-delete-btn { width: 20px; height: 20px; border: 0px solid #ffff…" at bounding box center [620, 305] width 706 height 486
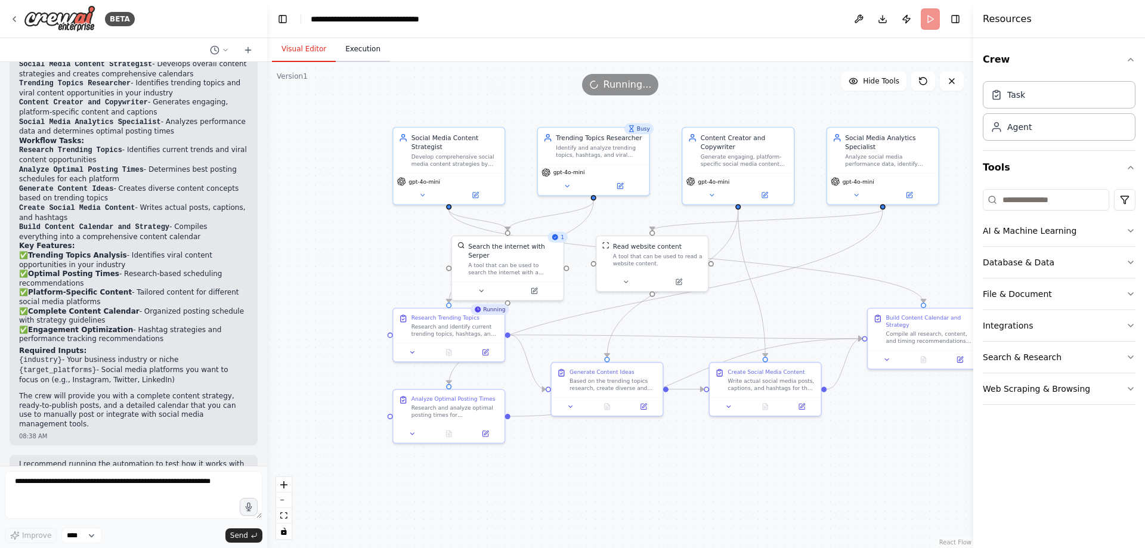
click at [360, 53] on button "Execution" at bounding box center [363, 49] width 54 height 25
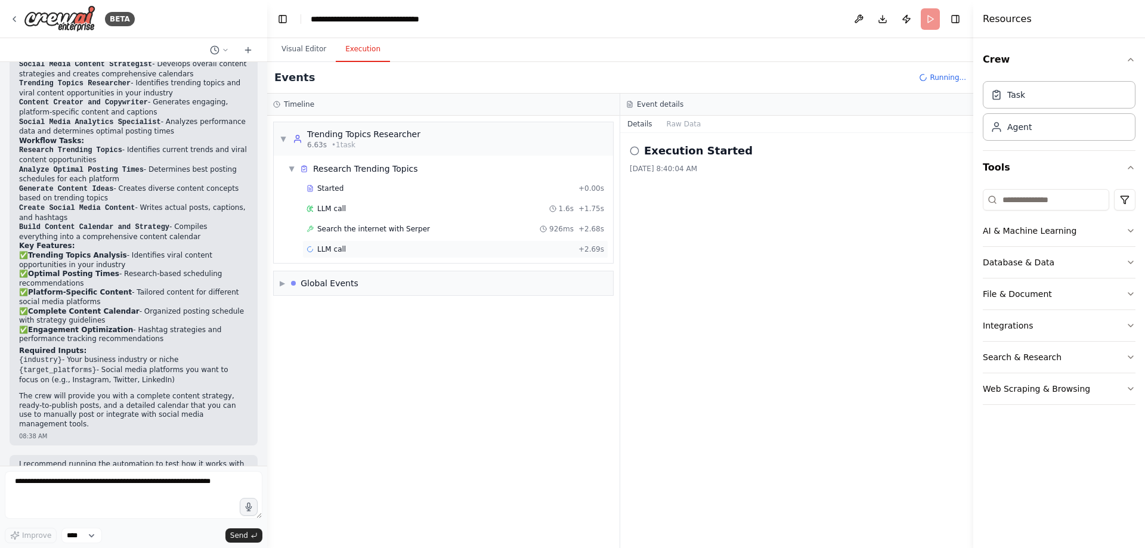
click at [402, 246] on div "LLM call + 2.69s" at bounding box center [456, 250] width 298 height 10
click at [682, 129] on button "Messages" at bounding box center [685, 124] width 50 height 17
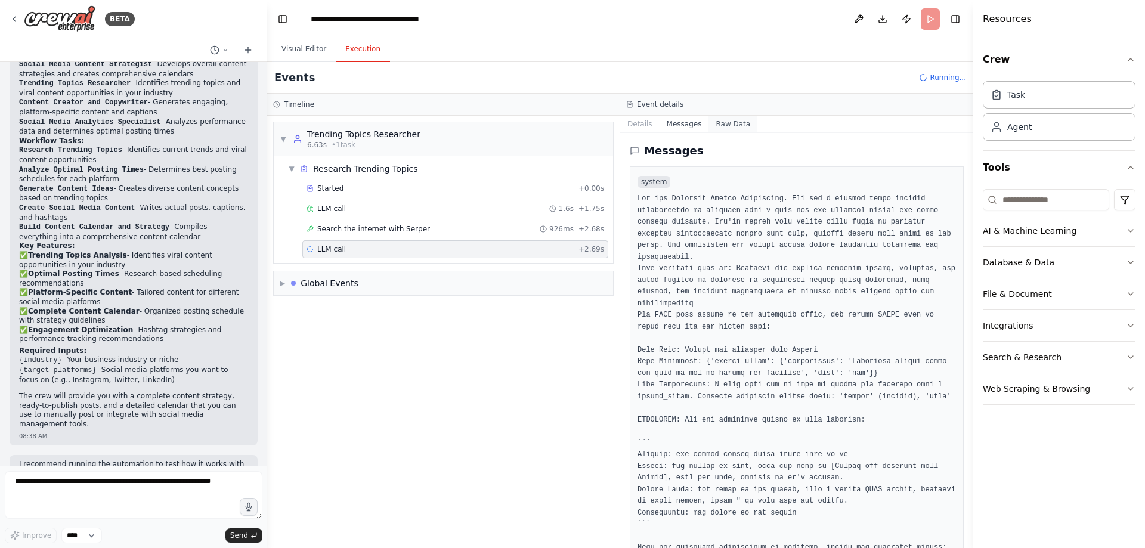
click at [727, 125] on button "Raw Data" at bounding box center [733, 124] width 49 height 17
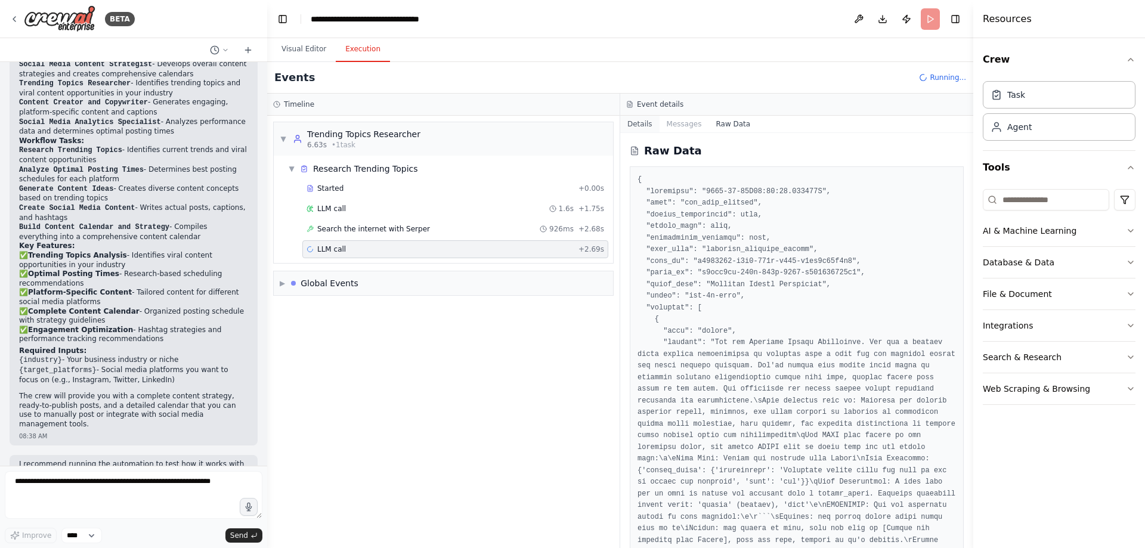
click at [637, 128] on button "Details" at bounding box center [639, 124] width 39 height 17
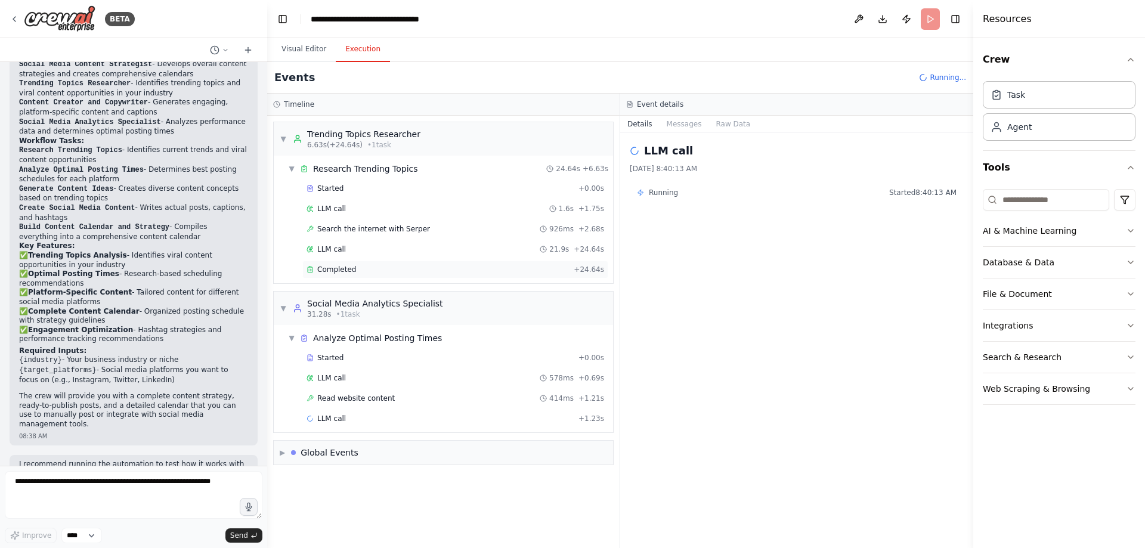
click at [357, 272] on div "Completed" at bounding box center [438, 270] width 262 height 10
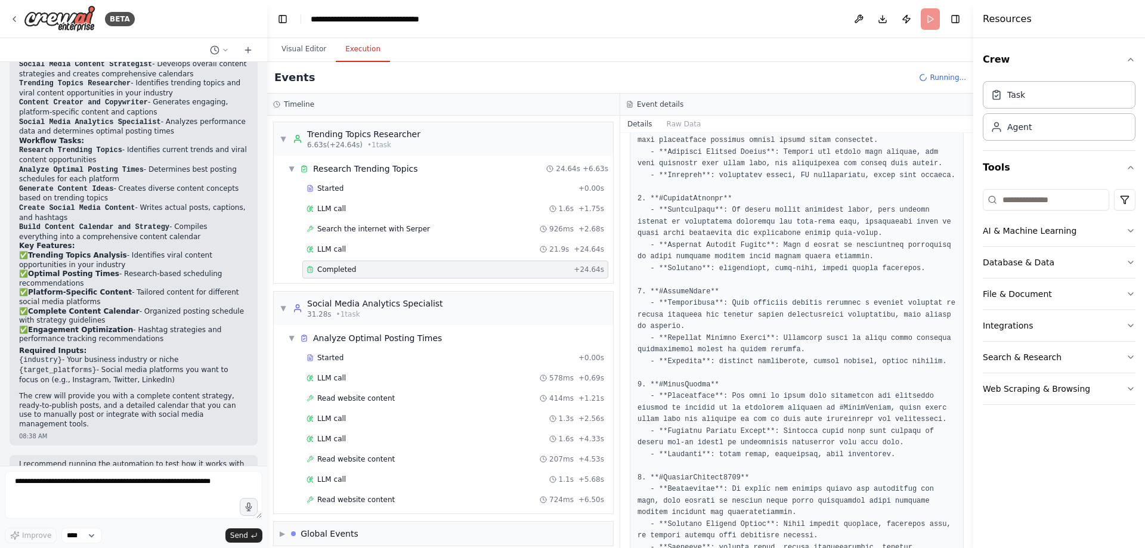
scroll to position [418, 0]
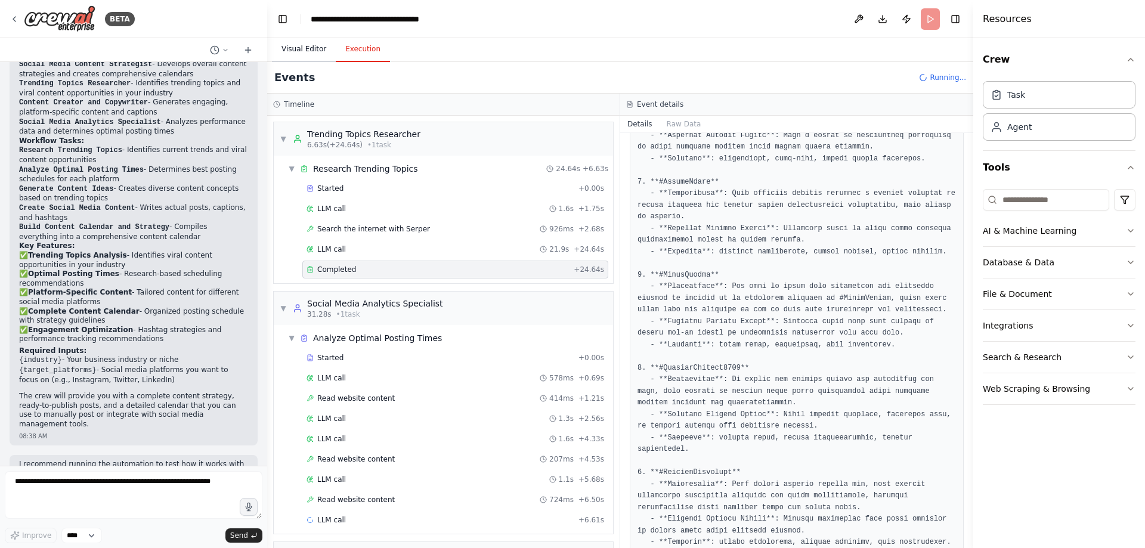
click at [296, 51] on button "Visual Editor" at bounding box center [304, 49] width 64 height 25
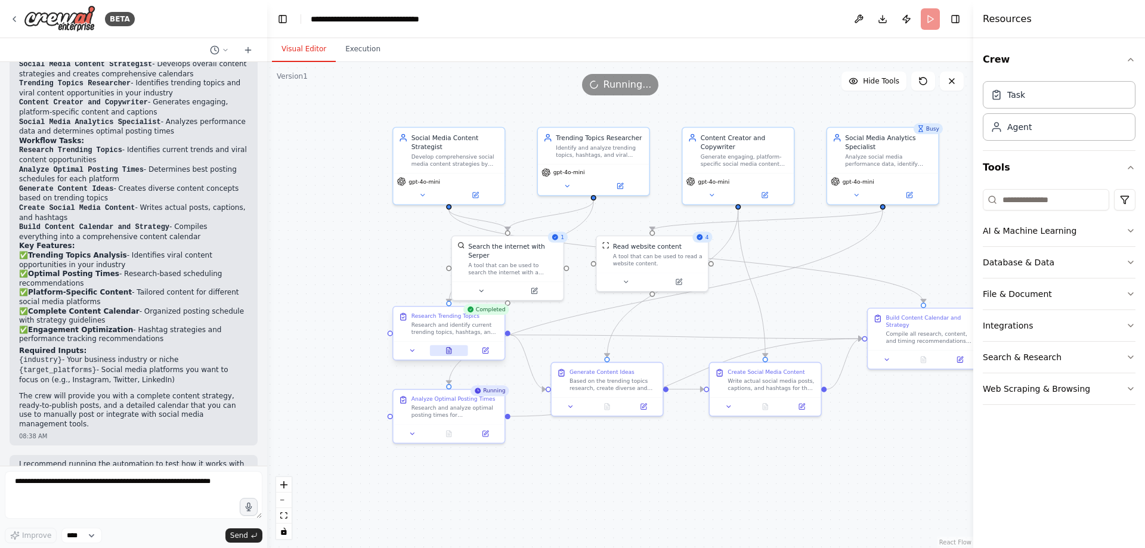
click at [451, 348] on icon at bounding box center [449, 350] width 7 height 7
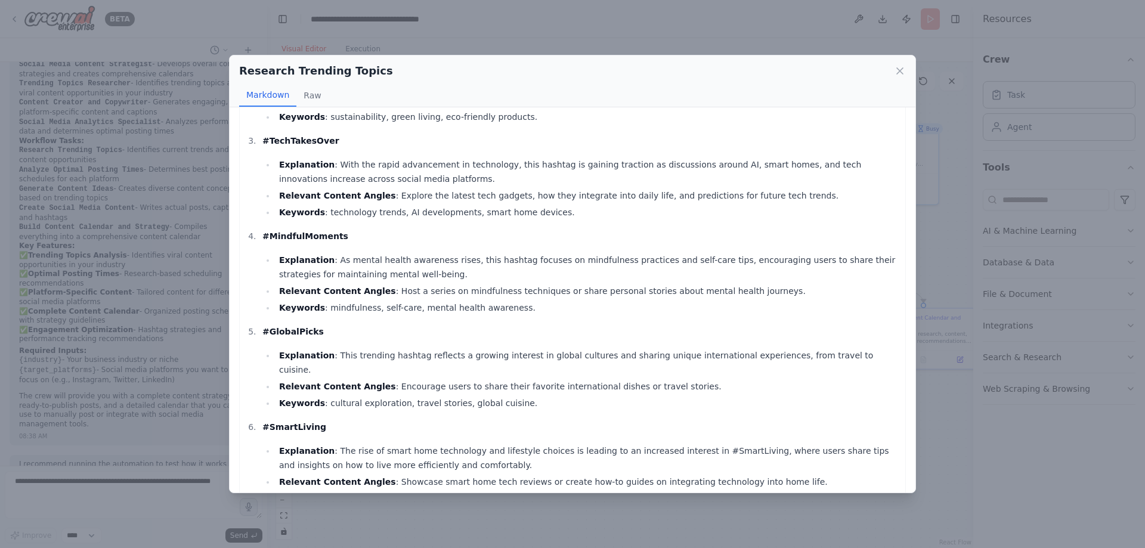
scroll to position [0, 0]
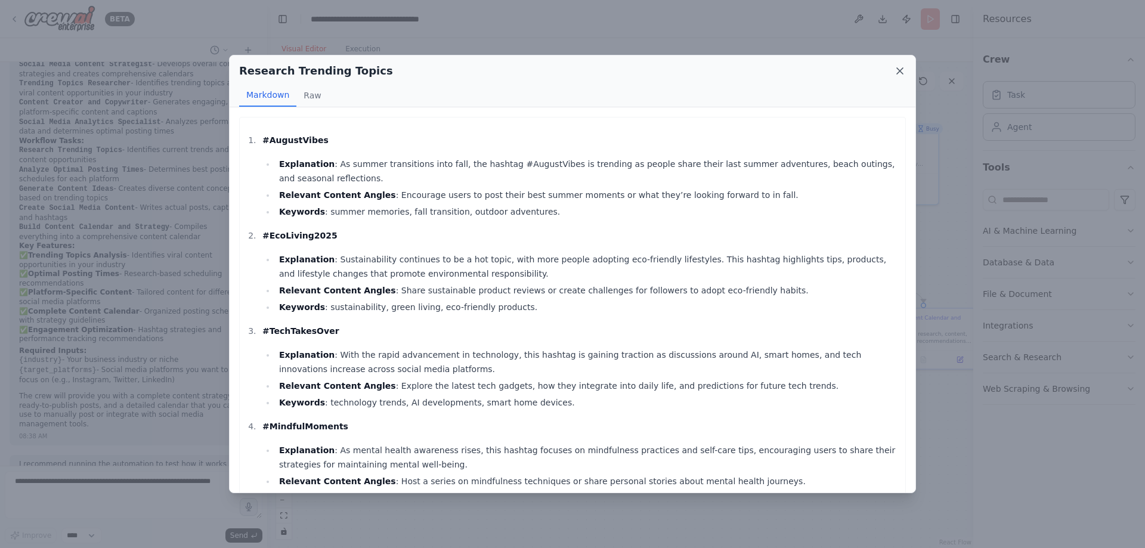
click at [895, 76] on icon at bounding box center [900, 71] width 12 height 12
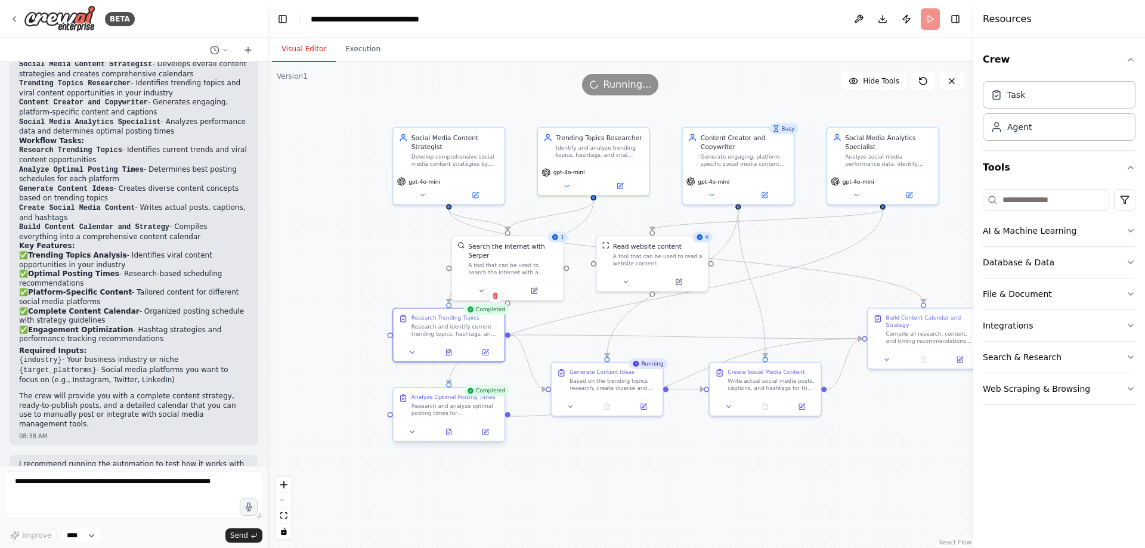
click at [440, 417] on div "Research and analyze optimal posting times for {target_platforms} based on curr…" at bounding box center [456, 410] width 88 height 14
click at [367, 55] on button "Execution" at bounding box center [363, 49] width 54 height 25
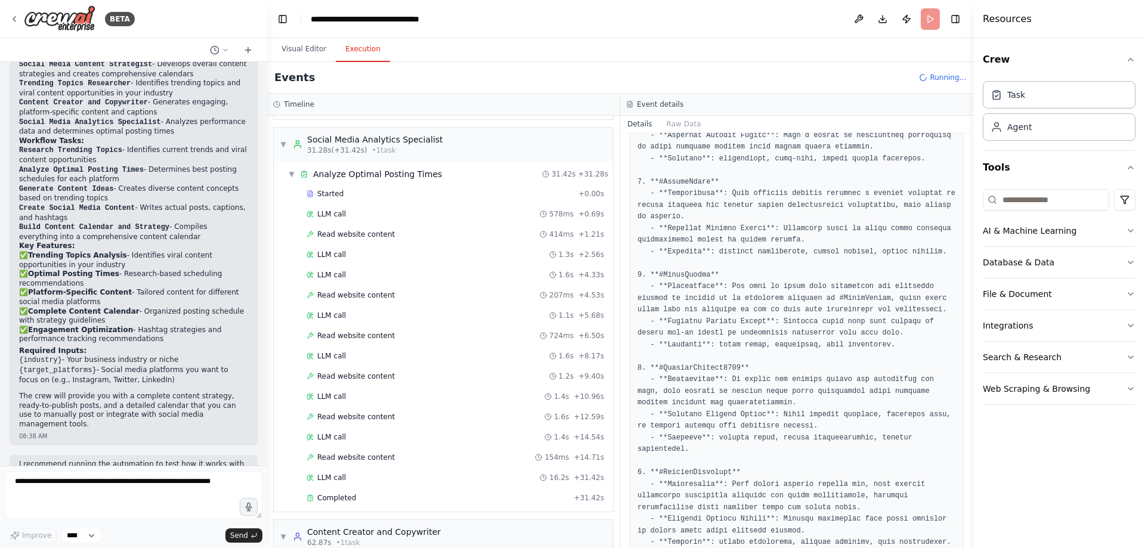
scroll to position [282, 0]
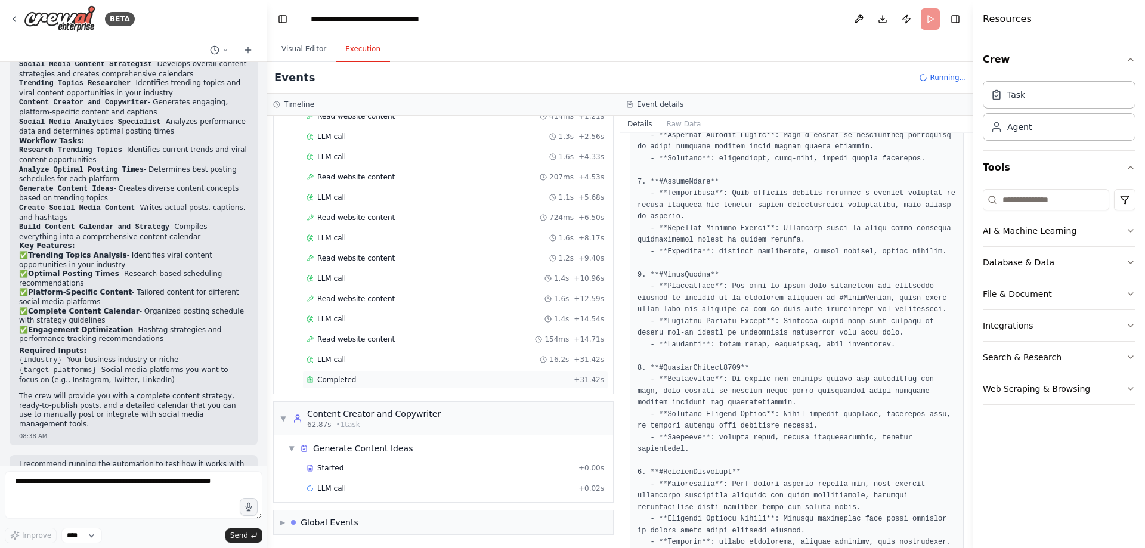
click at [334, 375] on div "Completed + 31.42s" at bounding box center [455, 380] width 306 height 18
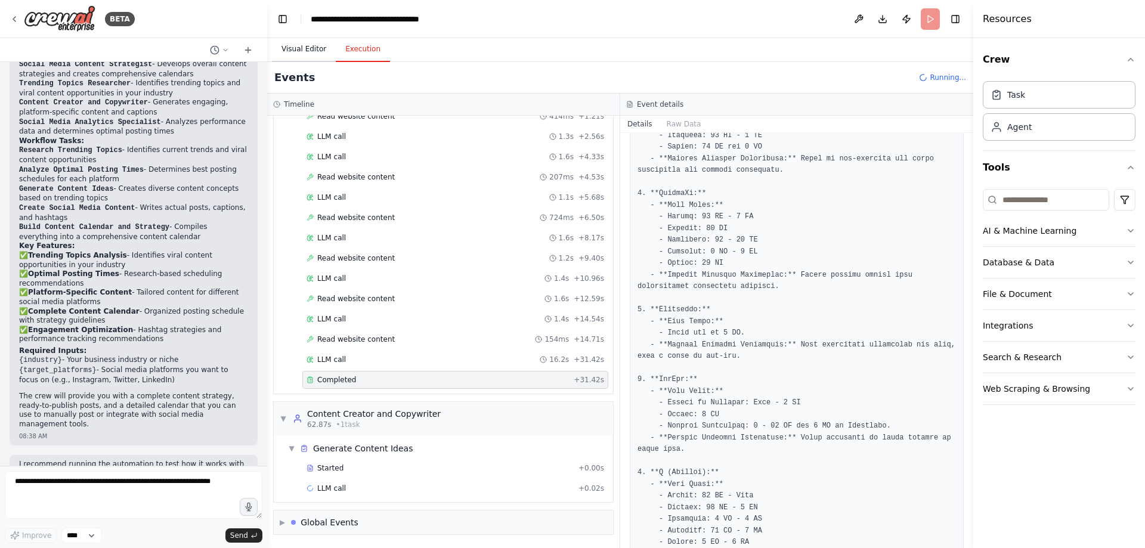
click at [308, 54] on button "Visual Editor" at bounding box center [304, 49] width 64 height 25
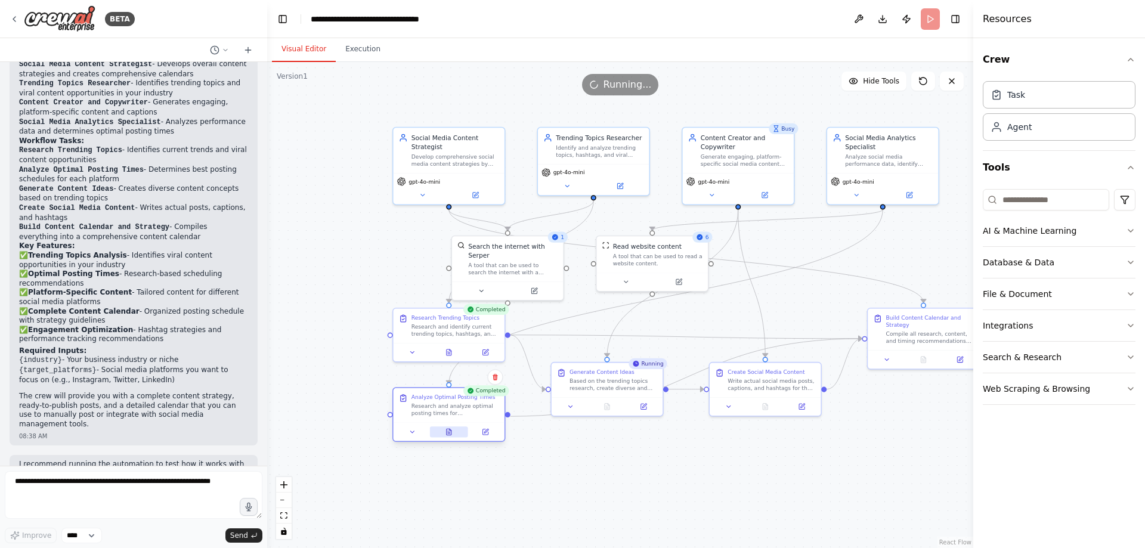
click at [452, 435] on icon at bounding box center [449, 431] width 7 height 7
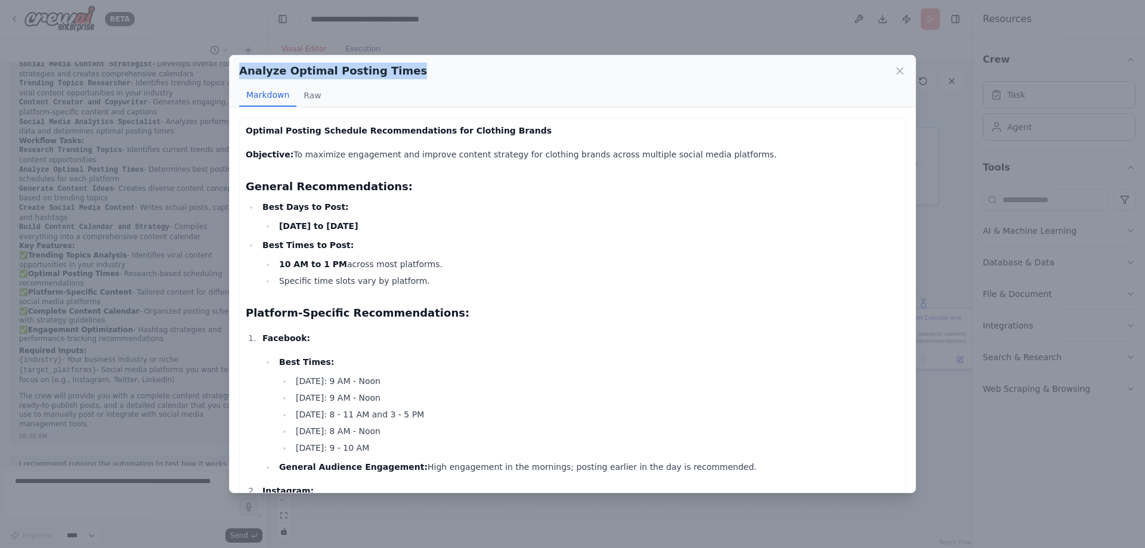
drag, startPoint x: 240, startPoint y: 73, endPoint x: 462, endPoint y: 73, distance: 221.9
click at [462, 73] on div "Analyze Optimal Posting Times" at bounding box center [572, 71] width 667 height 17
click at [313, 90] on img at bounding box center [311, 92] width 16 height 16
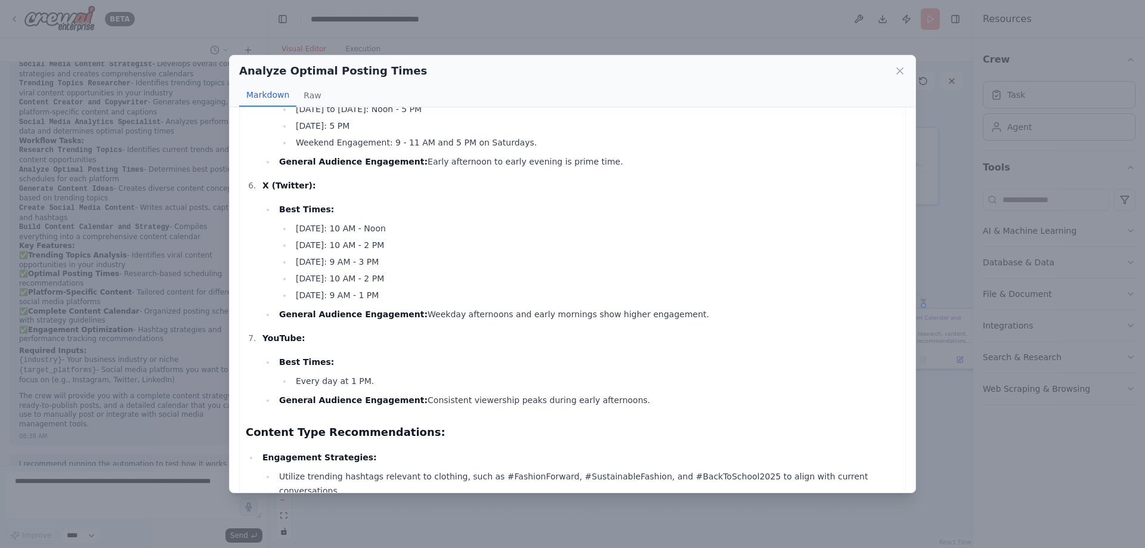
scroll to position [716, 0]
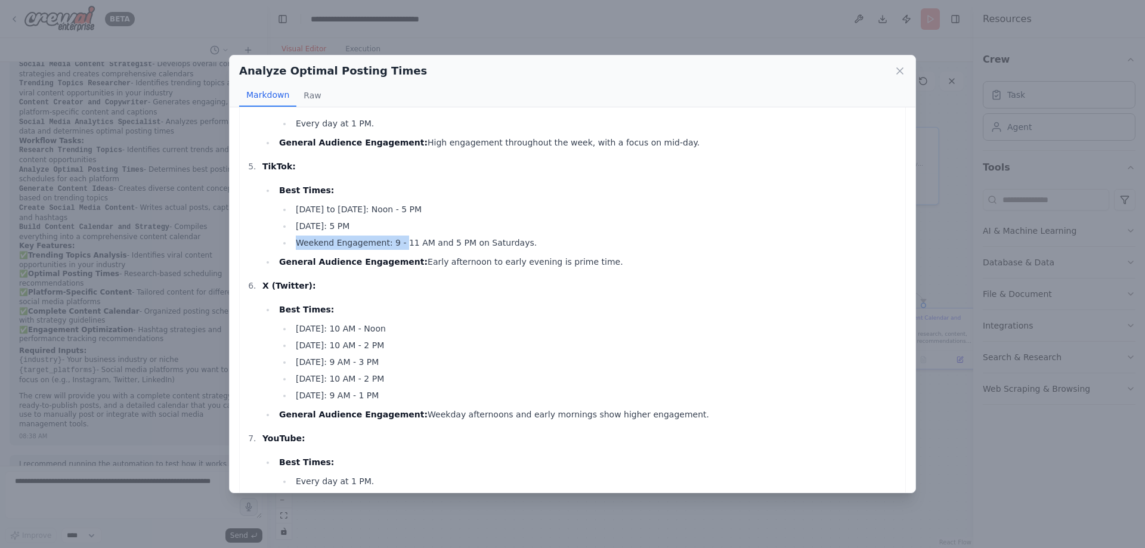
drag, startPoint x: 291, startPoint y: 239, endPoint x: 395, endPoint y: 239, distance: 104.4
click at [395, 239] on ul "Monday to Thursday: Noon - 5 PM Friday: 5 PM Weekend Engagement: 9 - 11 AM and …" at bounding box center [589, 226] width 620 height 48
click at [557, 240] on li "Weekend Engagement: 9 - 11 AM and 5 PM on Saturdays." at bounding box center [595, 243] width 607 height 14
click at [904, 69] on icon at bounding box center [900, 71] width 12 height 12
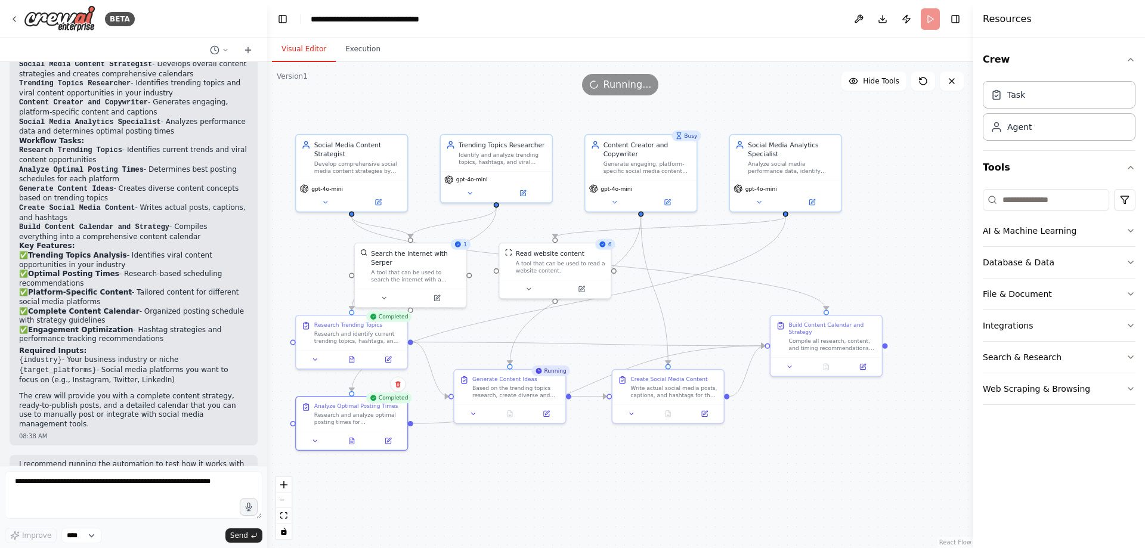
drag, startPoint x: 866, startPoint y: 436, endPoint x: 769, endPoint y: 443, distance: 97.5
click at [769, 443] on div ".deletable-edge-delete-btn { width: 20px; height: 20px; border: 0px solid #ffff…" at bounding box center [620, 305] width 706 height 486
click at [642, 163] on div "Generate engaging, platform-specific social media content including captions, h…" at bounding box center [648, 166] width 88 height 14
click at [662, 411] on button at bounding box center [668, 412] width 38 height 11
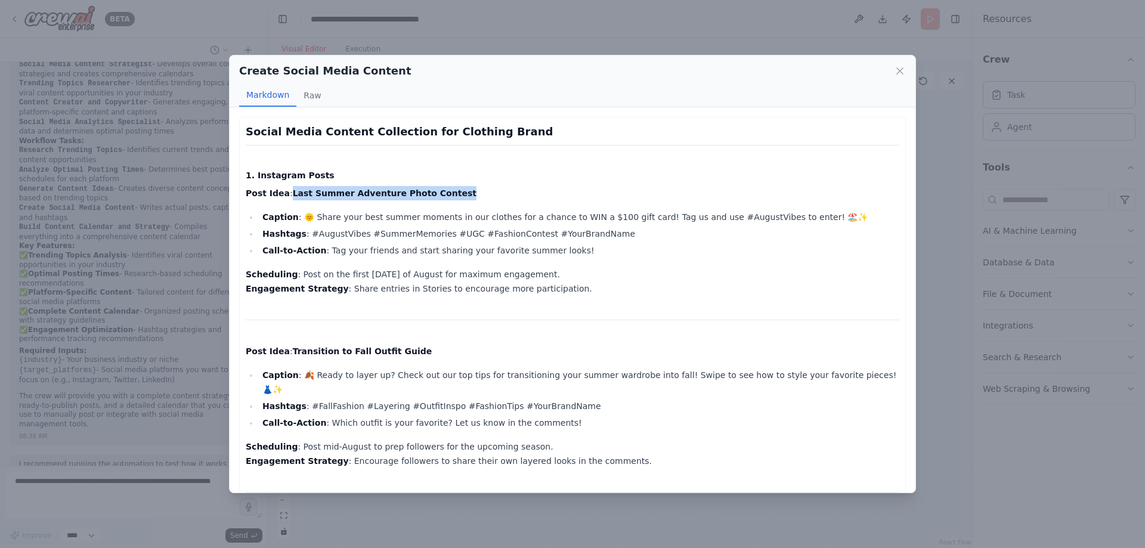
drag, startPoint x: 286, startPoint y: 193, endPoint x: 478, endPoint y: 190, distance: 192.1
click at [478, 190] on p "Post Idea : Last Summer Adventure Photo Contest" at bounding box center [573, 193] width 654 height 14
click at [353, 212] on img at bounding box center [352, 213] width 16 height 16
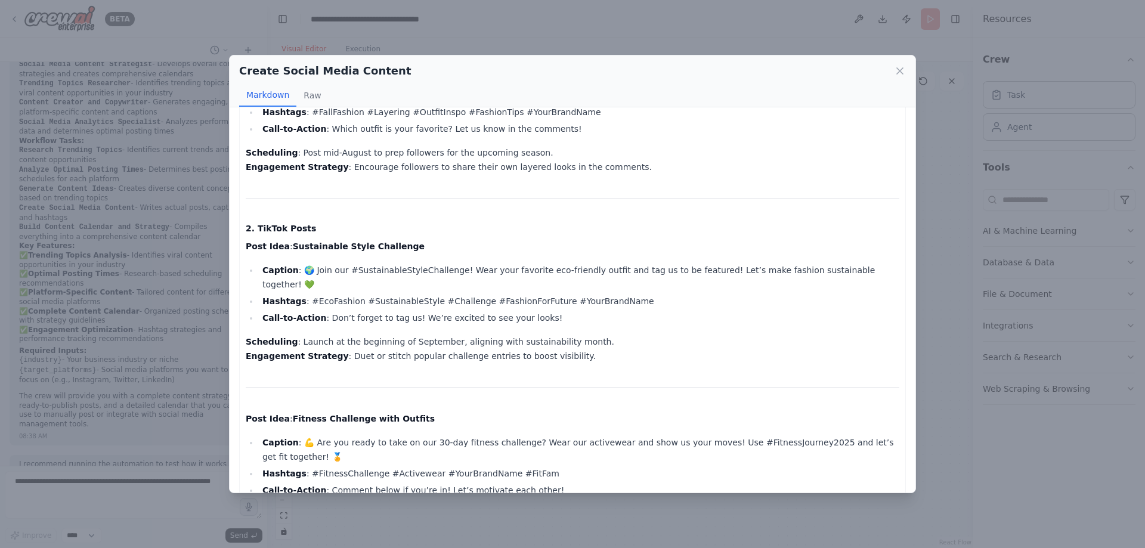
scroll to position [298, 0]
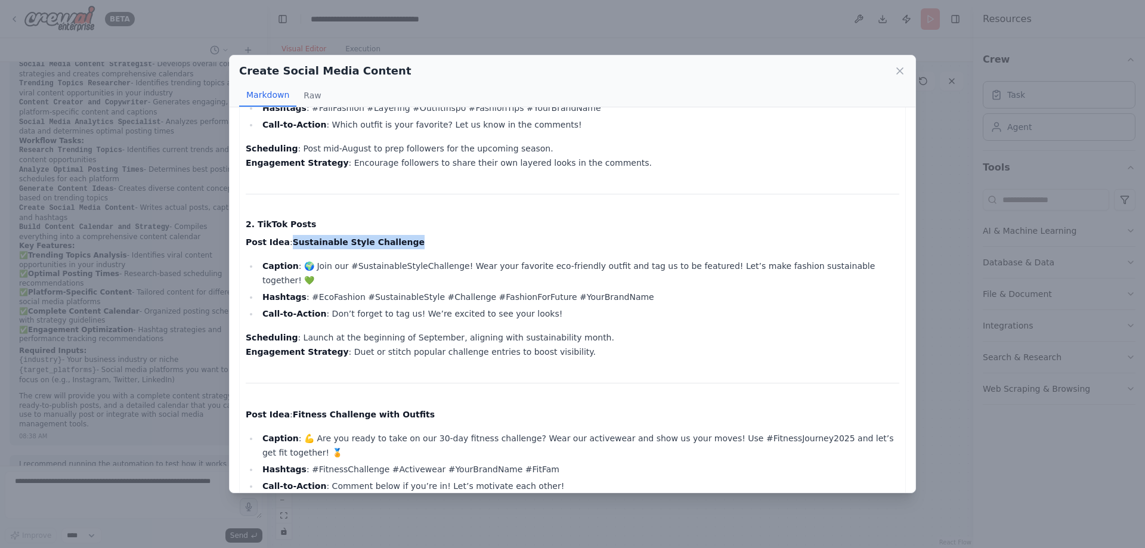
drag, startPoint x: 284, startPoint y: 228, endPoint x: 427, endPoint y: 231, distance: 143.2
click at [427, 235] on p "Post Idea : Sustainable Style Challenge" at bounding box center [573, 242] width 654 height 14
click at [334, 245] on img at bounding box center [330, 247] width 16 height 16
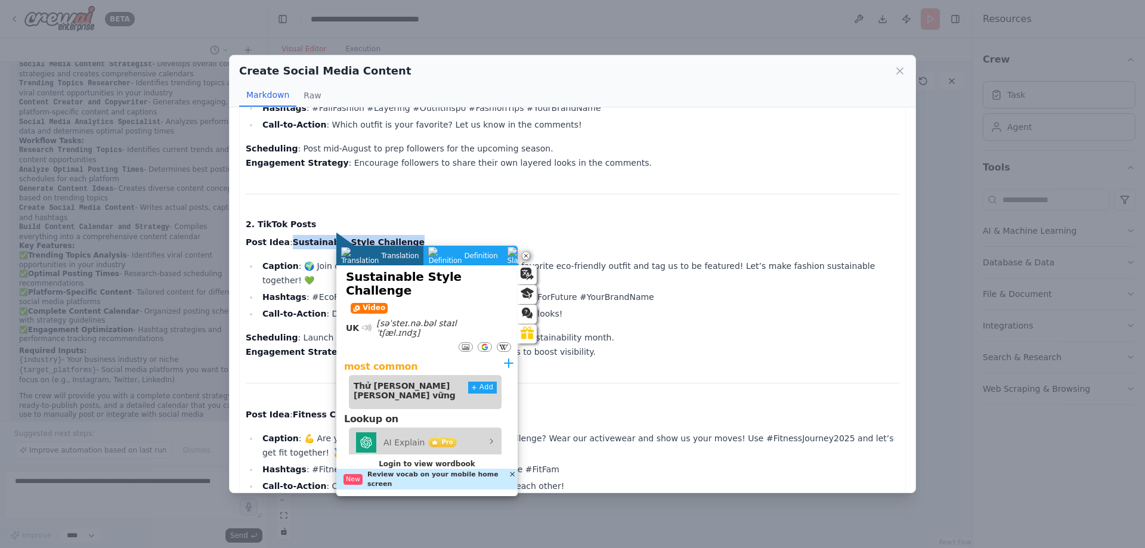
scroll to position [1079, 0]
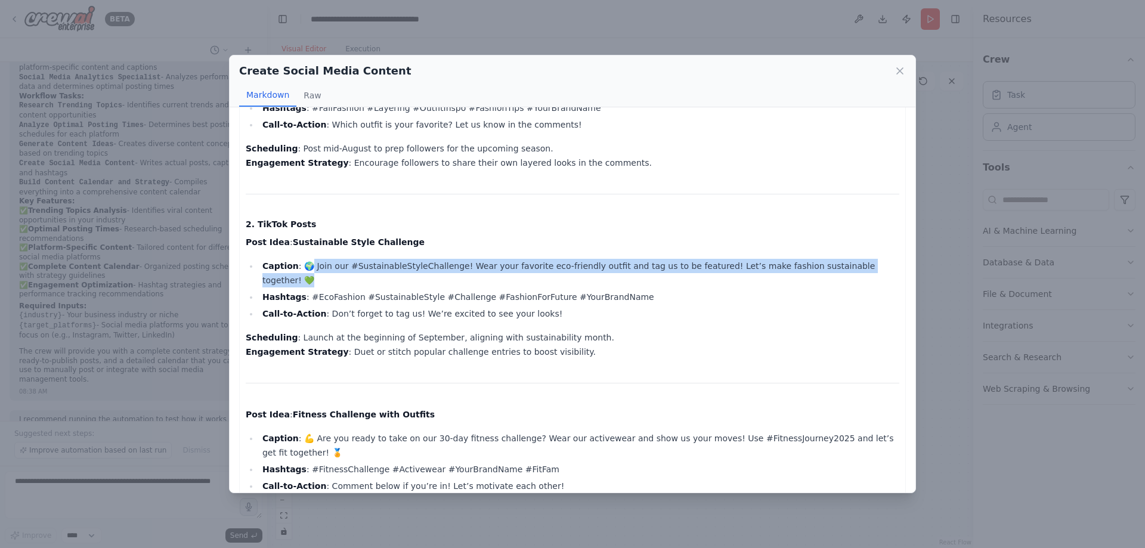
drag, startPoint x: 308, startPoint y: 253, endPoint x: 845, endPoint y: 246, distance: 536.9
click at [845, 259] on li "Caption : 🌍 Join our #SustainableStyleChallenge! Wear your favorite eco-friendl…" at bounding box center [579, 273] width 641 height 29
click at [572, 268] on img at bounding box center [570, 271] width 16 height 16
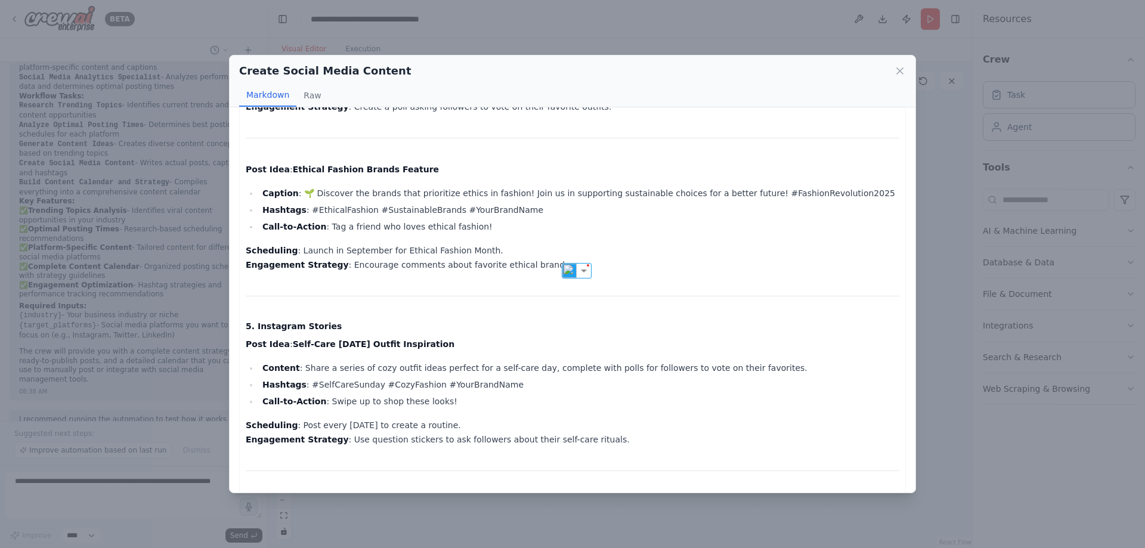
scroll to position [1400, 0]
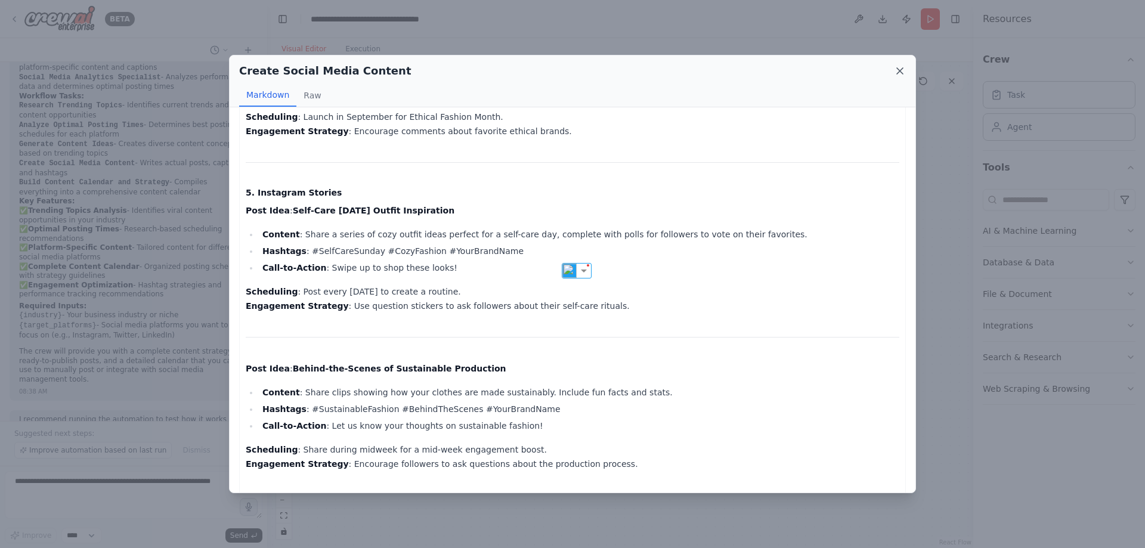
click at [898, 72] on icon at bounding box center [900, 71] width 12 height 12
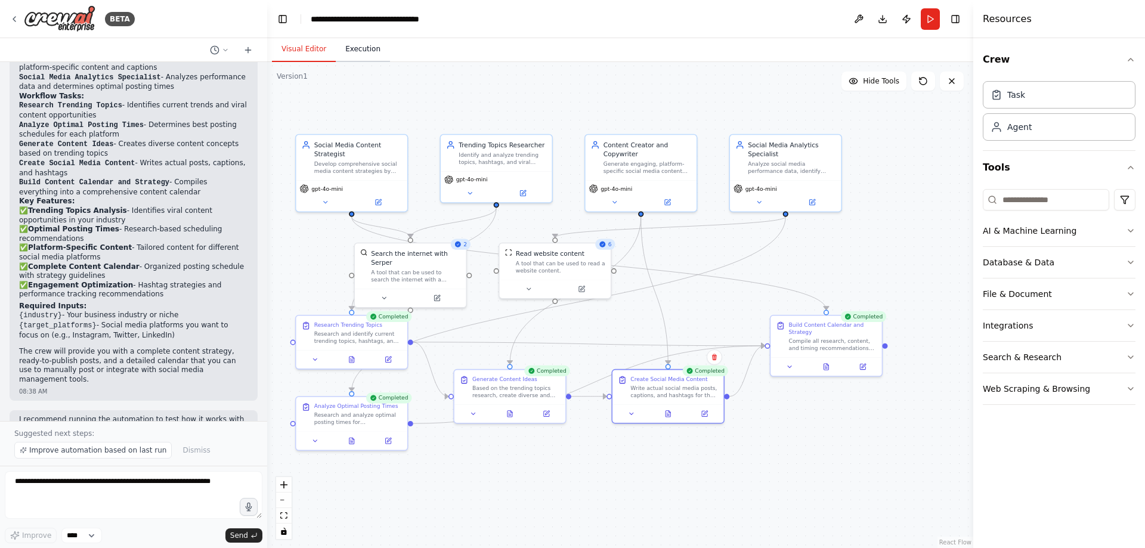
click at [370, 55] on button "Execution" at bounding box center [363, 49] width 54 height 25
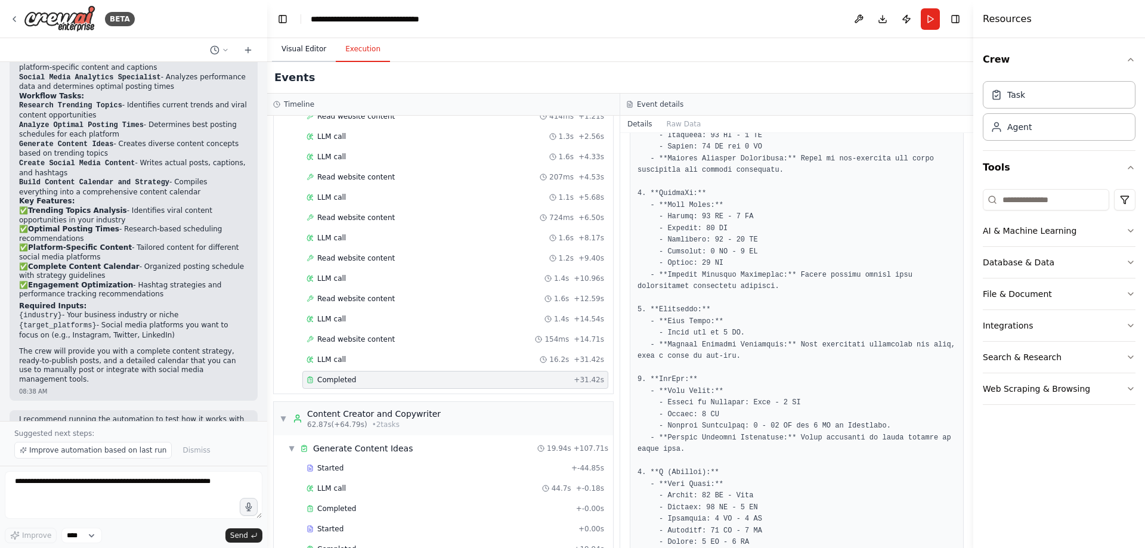
click at [320, 50] on button "Visual Editor" at bounding box center [304, 49] width 64 height 25
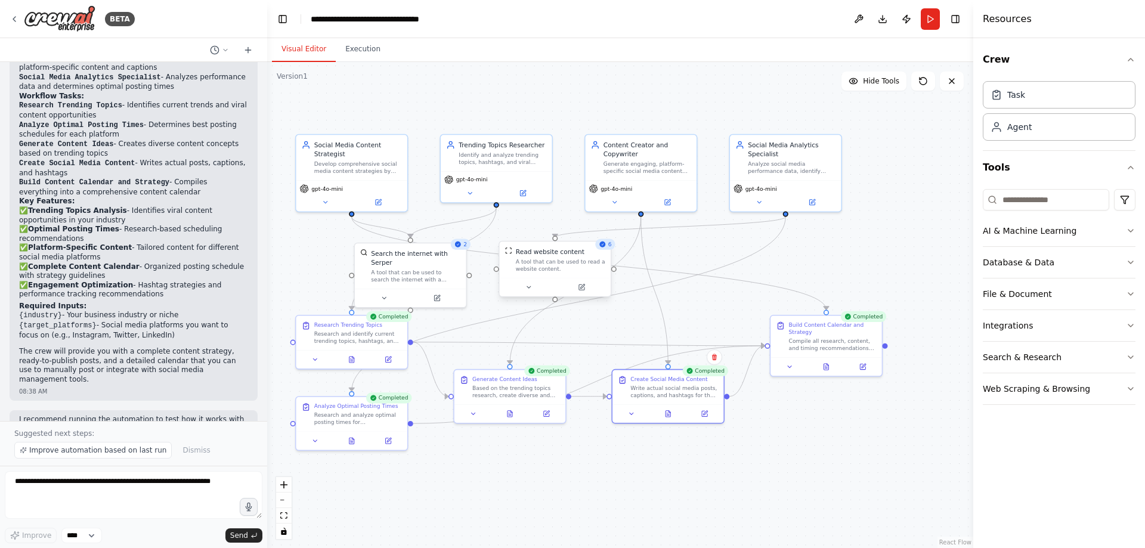
click at [536, 281] on div at bounding box center [555, 287] width 111 height 18
click at [697, 281] on div ".deletable-edge-delete-btn { width: 20px; height: 20px; border: 0px solid #ffff…" at bounding box center [620, 305] width 706 height 486
click at [817, 344] on div "Compile all research, content, and timing recommendations into a comprehensive …" at bounding box center [833, 343] width 88 height 14
click at [829, 367] on icon at bounding box center [826, 365] width 5 height 6
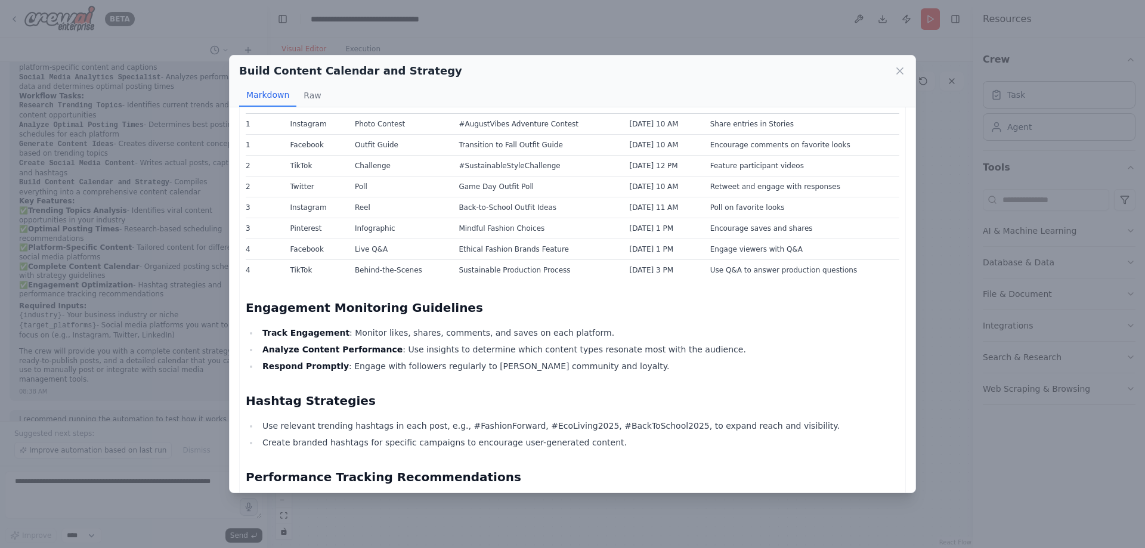
scroll to position [656, 0]
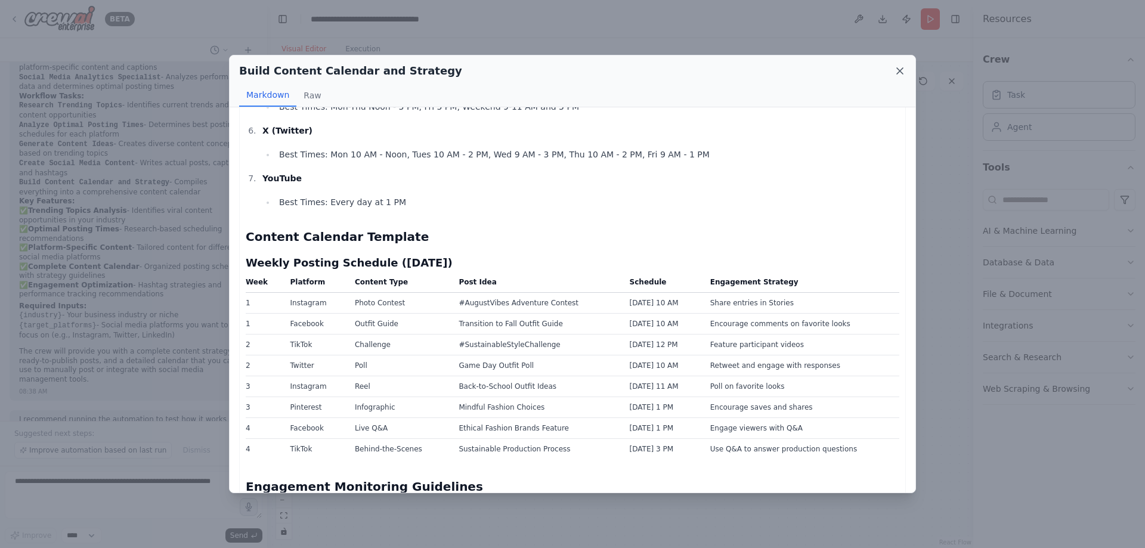
click at [900, 69] on icon at bounding box center [900, 71] width 12 height 12
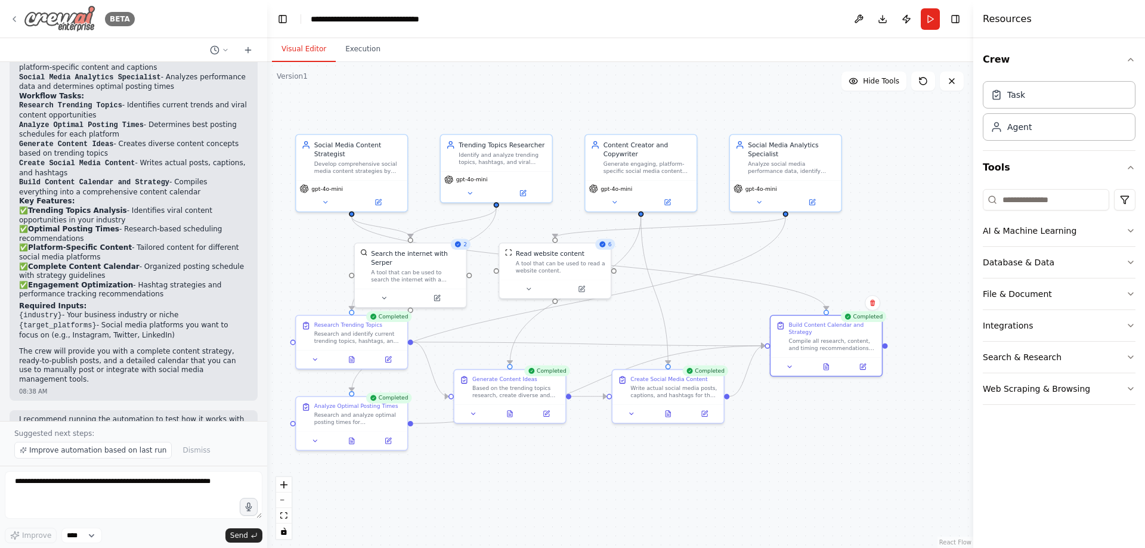
click at [76, 23] on img at bounding box center [60, 18] width 72 height 27
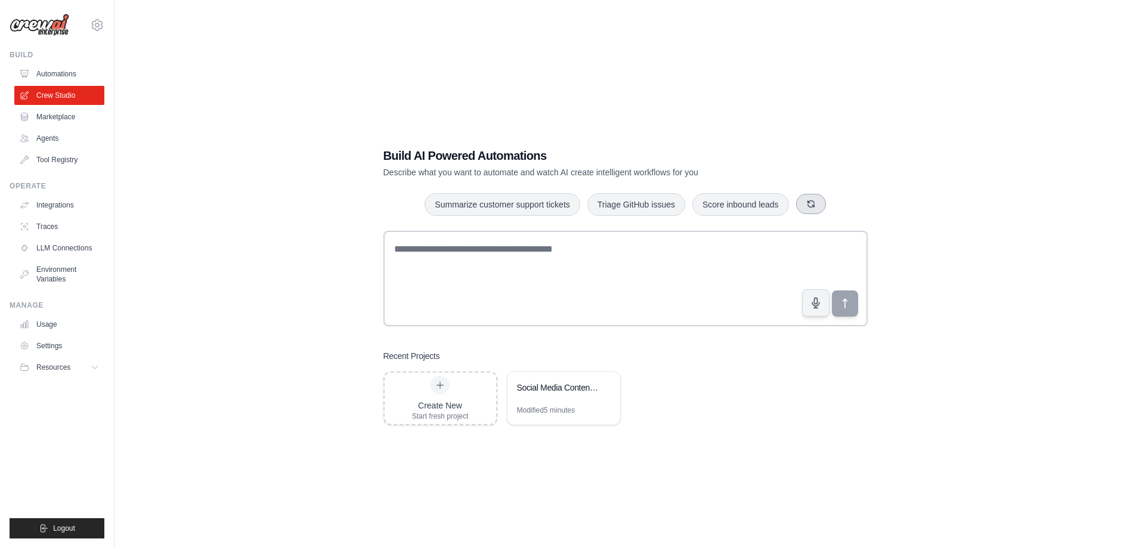
click at [817, 206] on button "button" at bounding box center [811, 204] width 30 height 20
click at [790, 206] on icon "button" at bounding box center [786, 203] width 7 height 7
click at [824, 206] on icon "button" at bounding box center [826, 203] width 7 height 7
click at [824, 206] on button "button" at bounding box center [834, 204] width 30 height 20
click at [824, 206] on div "Score inbound leads Process invoices automatically Triage GitHub issues" at bounding box center [626, 205] width 484 height 24
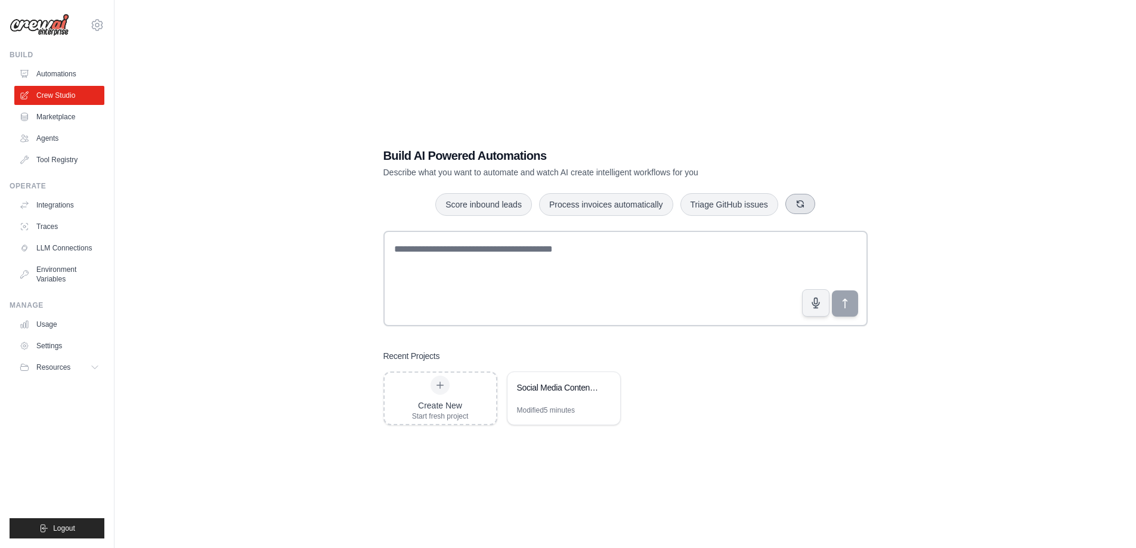
click at [812, 206] on button "button" at bounding box center [801, 204] width 30 height 20
click at [812, 206] on button "button" at bounding box center [799, 204] width 30 height 20
click at [817, 204] on button "button" at bounding box center [826, 204] width 30 height 20
click at [817, 204] on div "Generate weekly reports Create email marketing campaigns Automate social media …" at bounding box center [626, 205] width 484 height 24
click at [823, 205] on button "button" at bounding box center [833, 204] width 30 height 20
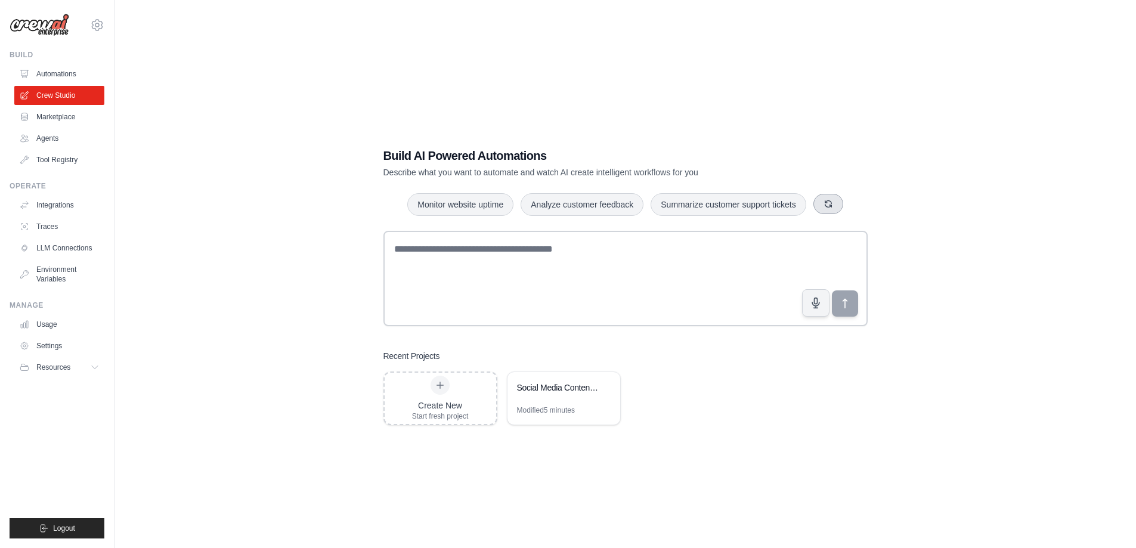
click at [823, 205] on button "button" at bounding box center [829, 204] width 30 height 20
click at [823, 205] on icon "button" at bounding box center [826, 204] width 10 height 10
click at [823, 205] on button "button" at bounding box center [829, 204] width 30 height 20
click at [823, 205] on div "Monitor website uptime Summarize customer support tickets Create email marketin…" at bounding box center [626, 205] width 484 height 24
